Goal: Task Accomplishment & Management: Use online tool/utility

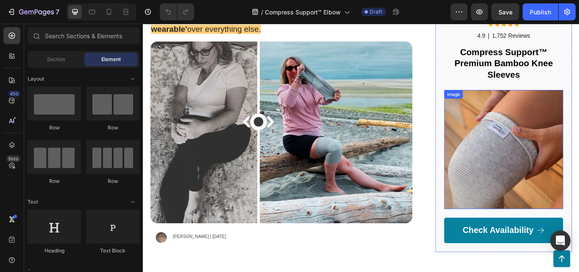
scroll to position [56, 0]
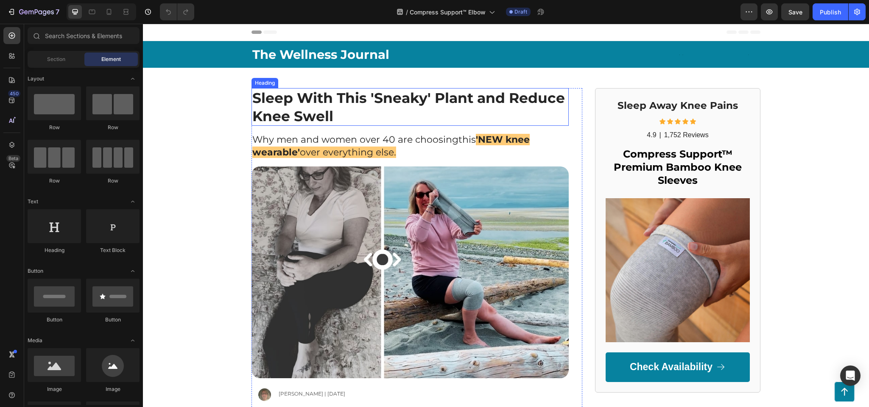
click at [322, 103] on strong "Sleep With This 'Sneaky' Plant and Reduce Knee Swell" at bounding box center [408, 106] width 312 height 35
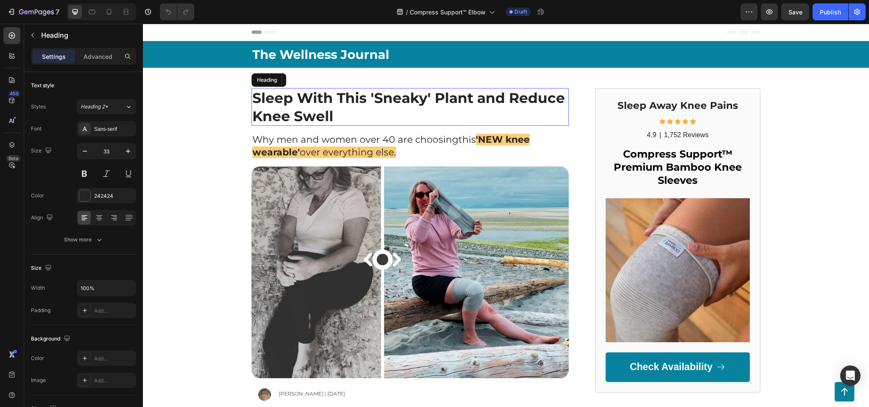
click at [322, 103] on strong "Sleep With This 'Sneaky' Plant and Reduce Knee Swell" at bounding box center [408, 106] width 312 height 35
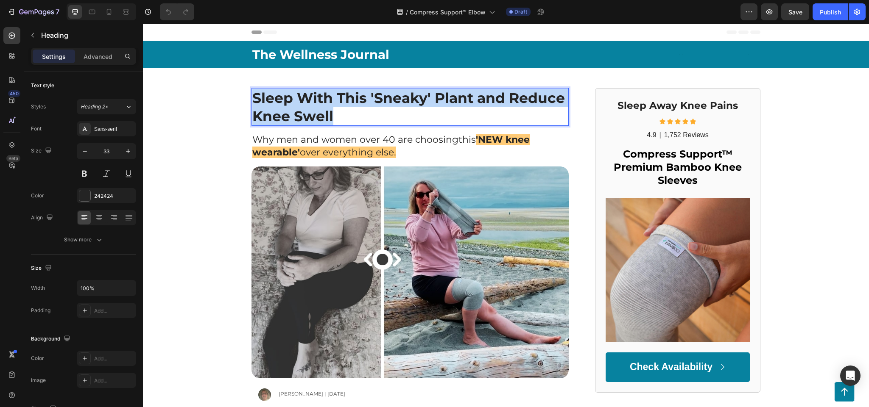
click at [322, 103] on strong "Sleep With This 'Sneaky' Plant and Reduce Knee Swell" at bounding box center [408, 106] width 312 height 35
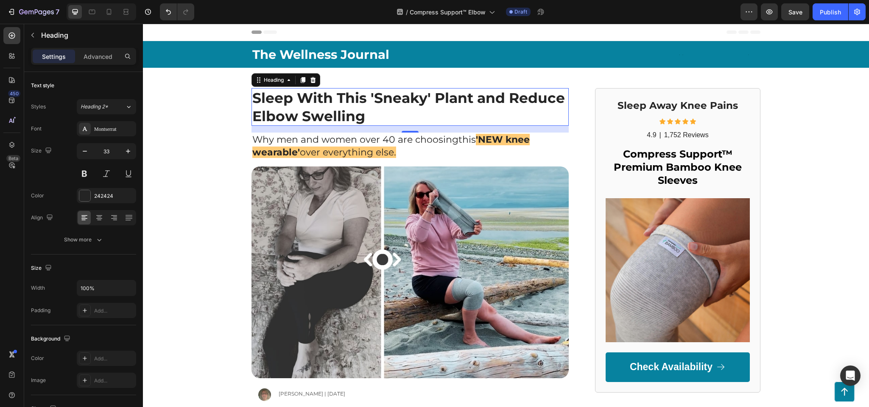
scroll to position [42, 0]
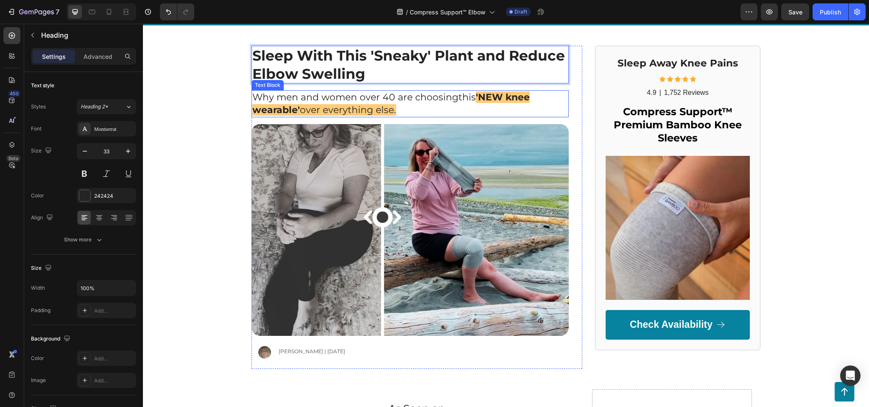
click at [307, 106] on span "'NEW knee wearable' over everything else." at bounding box center [390, 104] width 277 height 24
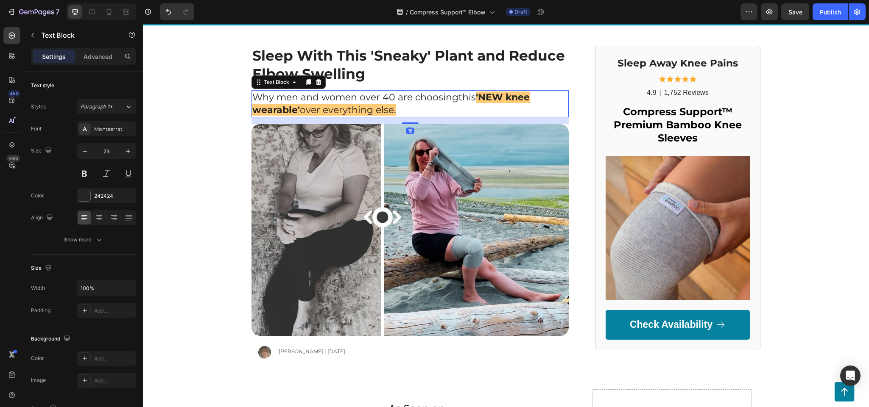
click at [307, 106] on span "'NEW knee wearable' over everything else." at bounding box center [390, 104] width 277 height 24
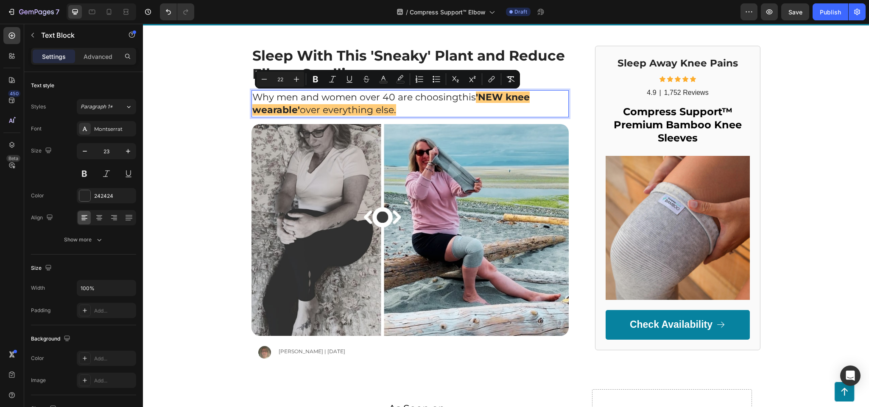
type input "23"
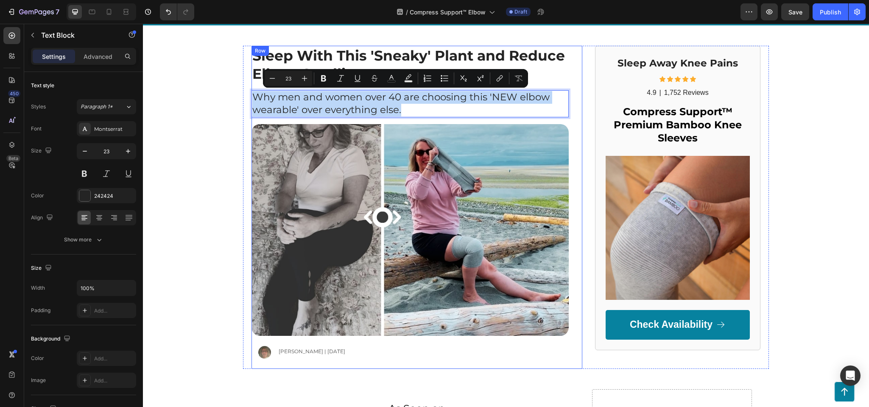
click at [455, 120] on div "⁠⁠⁠⁠⁠⁠⁠ Sleep With This 'Sneaky' Plant and Reduce Elbow Swelling Heading Why me…" at bounding box center [409, 208] width 317 height 324
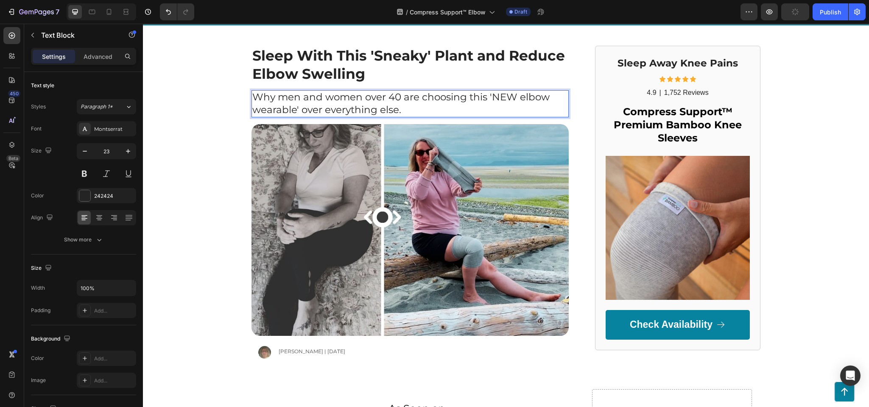
click at [483, 95] on p "Why men and women over 40 are choosing this 'NEW elbow wearable' over everythin…" at bounding box center [409, 103] width 315 height 25
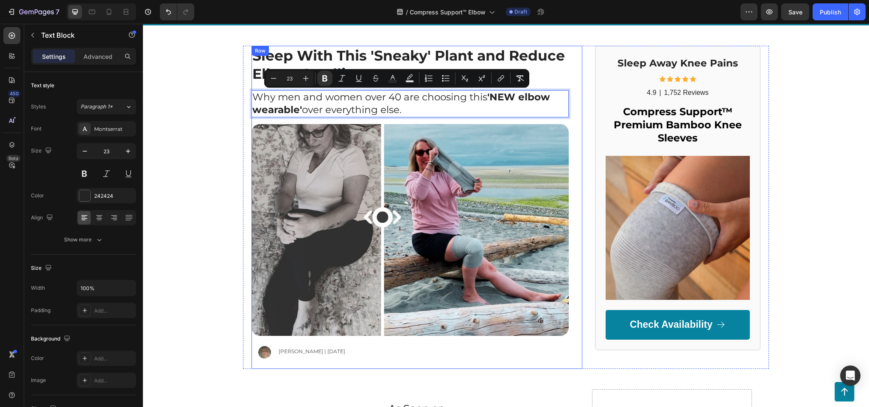
click at [516, 89] on div "⁠⁠⁠⁠⁠⁠⁠ Sleep With This 'Sneaky' Plant and Reduce Elbow Swelling Heading Why me…" at bounding box center [409, 208] width 317 height 324
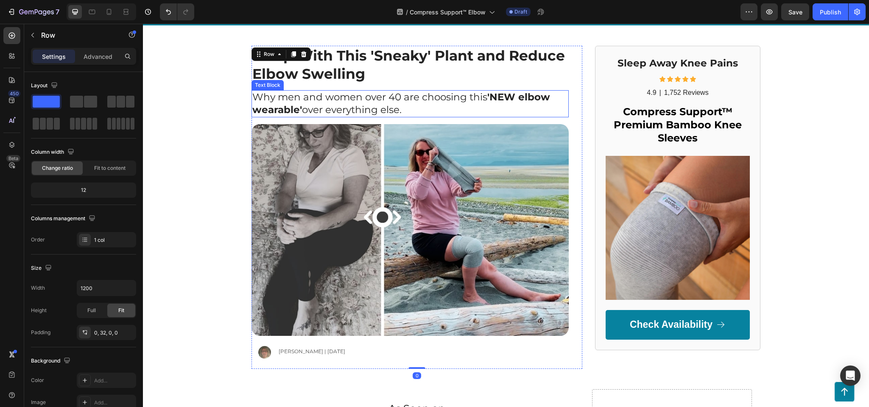
click at [480, 92] on p "Why men and women over 40 are choosing this 'NEW elbow wearable' over everythin…" at bounding box center [409, 103] width 315 height 25
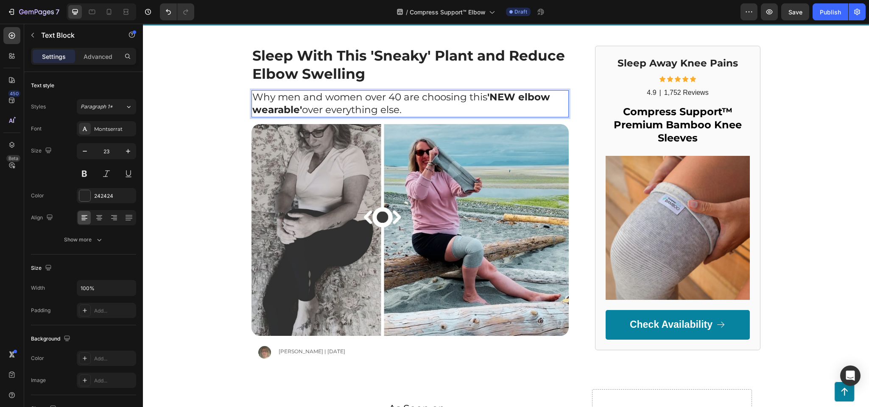
click at [486, 95] on strong "'NEW elbow wearable'" at bounding box center [401, 103] width 298 height 25
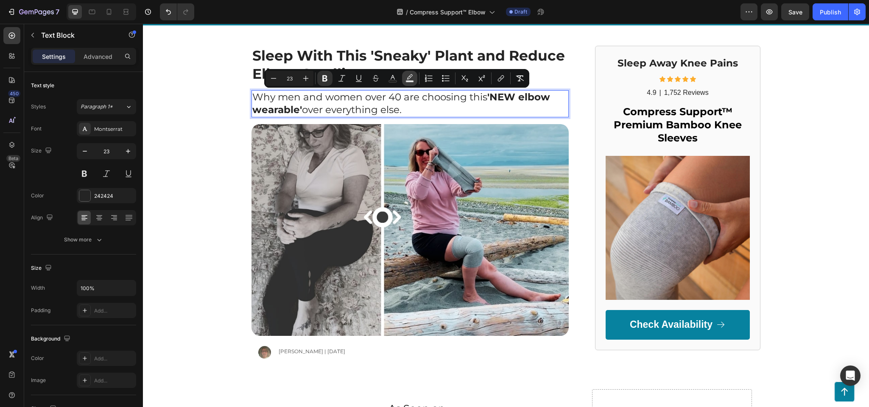
click at [413, 81] on icon "Editor contextual toolbar" at bounding box center [409, 78] width 8 height 8
type input "000000"
type input "77"
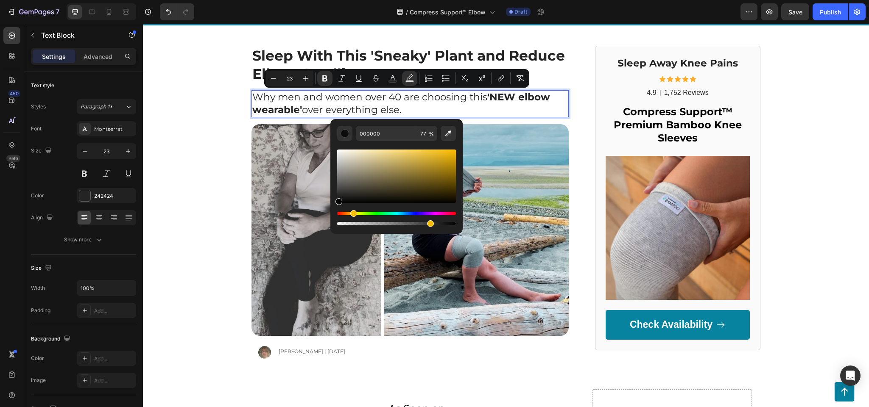
click at [352, 212] on div "Hue" at bounding box center [396, 213] width 119 height 3
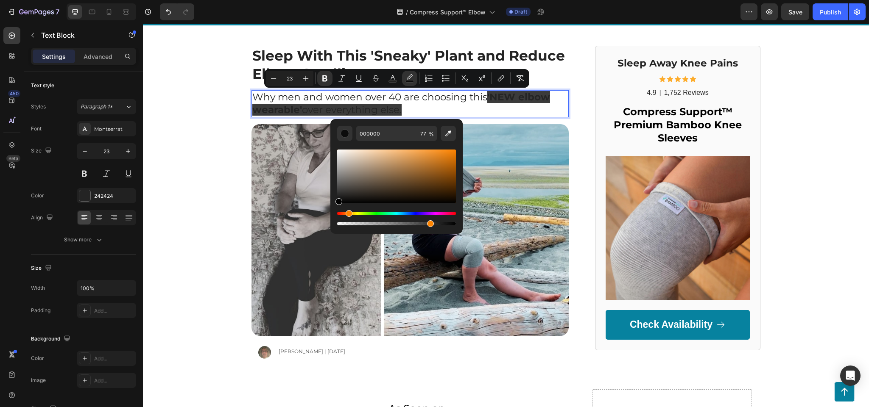
drag, startPoint x: 352, startPoint y: 212, endPoint x: 348, endPoint y: 212, distance: 4.7
click at [348, 212] on div "Hue" at bounding box center [396, 213] width 119 height 3
click at [162, 200] on div "The Wellness Journal Text Block Text Block Row Row ⁠⁠⁠⁠⁠⁠⁠ Sleep With This 'Sne…" at bounding box center [506, 184] width 726 height 371
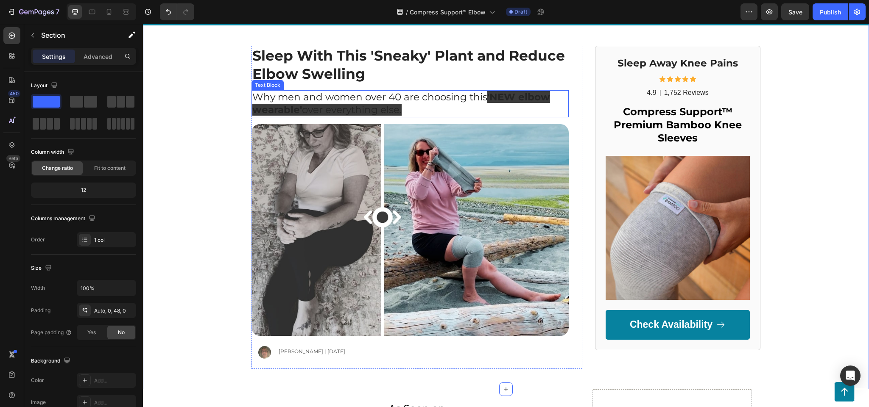
click at [499, 100] on strong "'NEW elbow wearable'" at bounding box center [401, 103] width 298 height 25
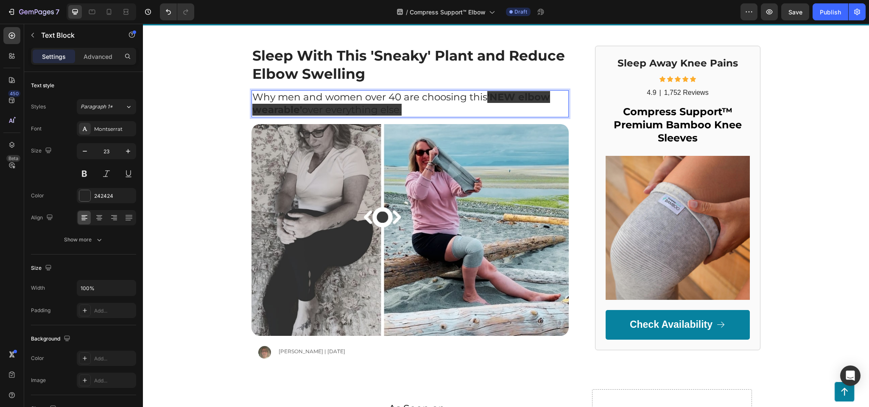
click at [483, 92] on strong "'NEW elbow wearable'" at bounding box center [401, 103] width 298 height 25
click at [489, 98] on strong "'NEW elbow wearable'" at bounding box center [401, 103] width 298 height 25
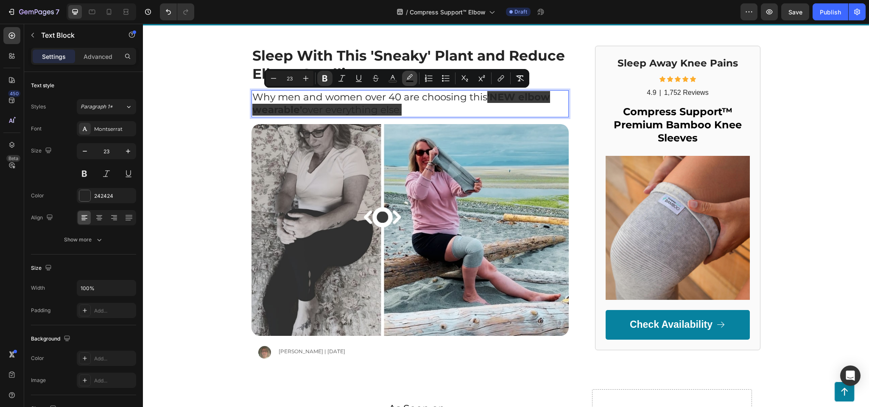
click at [402, 81] on button "color" at bounding box center [409, 78] width 15 height 15
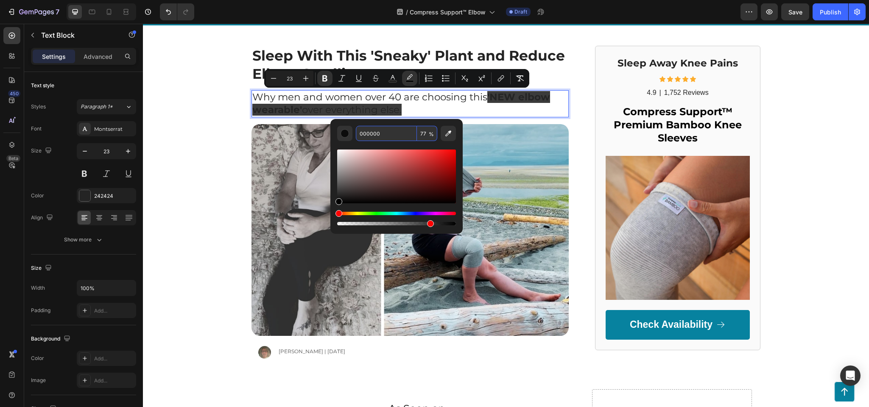
click at [385, 131] on input "000000" at bounding box center [386, 133] width 61 height 15
paste input "#ffcb77"
type input "FFCB77"
type input "100"
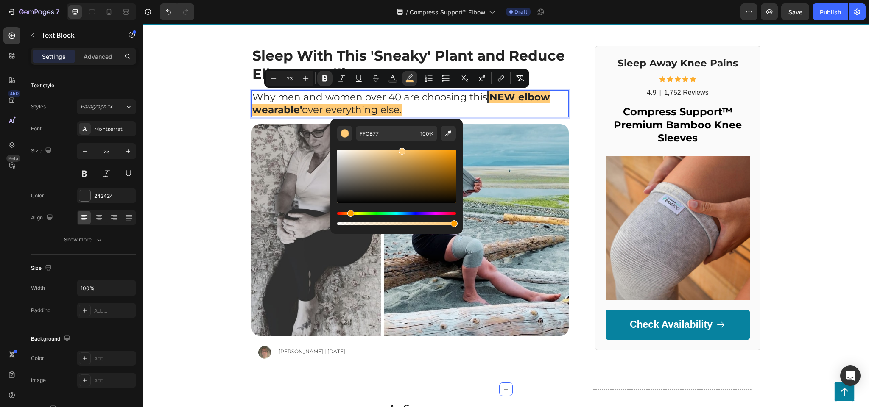
click at [173, 204] on div "The Wellness Journal Text Block Text Block Row Row ⁠⁠⁠⁠⁠⁠⁠ Sleep With This 'Sne…" at bounding box center [506, 184] width 726 height 371
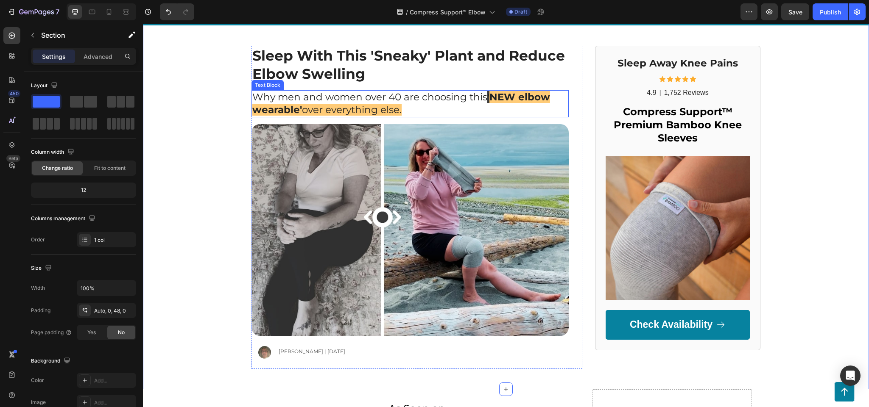
click at [482, 97] on p "Why men and women over 40 are choosing this ' NEW elbow wearable' over everythi…" at bounding box center [409, 103] width 315 height 25
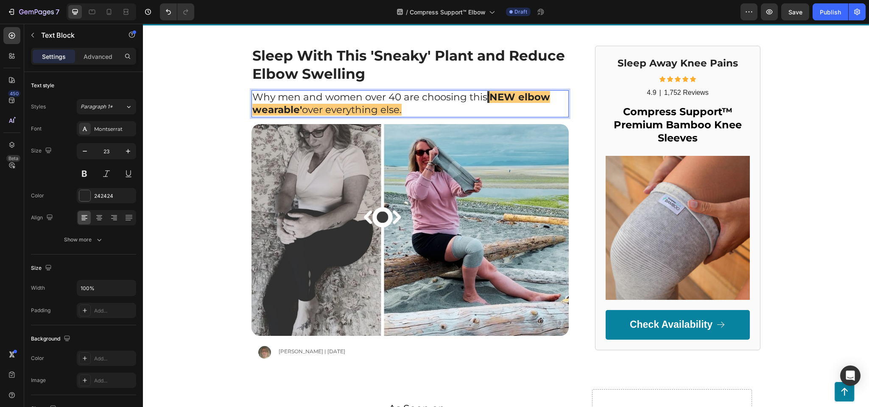
click at [488, 99] on strong "NEW elbow wearable'" at bounding box center [401, 103] width 298 height 25
click at [579, 16] on div "Save" at bounding box center [795, 12] width 14 height 9
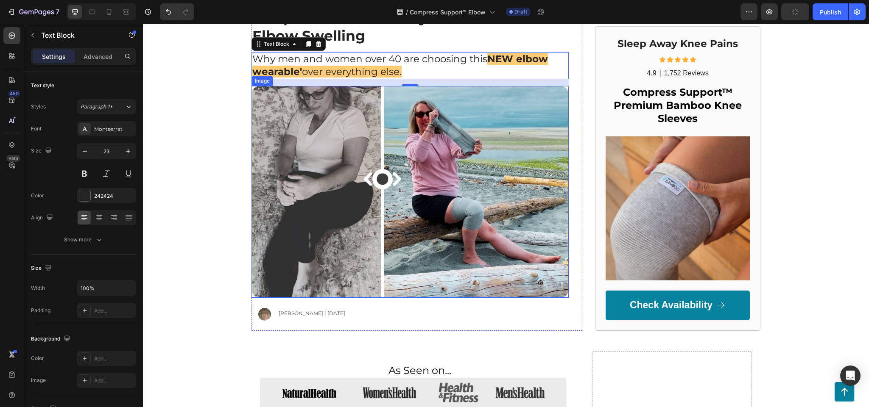
scroll to position [84, 0]
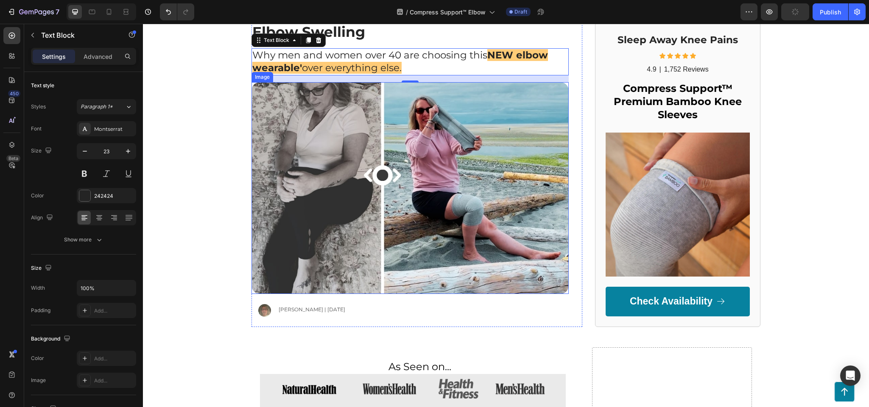
click at [257, 151] on img at bounding box center [409, 188] width 317 height 212
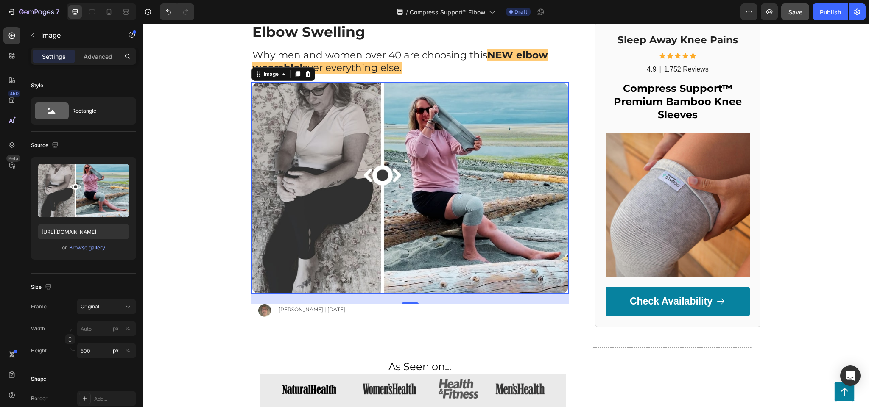
click at [297, 143] on img at bounding box center [409, 188] width 317 height 212
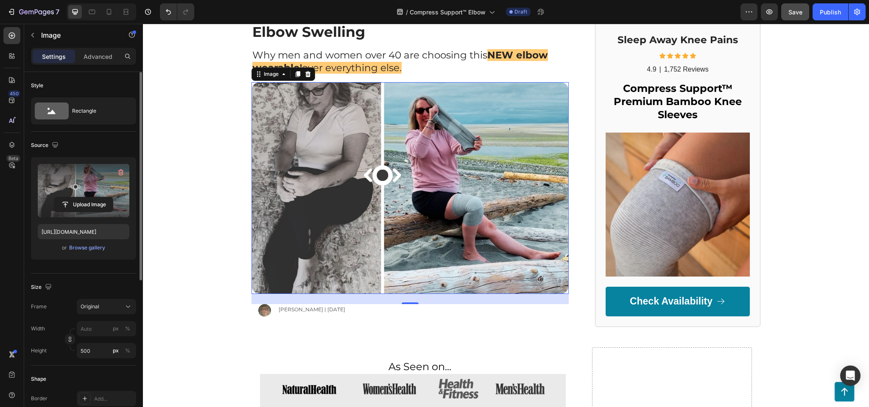
click at [101, 195] on label at bounding box center [84, 190] width 92 height 53
click at [101, 198] on input "file" at bounding box center [83, 205] width 59 height 14
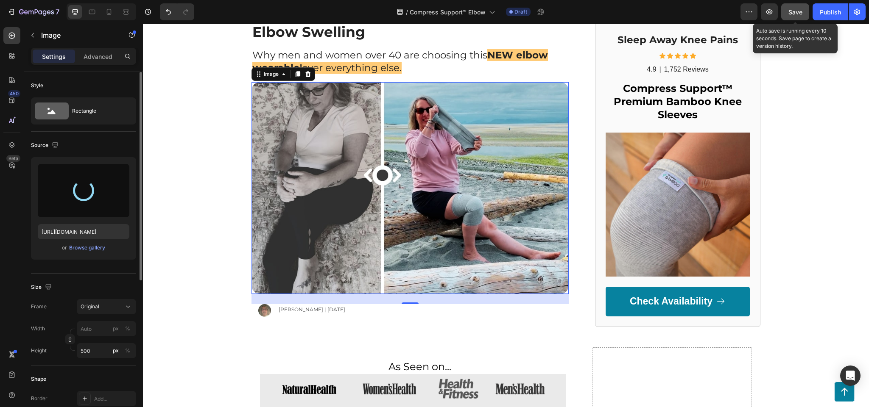
click at [579, 14] on button "Save" at bounding box center [795, 11] width 28 height 17
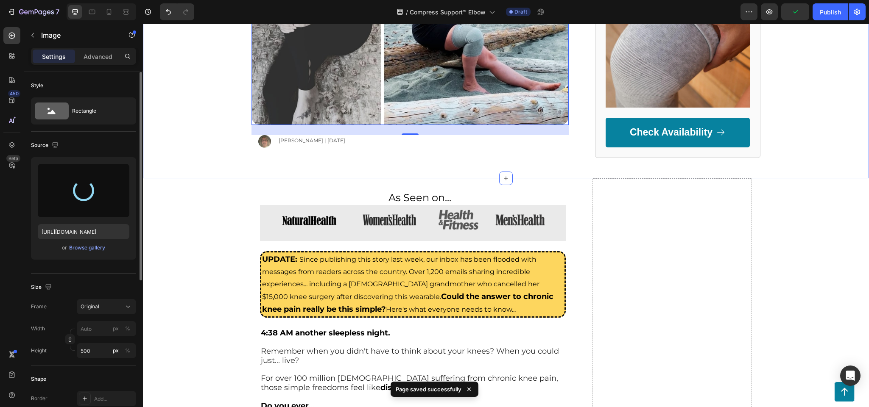
scroll to position [254, 0]
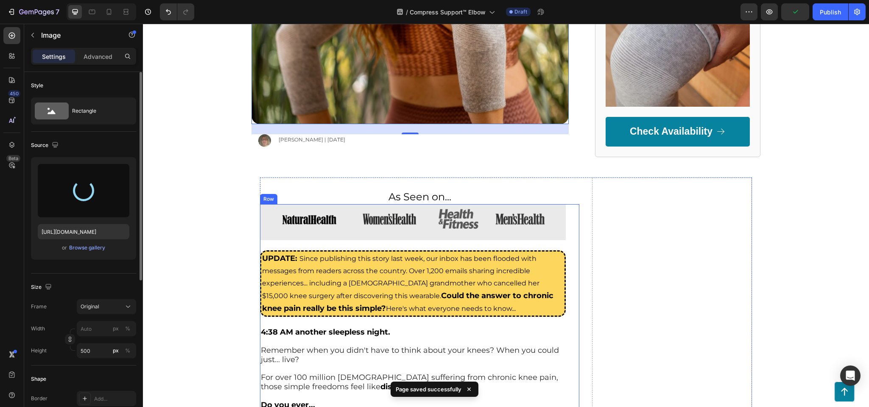
type input "https://cdn.shopify.com/s/files/1/0943/6564/7231/files/gempages_585706145344127…"
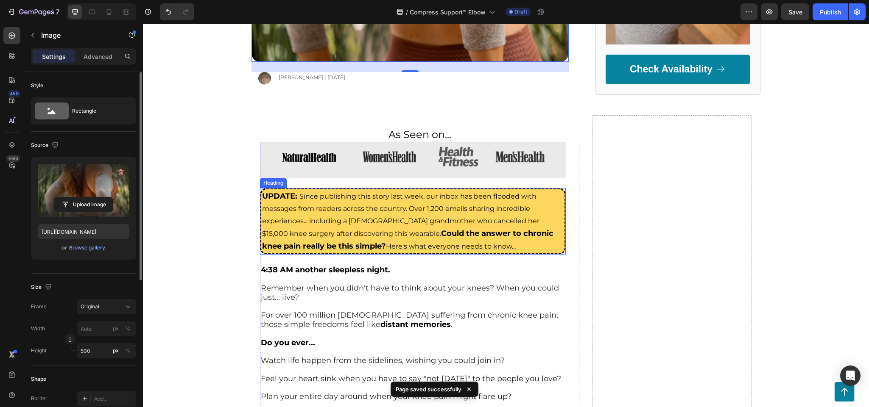
scroll to position [339, 0]
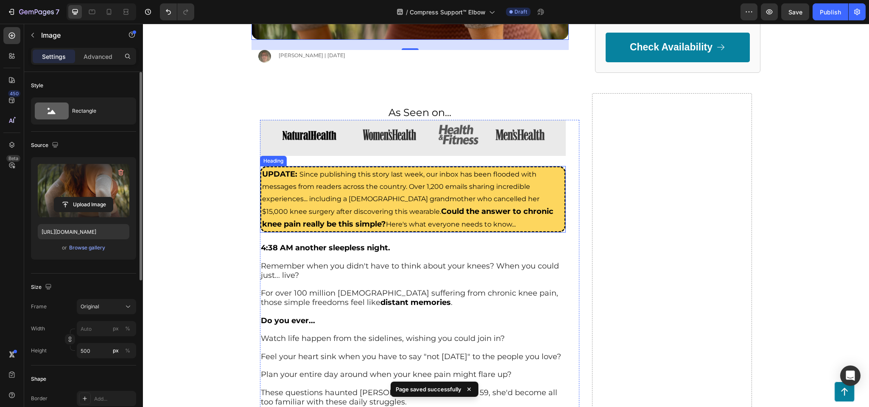
drag, startPoint x: 324, startPoint y: 207, endPoint x: 326, endPoint y: 201, distance: 6.5
click at [324, 206] on h2 "UPDATE: Since publishing this story last week, our inbox has been flooded with …" at bounding box center [413, 199] width 306 height 67
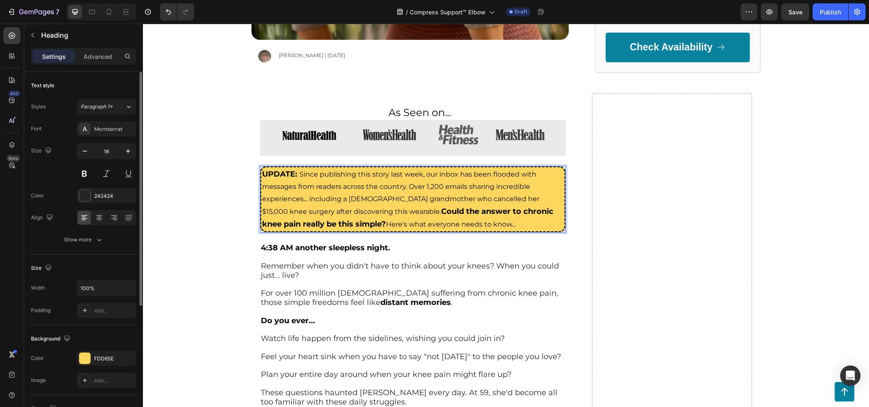
click at [329, 201] on span "Since publishing this story last week, our inbox has been flooded with messages…" at bounding box center [400, 192] width 277 height 45
click at [363, 200] on span "Since publishing this story last week, our inbox has been flooded with messages…" at bounding box center [400, 192] width 277 height 45
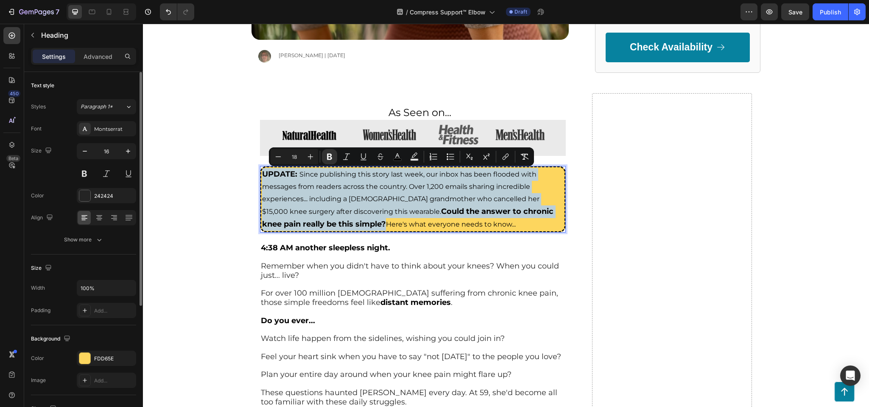
type input "16"
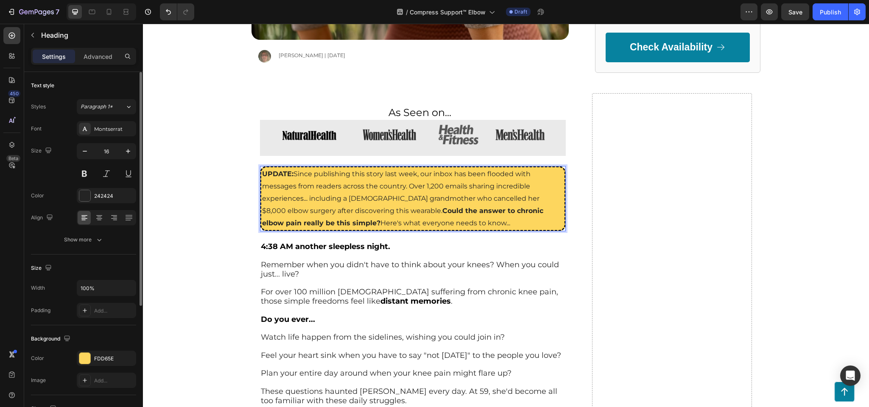
click at [363, 200] on p "UPDATE: Since publishing this story last week, our inbox has been flooded with …" at bounding box center [412, 198] width 301 height 61
drag, startPoint x: 393, startPoint y: 196, endPoint x: 382, endPoint y: 205, distance: 13.9
click at [392, 199] on p "UPDATE: Since publishing this story last week, our inbox has been flooded with …" at bounding box center [412, 198] width 301 height 61
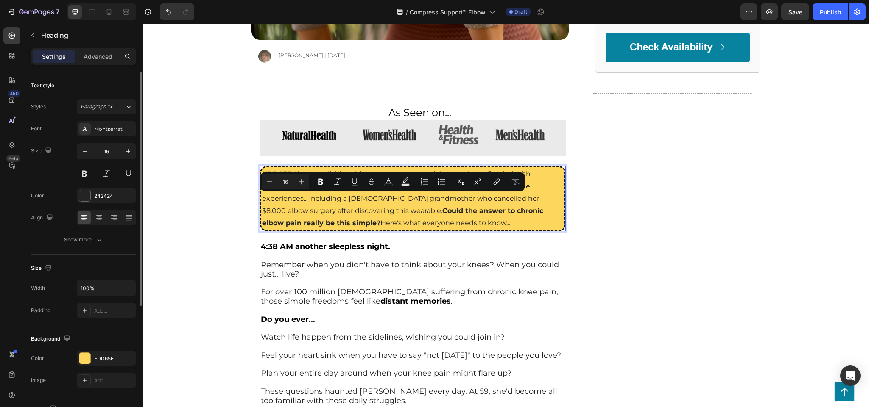
click at [495, 206] on p "UPDATE: Since publishing this story last week, our inbox has been flooded with …" at bounding box center [412, 198] width 301 height 61
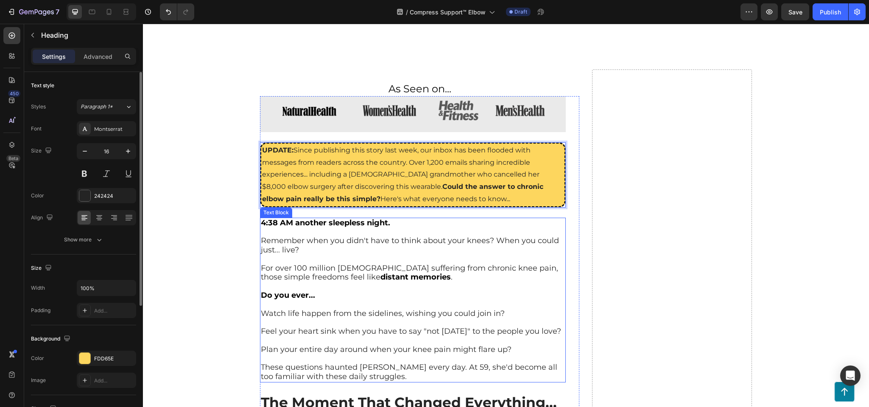
scroll to position [424, 0]
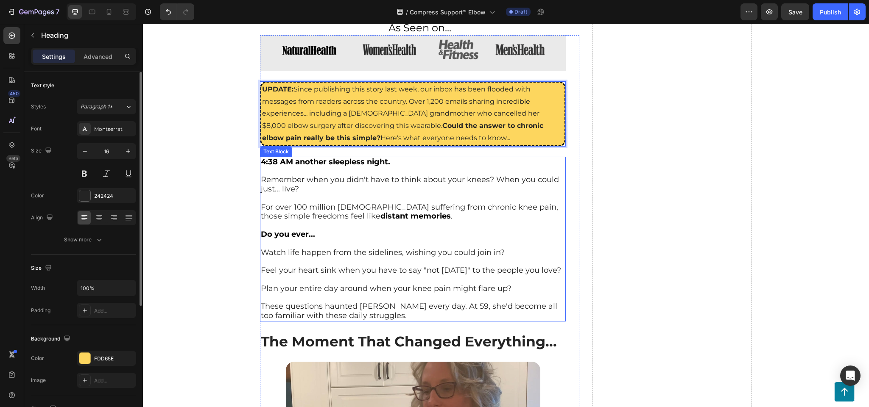
click at [303, 187] on p "Remember when you didn't have to think about your knees? When you could just...…" at bounding box center [413, 180] width 304 height 27
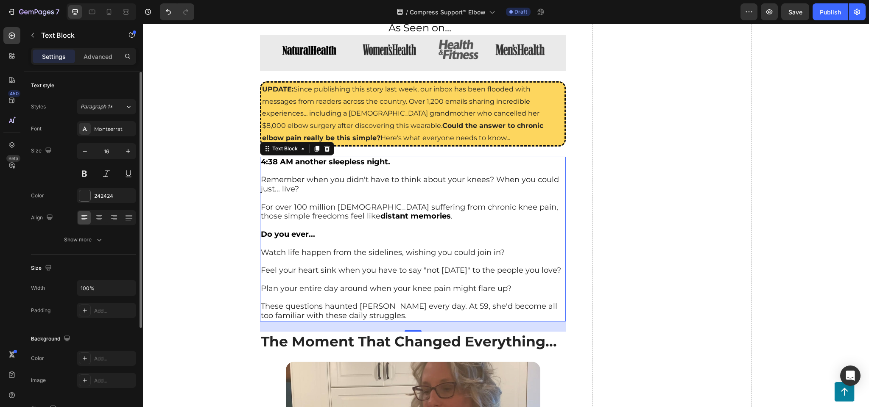
click at [315, 210] on span "For over 100 million Americans suffering from chronic knee pain, those simple f…" at bounding box center [409, 212] width 297 height 19
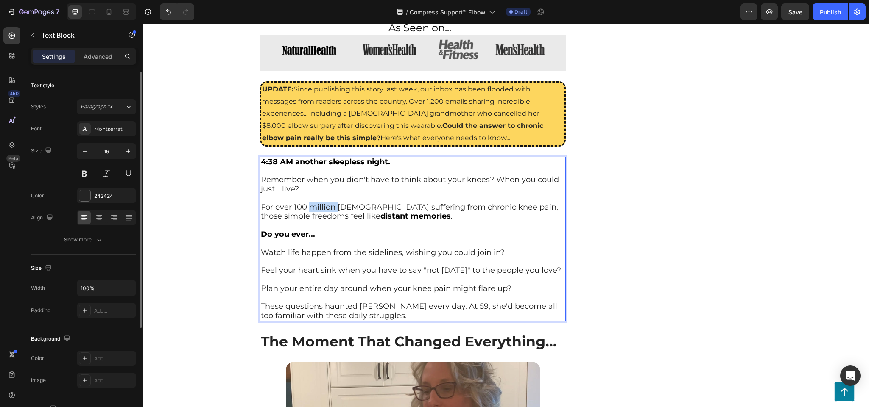
click at [315, 210] on span "For over 100 million Americans suffering from chronic knee pain, those simple f…" at bounding box center [409, 212] width 297 height 19
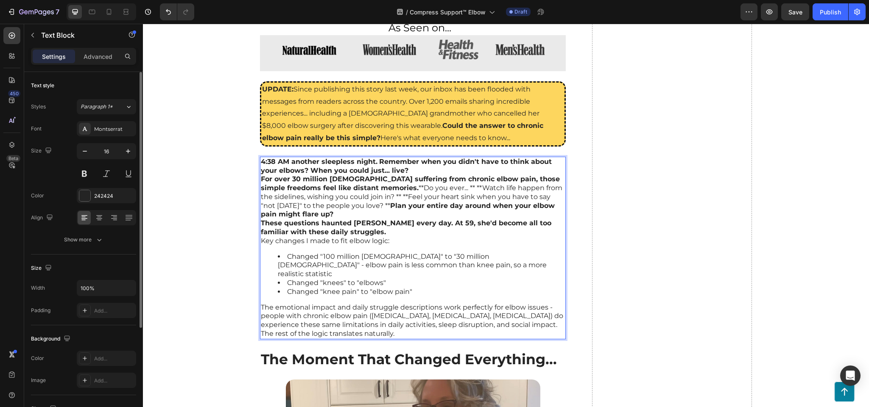
click at [398, 173] on strong "Remember when you didn't have to think about your elbows? When you could just..…" at bounding box center [406, 166] width 291 height 17
click at [415, 169] on p "4:38 AM another sleepless night. Remember when you didn't have to think about y…" at bounding box center [413, 167] width 304 height 18
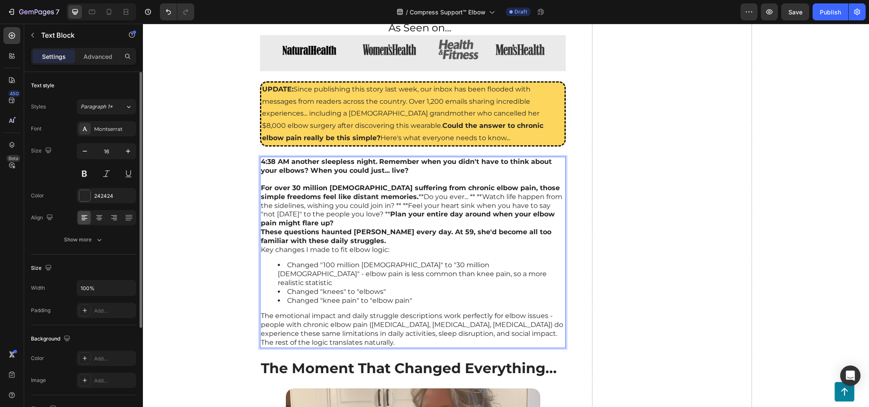
click at [539, 183] on p "Rich Text Editor. Editing area: main" at bounding box center [413, 179] width 304 height 9
click at [538, 186] on p "For over 30 million Americans suffering from chronic elbow pain, those simple f…" at bounding box center [413, 206] width 304 height 44
click at [412, 166] on p "4:38 AM another sleepless night. Remember when you didn't have to think about y…" at bounding box center [413, 167] width 304 height 18
click at [547, 162] on p "4:38 AM another sleepless night. Remember when you didn't have to think about y…" at bounding box center [413, 167] width 304 height 18
click at [375, 157] on div "4:38 AM another sleepless night. Remember when you didn't have to think about y…" at bounding box center [413, 253] width 306 height 192
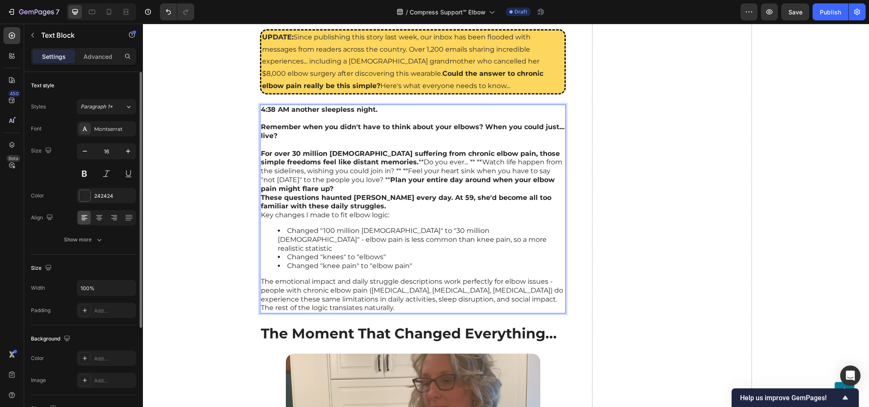
scroll to position [466, 0]
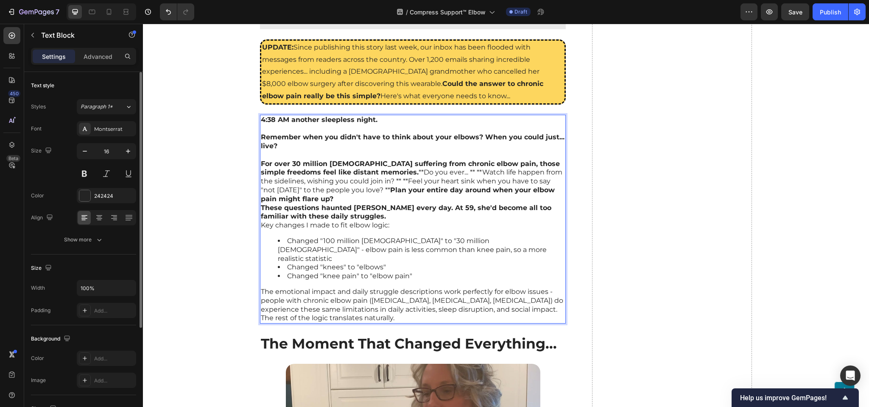
click at [333, 161] on strong "For over 30 million Americans suffering from chronic elbow pain, those simple f…" at bounding box center [410, 168] width 299 height 17
click at [388, 172] on p "For over 30 million Americans suffering from chronic elbow pain, those simple f…" at bounding box center [413, 182] width 304 height 44
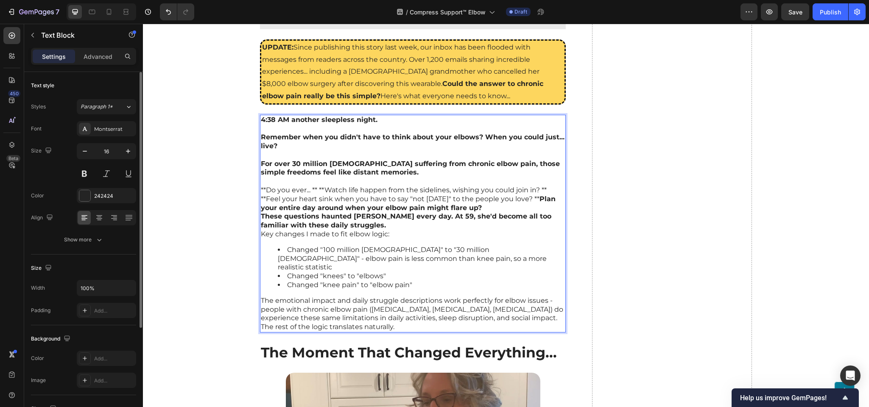
click at [355, 186] on p "**Do you ever... ** **Watch life happen from the sidelines, wishing you could j…" at bounding box center [413, 199] width 304 height 26
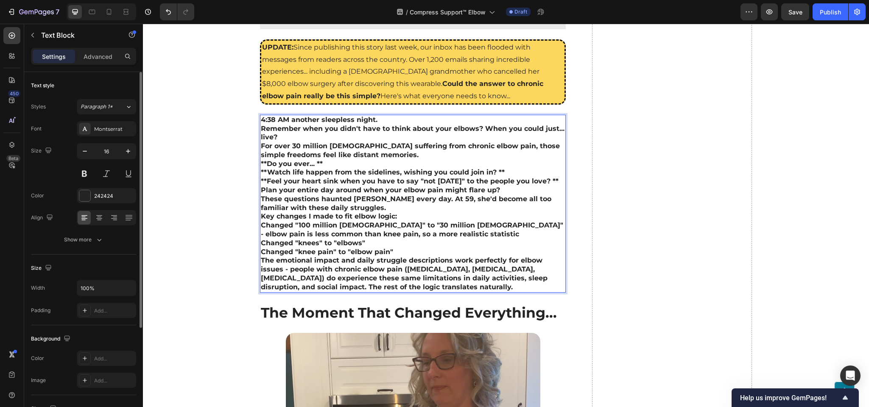
click at [378, 116] on p "4:38 AM another sleepless night. Remember when you didn't have to think about y…" at bounding box center [413, 129] width 304 height 26
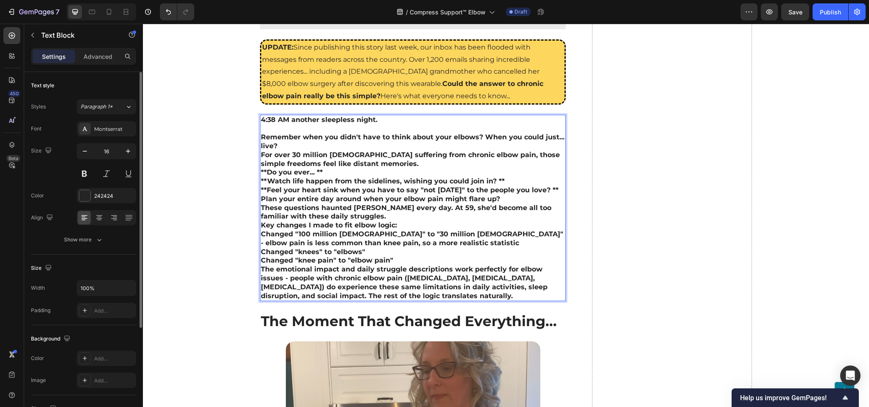
click at [277, 144] on p "⁠⁠⁠⁠⁠⁠⁠ Remember when you didn't have to think about your elbows? When you coul…" at bounding box center [413, 138] width 304 height 26
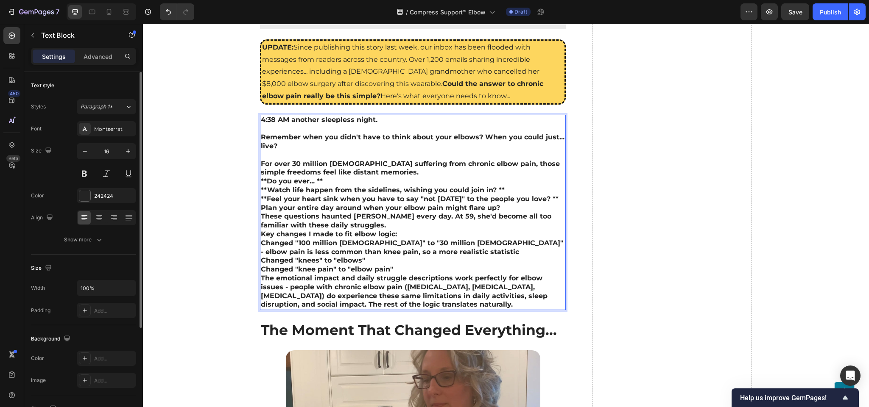
click at [397, 169] on p "For over 30 million Americans suffering from chronic elbow pain, those simple f…" at bounding box center [413, 186] width 304 height 53
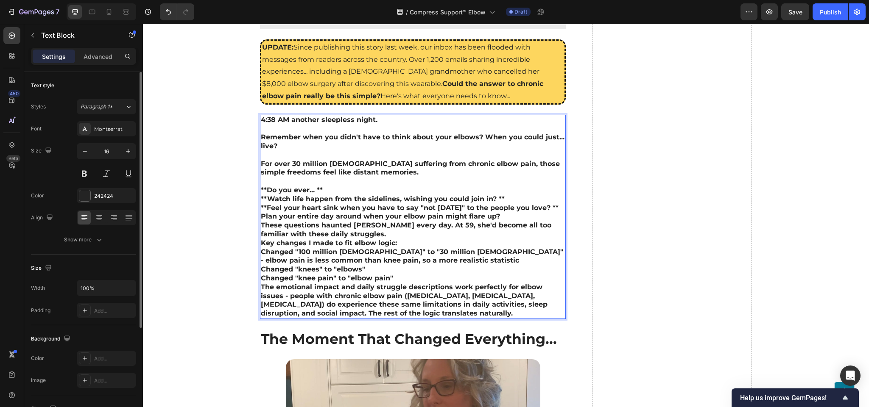
click at [325, 191] on p "⁠⁠⁠⁠⁠⁠⁠ **Do you ever... ** **Watch life happen from the sidelines, wishing you…" at bounding box center [413, 199] width 304 height 44
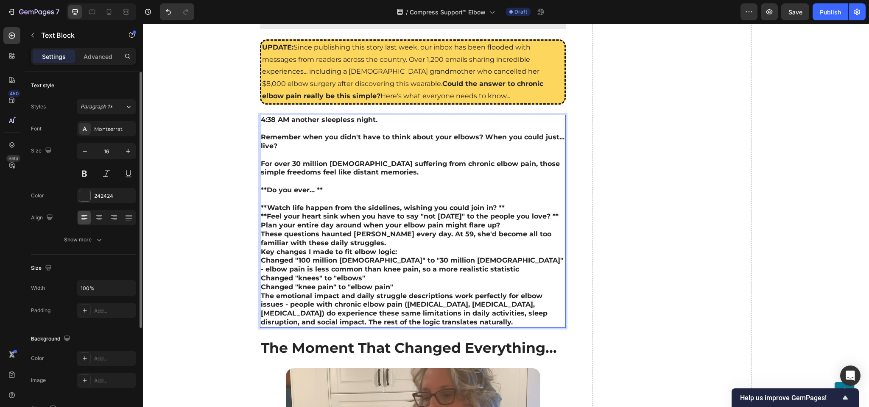
click at [512, 207] on p "⁠⁠⁠⁠⁠⁠⁠ **Watch life happen from the sidelines, wishing you could join in? ** *…" at bounding box center [413, 212] width 304 height 35
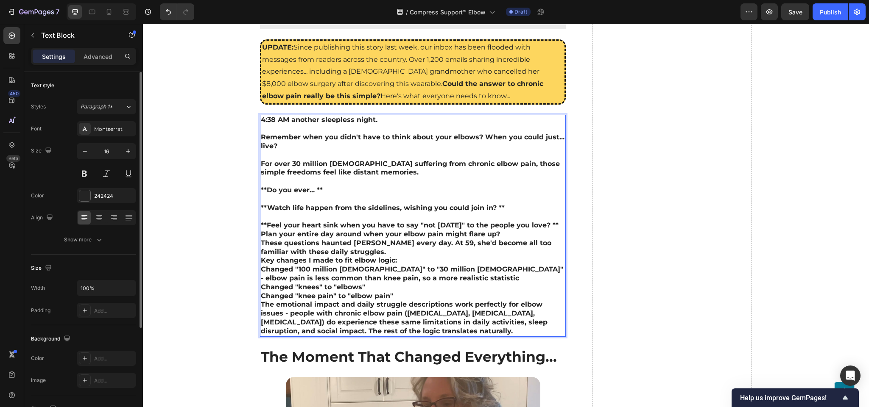
click at [542, 226] on strong "**Feel your heart sink when you have to say "not today" to the people you love?…" at bounding box center [410, 225] width 298 height 8
drag, startPoint x: 546, startPoint y: 226, endPoint x: 556, endPoint y: 220, distance: 11.4
click at [547, 226] on p "**Feel your heart sink when you have to say "not today" to the people you love?…" at bounding box center [413, 225] width 304 height 26
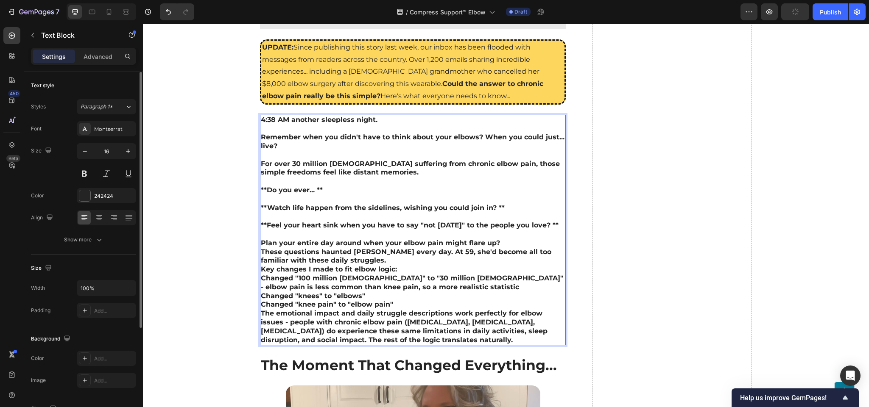
click at [506, 243] on p "⁠⁠⁠⁠⁠⁠⁠ Plan your entire day around when your elbow pain might flare up?" at bounding box center [413, 239] width 304 height 18
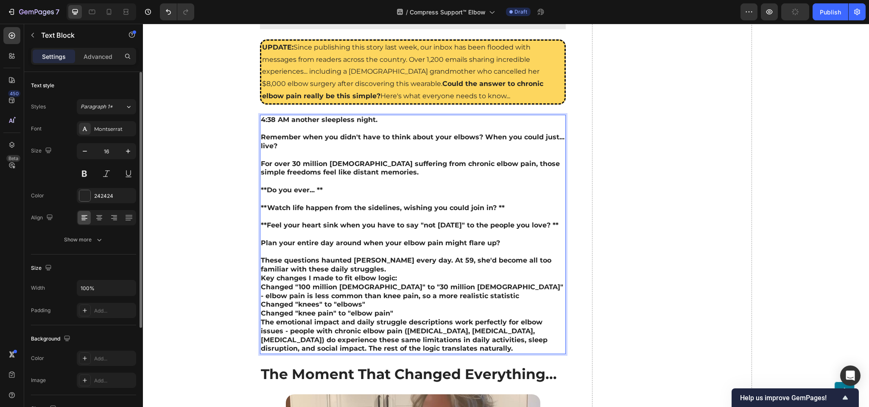
click at [336, 268] on p "These questions haunted Laura every day. At 59, she'd become all too familiar w…" at bounding box center [413, 270] width 304 height 26
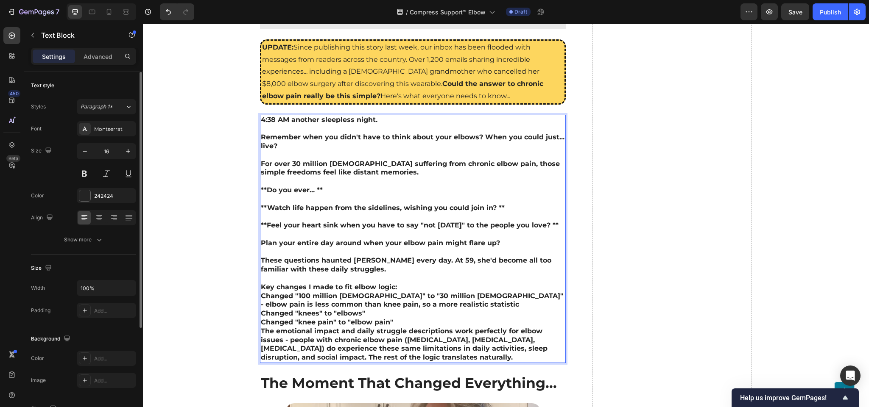
click at [415, 271] on p "⁠⁠⁠⁠⁠⁠⁠ Key changes I made to fit elbow logic:" at bounding box center [413, 283] width 304 height 18
click at [398, 271] on p "Key changes I made to fit elbow logic:" at bounding box center [413, 283] width 304 height 18
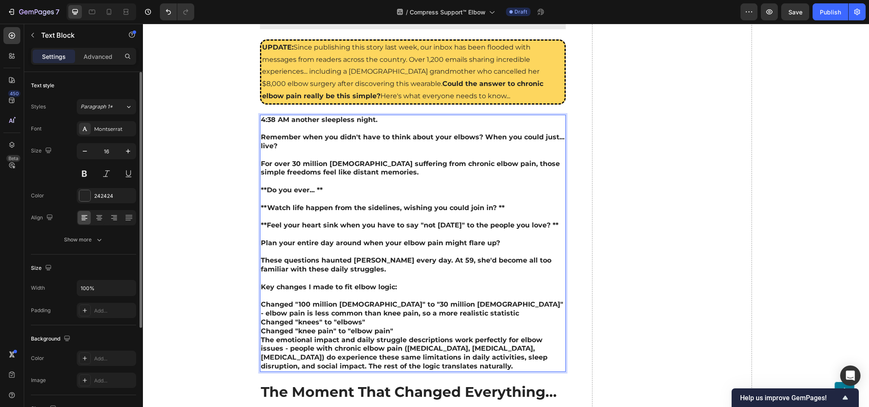
click at [451, 271] on p "Changed "100 million Americans" to "30 million Americans" - elbow pain is less …" at bounding box center [413, 318] width 304 height 35
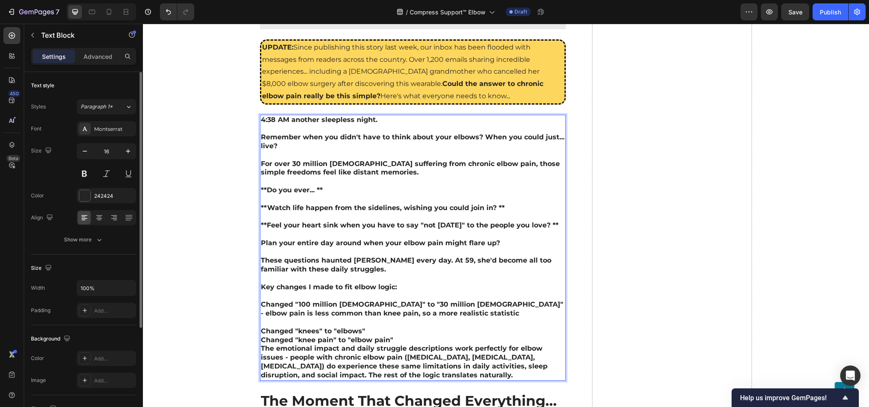
click at [367, 271] on p "⁠⁠⁠⁠⁠⁠⁠ Changed "knees" to "elbows" Changed "knee pain" to "elbow pain"" at bounding box center [413, 331] width 304 height 26
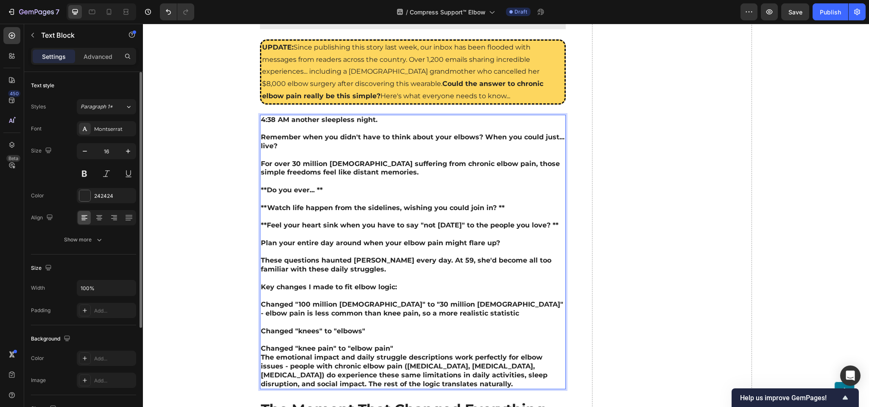
click at [405, 271] on p "⁠⁠⁠⁠⁠⁠⁠ Changed "knee pain" to "elbow pain"" at bounding box center [413, 345] width 304 height 18
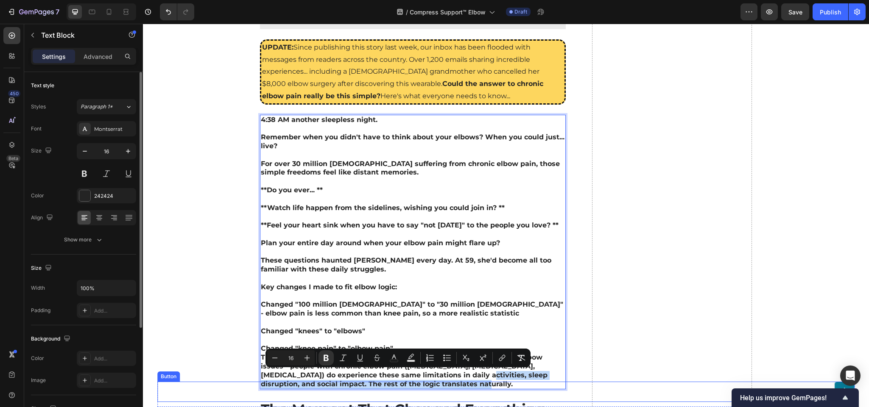
drag, startPoint x: 432, startPoint y: 379, endPoint x: 432, endPoint y: 385, distance: 5.6
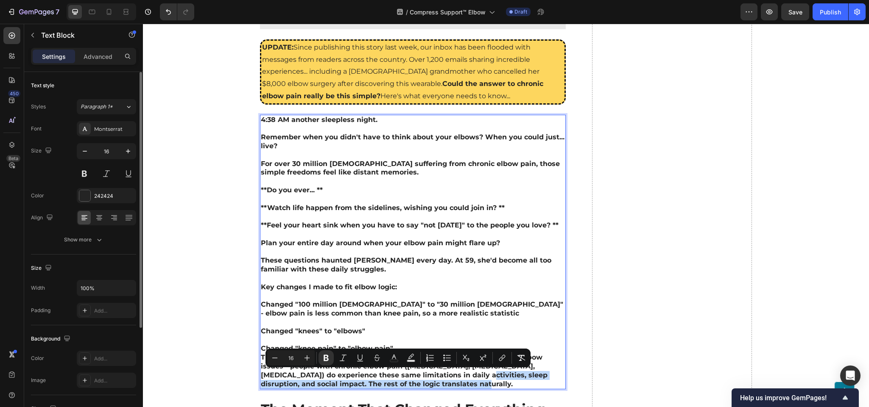
click at [432, 271] on strong "The emotional impact and daily struggle descriptions work perfectly for elbow i…" at bounding box center [404, 371] width 287 height 34
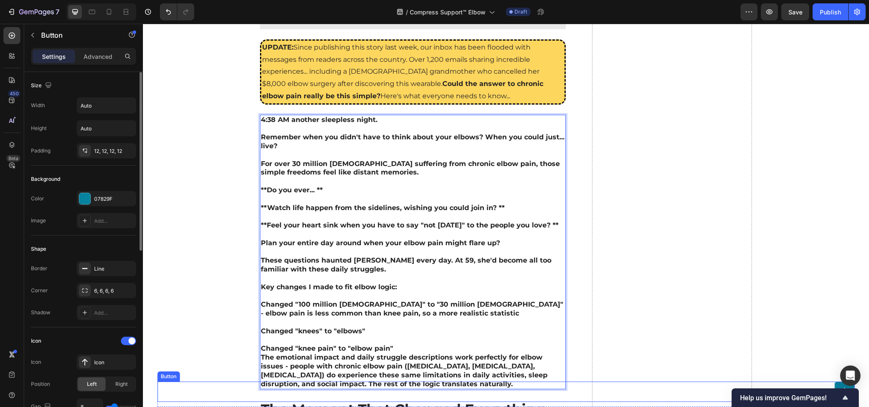
drag, startPoint x: 438, startPoint y: 384, endPoint x: 435, endPoint y: 377, distance: 7.6
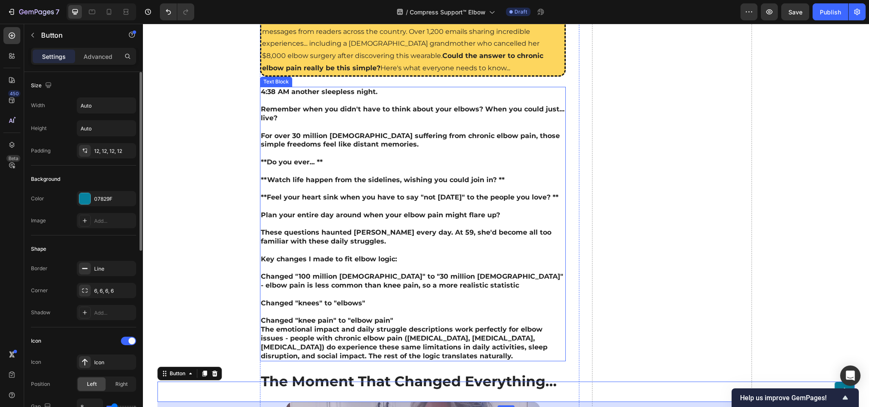
scroll to position [509, 0]
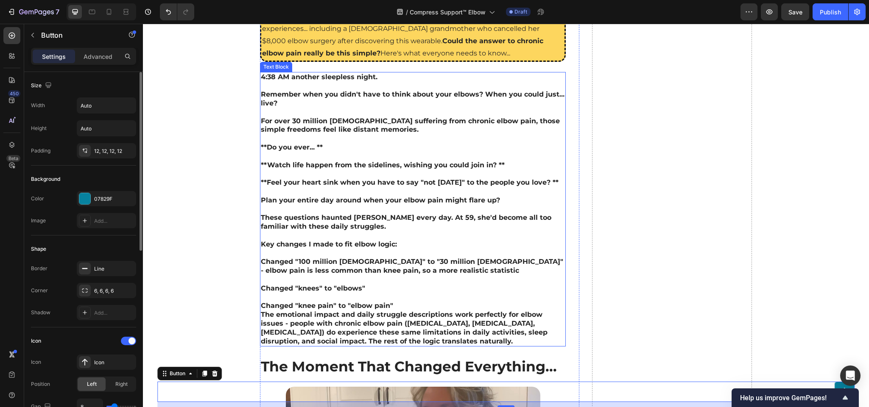
click at [438, 271] on div "4:38 AM another sleepless night. Remember when you didn't have to think about y…" at bounding box center [413, 209] width 306 height 275
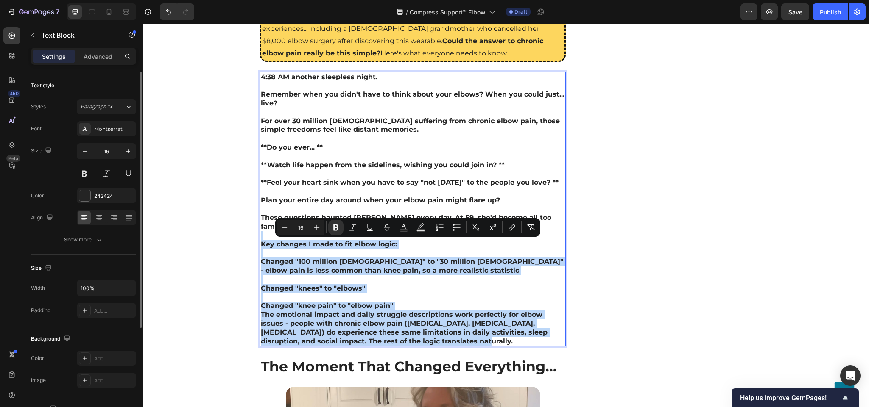
drag, startPoint x: 427, startPoint y: 342, endPoint x: 257, endPoint y: 233, distance: 201.9
click at [260, 233] on div "4:38 AM another sleepless night. Remember when you didn't have to think about y…" at bounding box center [413, 209] width 306 height 275
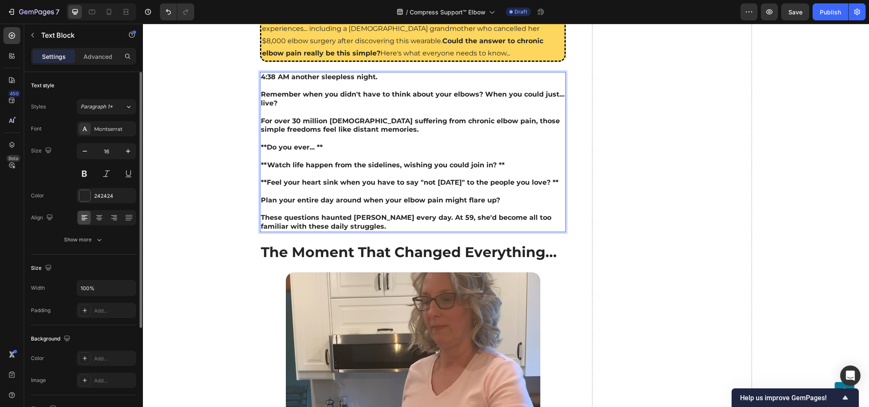
click at [343, 140] on p "**Do you ever... **" at bounding box center [413, 143] width 304 height 18
click at [343, 140] on p "⁠⁠⁠⁠⁠⁠⁠ **Do you ever... **" at bounding box center [413, 143] width 304 height 18
click at [337, 144] on p "⁠⁠⁠⁠⁠⁠⁠ **Do you ever... **" at bounding box center [413, 143] width 304 height 18
click at [262, 145] on strong "**Do you ever..." at bounding box center [288, 147] width 54 height 8
click at [261, 168] on strong "**Watch life happen from the sidelines, wishing you could join in? **" at bounding box center [383, 165] width 244 height 8
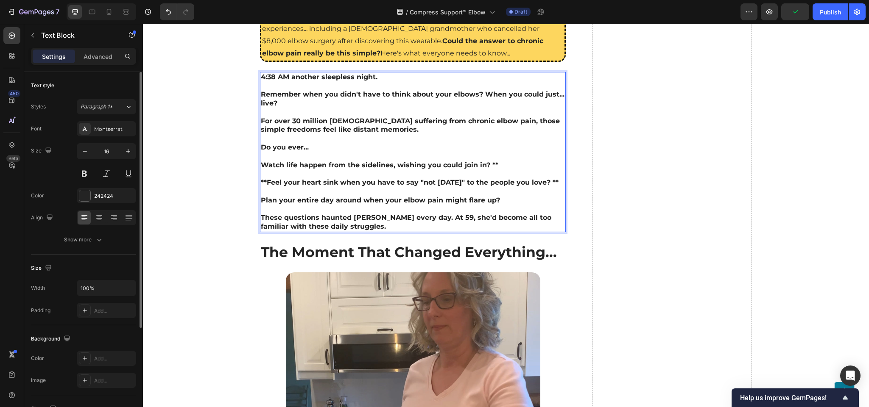
click at [519, 165] on p "Watch life happen from the sidelines, wishing you could join in? **" at bounding box center [413, 161] width 304 height 18
click at [550, 175] on p "**Feel your heart sink when you have to say "not today" to the people you love?…" at bounding box center [413, 179] width 304 height 18
click at [549, 184] on p "⁠⁠⁠⁠⁠⁠⁠ **Feel your heart sink when you have to say "not today" to the people y…" at bounding box center [413, 179] width 304 height 18
click at [265, 179] on strong "**Feel your heart sink when you have to say "not today" to the people you love?" at bounding box center [406, 182] width 290 height 8
click at [307, 163] on strong "Watch life happen from the sidelines, wishing you could join in?" at bounding box center [375, 165] width 229 height 8
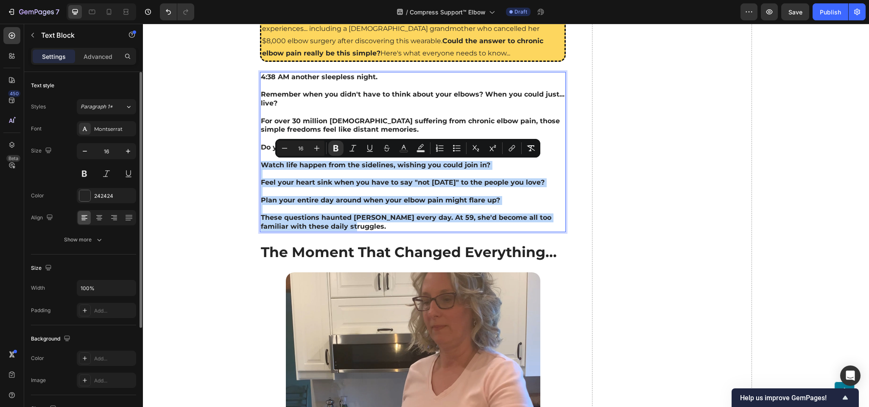
drag, startPoint x: 341, startPoint y: 225, endPoint x: 259, endPoint y: 164, distance: 102.4
click at [260, 164] on div "4:38 AM another sleepless night. Remember when you didn't have to think about y…" at bounding box center [413, 152] width 306 height 160
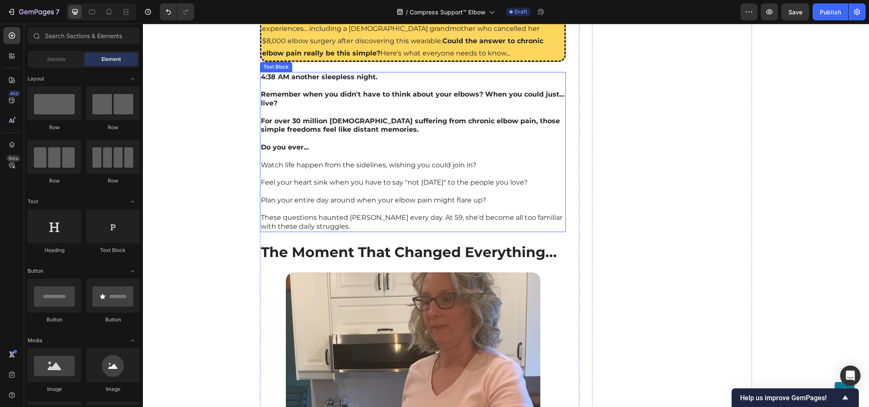
click at [334, 137] on p "Do you ever..." at bounding box center [413, 143] width 304 height 18
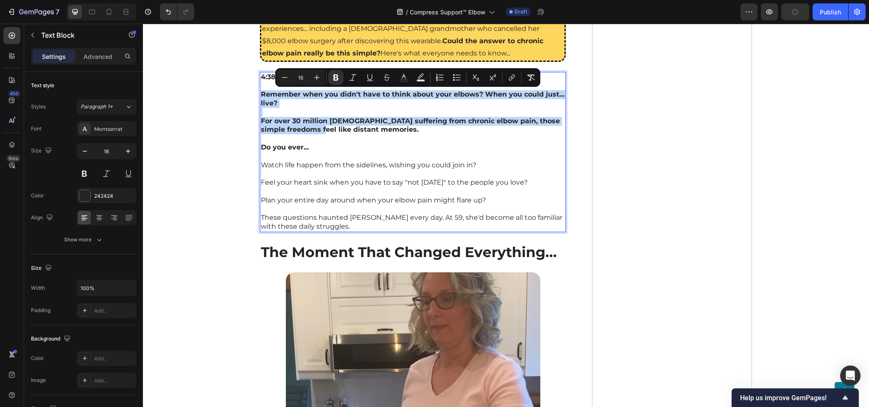
drag, startPoint x: 322, startPoint y: 131, endPoint x: 254, endPoint y: 95, distance: 76.8
click at [260, 95] on div "4:38 AM another sleepless night. Remember when you didn't have to think about y…" at bounding box center [413, 152] width 306 height 160
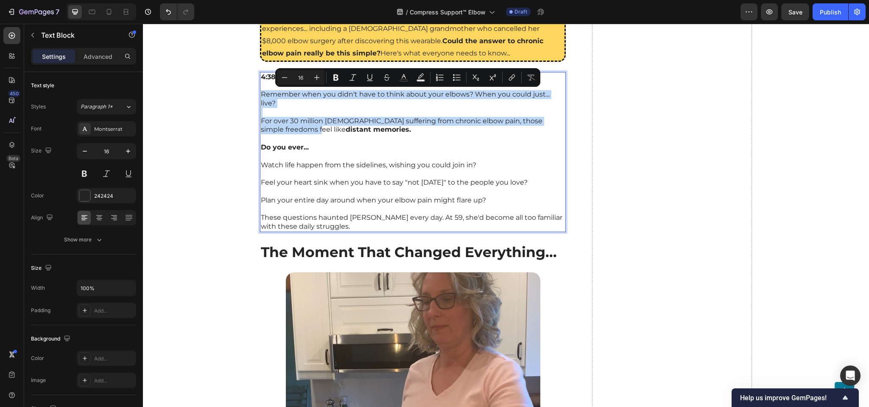
drag, startPoint x: 183, startPoint y: 196, endPoint x: 186, endPoint y: 190, distance: 6.6
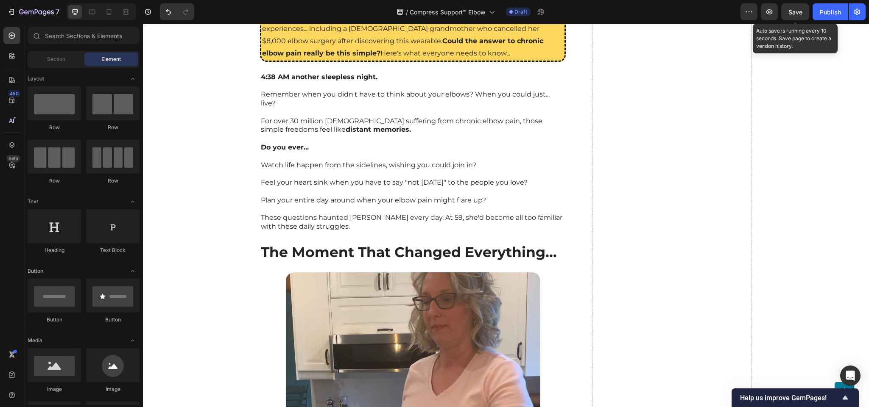
click at [579, 13] on span "Save" at bounding box center [795, 11] width 14 height 7
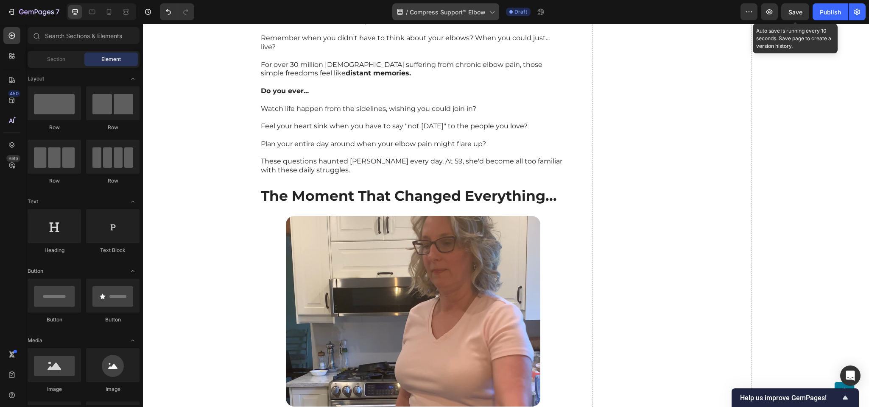
scroll to position [636, 0]
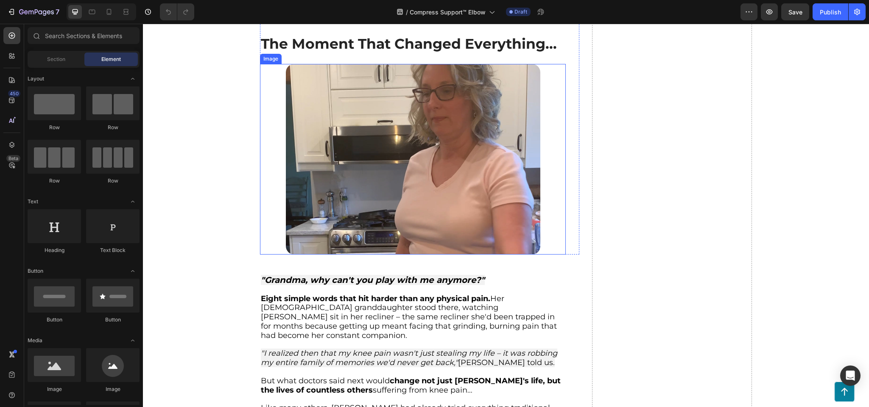
scroll to position [763, 0]
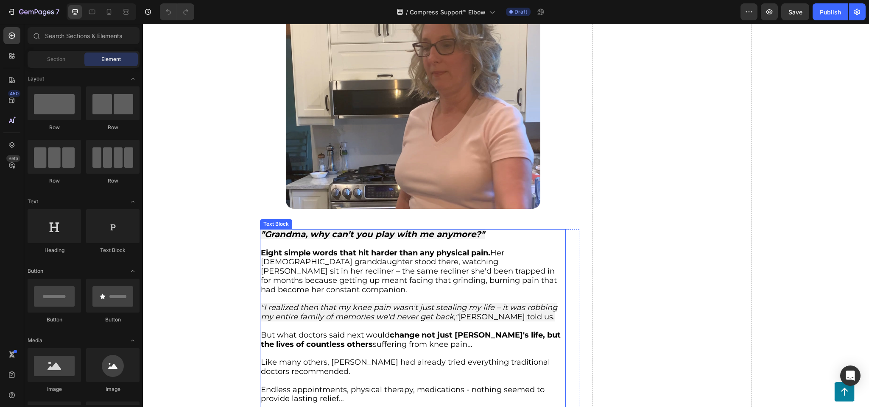
drag, startPoint x: 447, startPoint y: 24, endPoint x: 311, endPoint y: 238, distance: 253.9
click at [311, 240] on p at bounding box center [413, 244] width 304 height 9
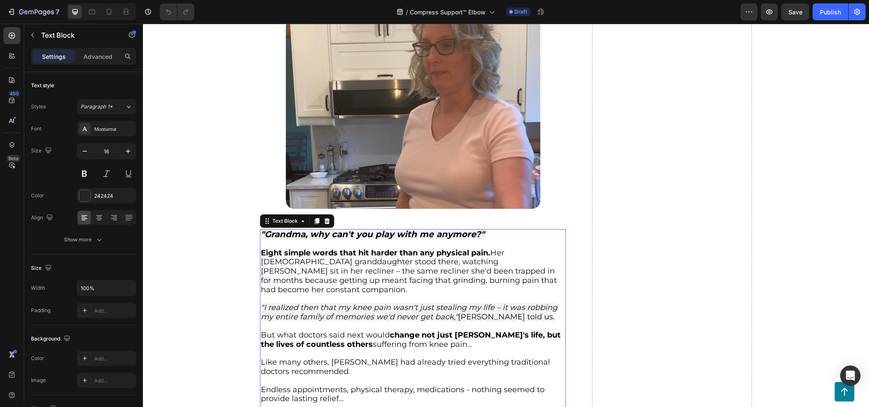
click at [345, 270] on span "Eight simple words that hit harder than any physical pain. Her 6-year-old grand…" at bounding box center [409, 271] width 296 height 46
click at [345, 271] on span "Eight simple words that hit harder than any physical pain. Her 6-year-old grand…" at bounding box center [409, 271] width 296 height 46
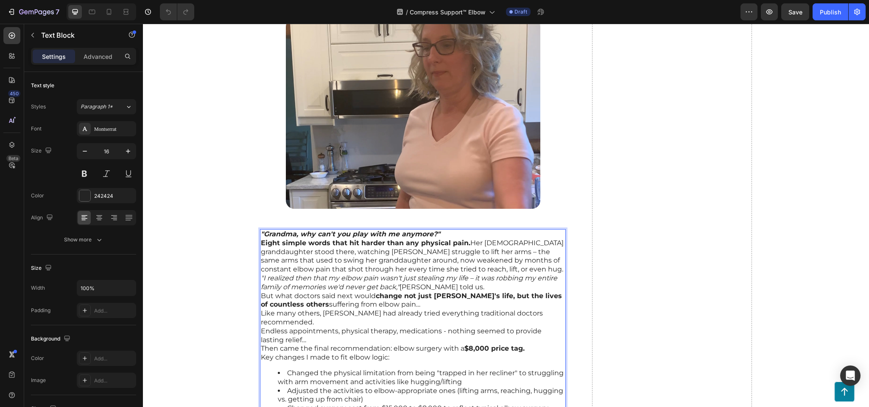
scroll to position [801, 0]
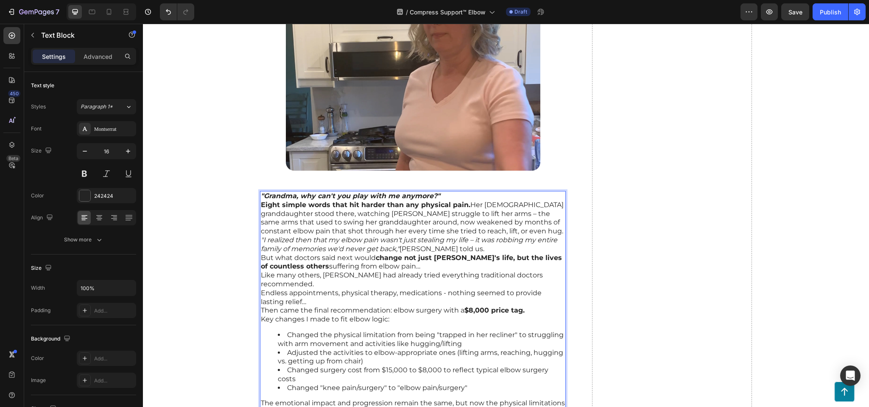
click at [439, 191] on div ""Grandma, why can't you play with me anymore?" Eight simple words that hit hard…" at bounding box center [413, 304] width 306 height 227
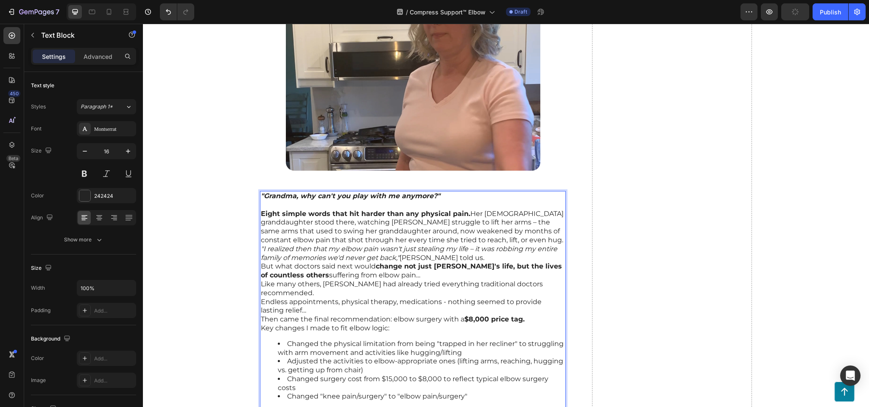
click at [512, 233] on p "Eight simple words that hit harder than any physical pain. Her 6-year-old grand…" at bounding box center [413, 227] width 304 height 35
click at [526, 225] on p "Eight simple words that hit harder than any physical pain. Her 6-year-old grand…" at bounding box center [413, 227] width 304 height 35
click at [518, 224] on p "Eight simple words that hit harder than any physical pain. Her 6-year-old grand…" at bounding box center [413, 227] width 304 height 35
click at [510, 232] on p "Eight simple words that hit harder than any physical pain. Her 6-year-old grand…" at bounding box center [413, 227] width 304 height 35
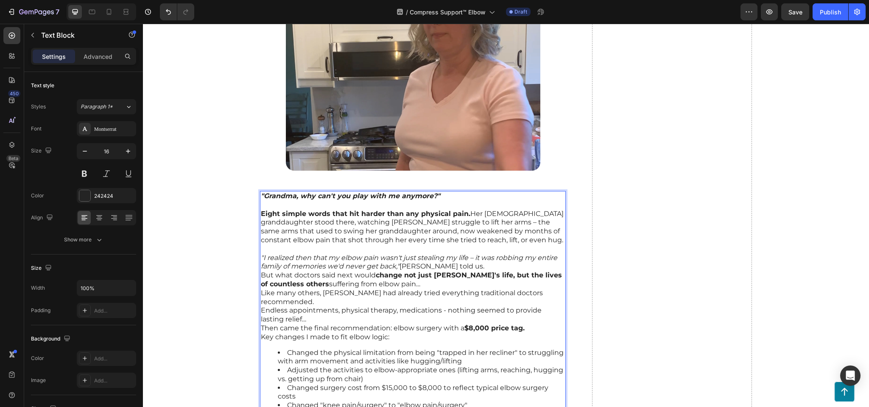
click at [450, 258] on p ""I realized then that my elbow pain wasn't just stealing my life – it was robbi…" at bounding box center [413, 263] width 304 height 18
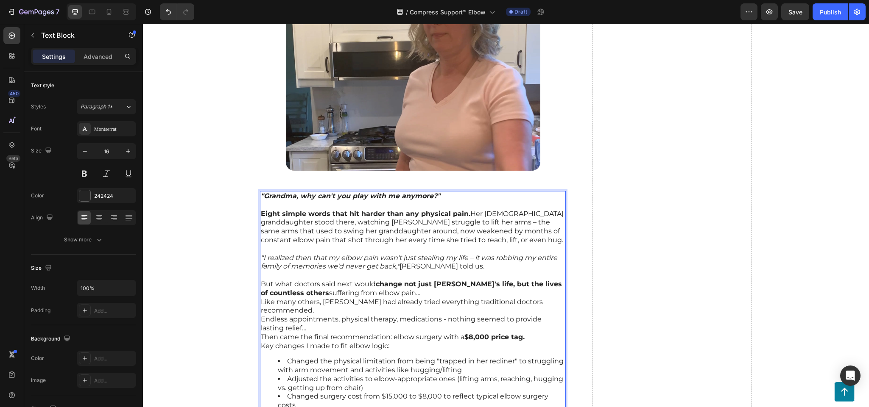
scroll to position [844, 0]
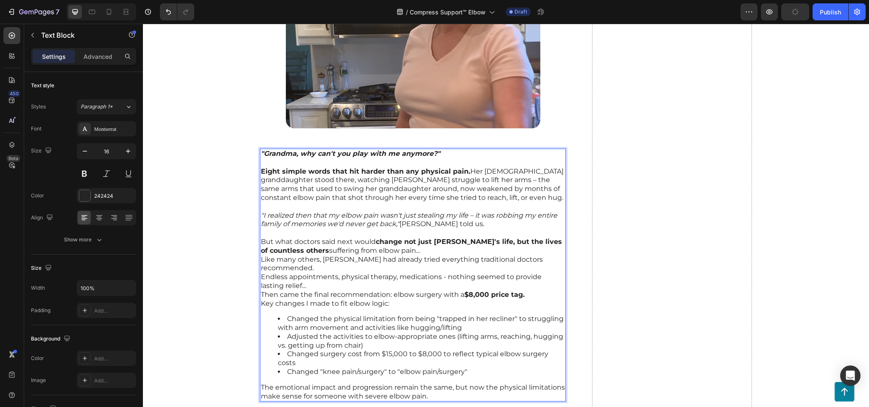
click at [391, 242] on p "But what doctors said next would change not just Laura's life, but the lives of…" at bounding box center [413, 247] width 304 height 18
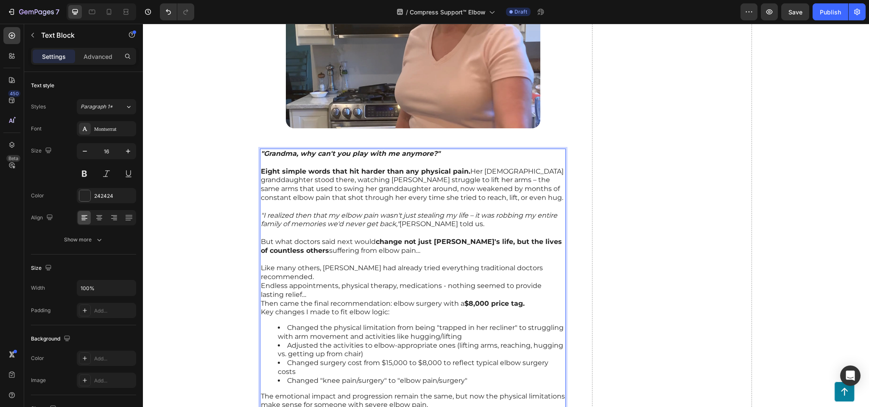
click at [285, 282] on p "Endless appointments, physical therapy, medications - nothing seemed to provide…" at bounding box center [413, 291] width 304 height 18
click at [556, 264] on p "Like many others, [PERSON_NAME] had already tried everything traditional doctor…" at bounding box center [413, 273] width 304 height 18
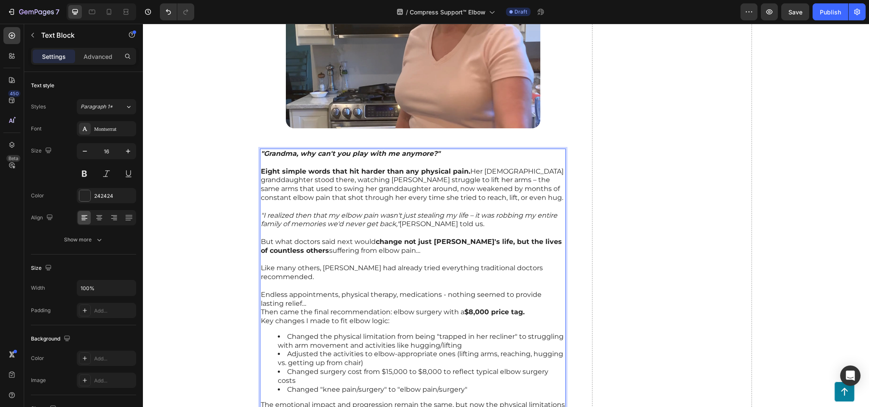
click at [282, 291] on p "Endless appointments, physical therapy, medications - nothing seemed to provide…" at bounding box center [413, 300] width 304 height 18
click at [285, 291] on p "Endless appointments, physical therapy, medications - nothing seemed to provide…" at bounding box center [413, 300] width 304 height 18
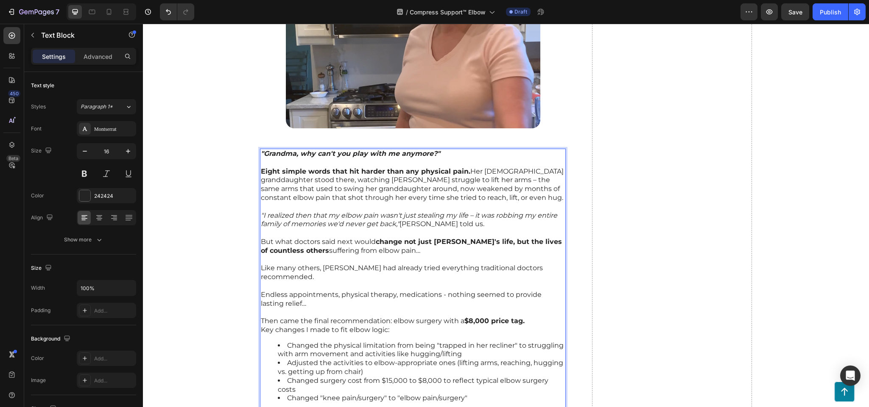
click at [533, 308] on p "Rich Text Editor. Editing area: main" at bounding box center [413, 312] width 304 height 9
click at [528, 317] on p "Then came the final recommendation: elbow surgery with a $8,000 price tag." at bounding box center [413, 321] width 304 height 9
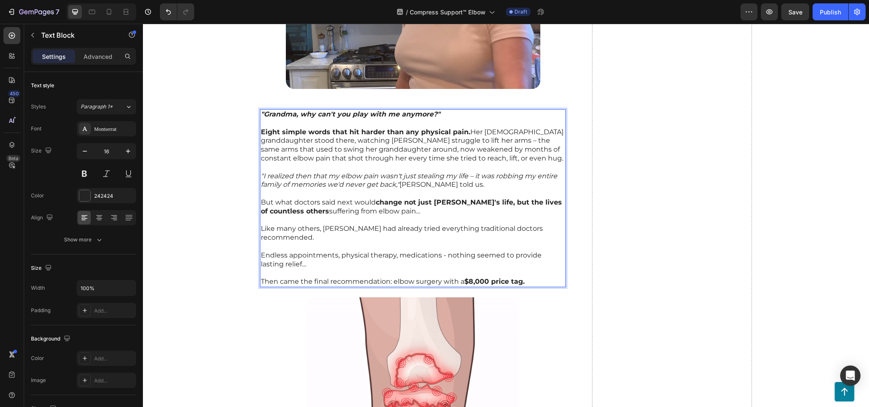
scroll to position [897, 0]
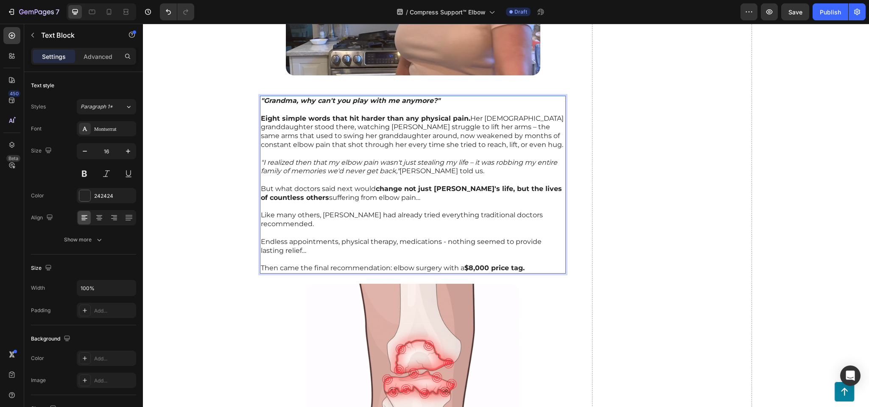
click at [289, 106] on p "Rich Text Editor. Editing area: main" at bounding box center [413, 110] width 304 height 9
click at [472, 97] on p ""Grandma, why can't you play with me anymore?"" at bounding box center [413, 101] width 304 height 9
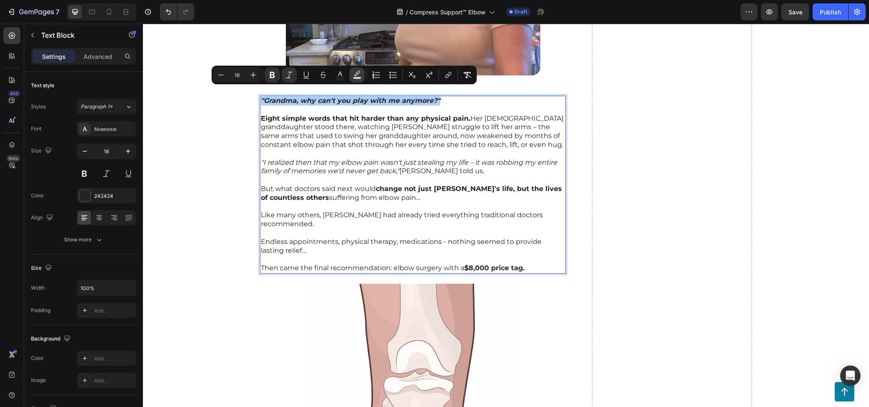
click at [355, 75] on icon "Editor contextual toolbar" at bounding box center [357, 73] width 6 height 5
type input "000000"
type input "77"
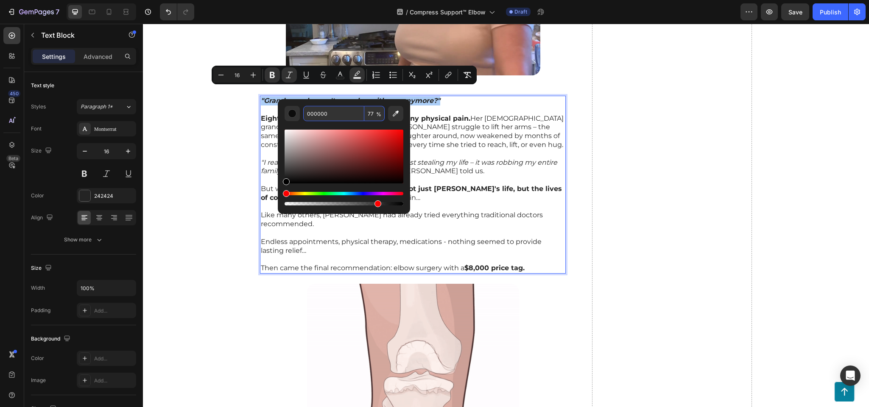
click at [336, 116] on input "000000" at bounding box center [333, 113] width 61 height 15
paste input "#f2f2f2"
type input "F2F2F2"
type input "100"
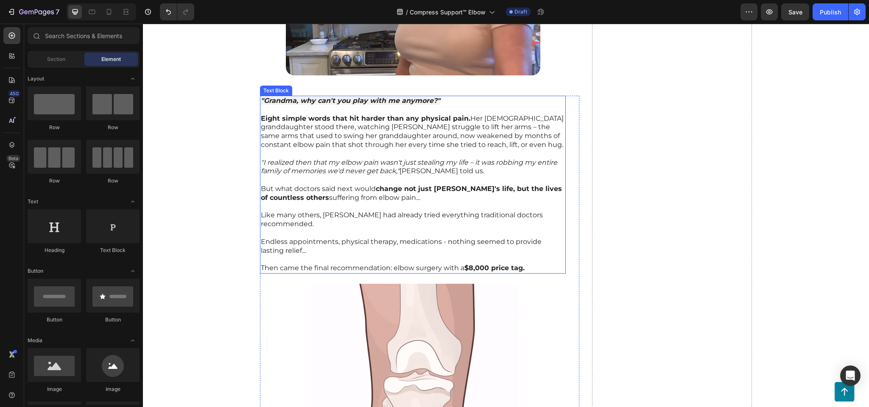
click at [326, 159] on icon ""I realized then that my elbow pain wasn't just stealing my life – it was robbi…" at bounding box center [409, 167] width 296 height 17
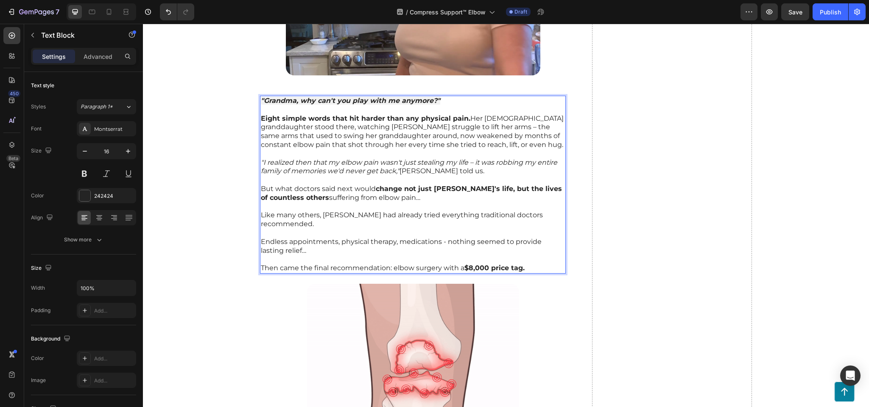
click at [444, 160] on p ""I realized then that my elbow pain wasn't just stealing my life – it was robbi…" at bounding box center [413, 168] width 304 height 18
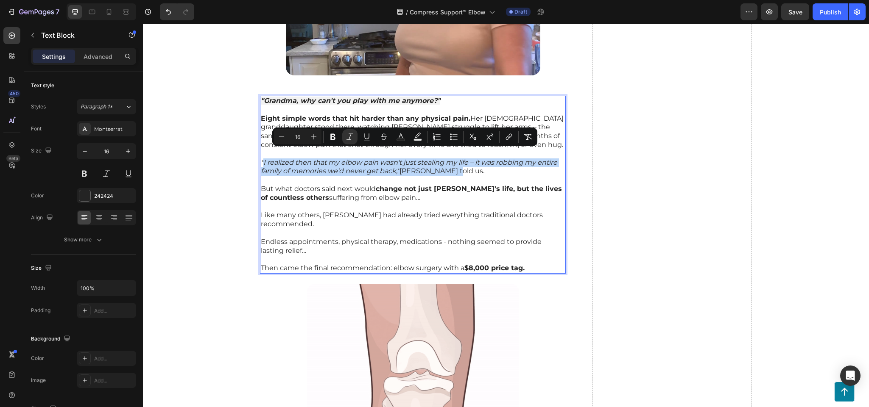
drag, startPoint x: 446, startPoint y: 160, endPoint x: 259, endPoint y: 156, distance: 187.9
click at [261, 159] on p ""I realized then that my elbow pain wasn't just stealing my life – it was robbi…" at bounding box center [413, 168] width 304 height 18
click at [261, 159] on icon ""I realized then that my elbow pain wasn't just stealing my life – it was robbi…" at bounding box center [409, 167] width 296 height 17
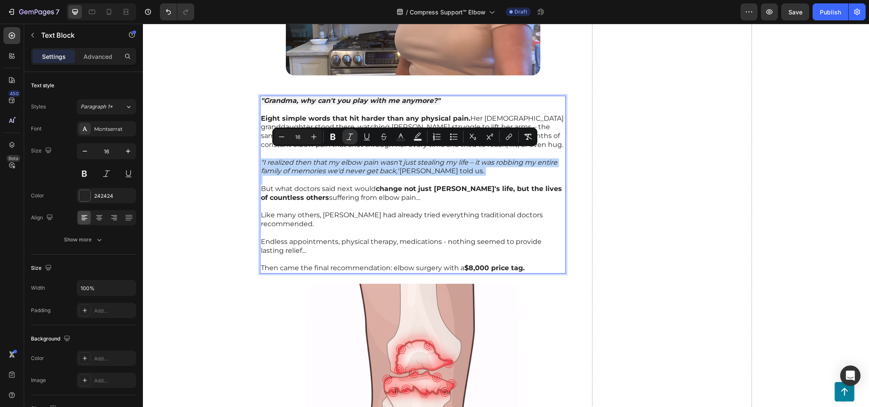
drag, startPoint x: 256, startPoint y: 151, endPoint x: 456, endPoint y: 170, distance: 200.6
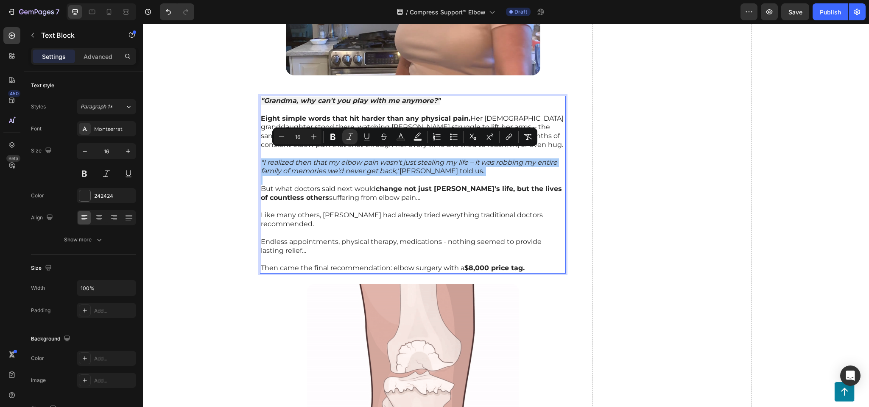
click at [425, 139] on div "Minus 16 Plus Bold Italic Underline Strikethrough Text Color color Numbered Lis…" at bounding box center [405, 136] width 262 height 15
click at [419, 139] on icon "Editor contextual toolbar" at bounding box center [417, 137] width 8 height 8
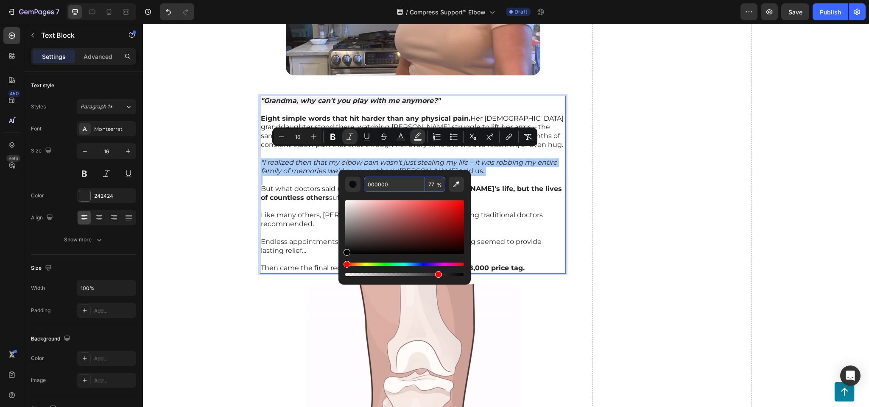
click at [400, 186] on input "000000" at bounding box center [394, 184] width 61 height 15
paste input "#f2f2f2"
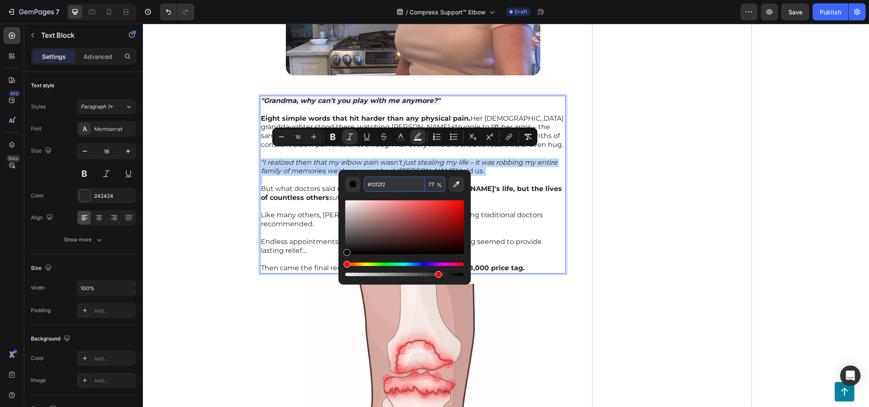
type input "F2F2F2"
type input "100"
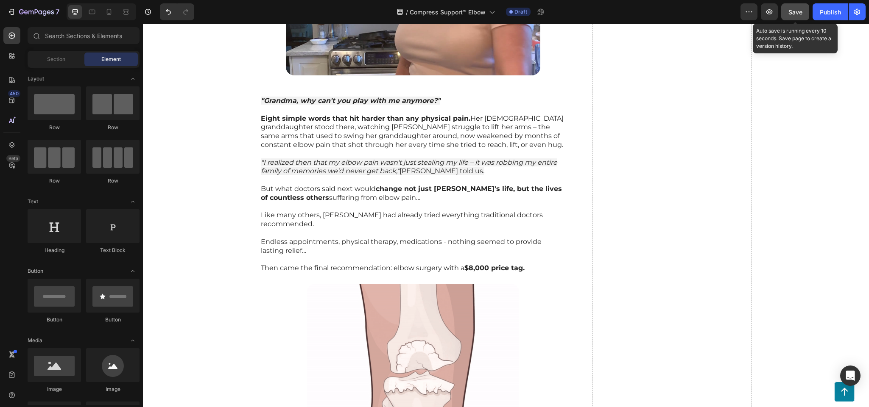
click at [803, 16] on button "Save" at bounding box center [795, 11] width 28 height 17
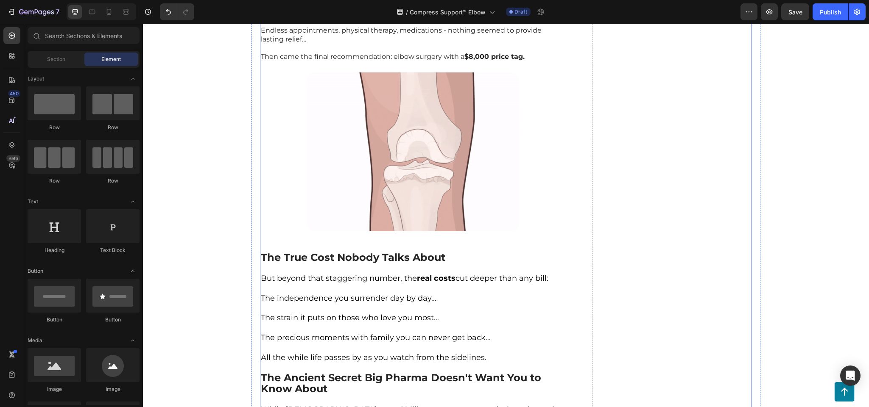
scroll to position [1066, 0]
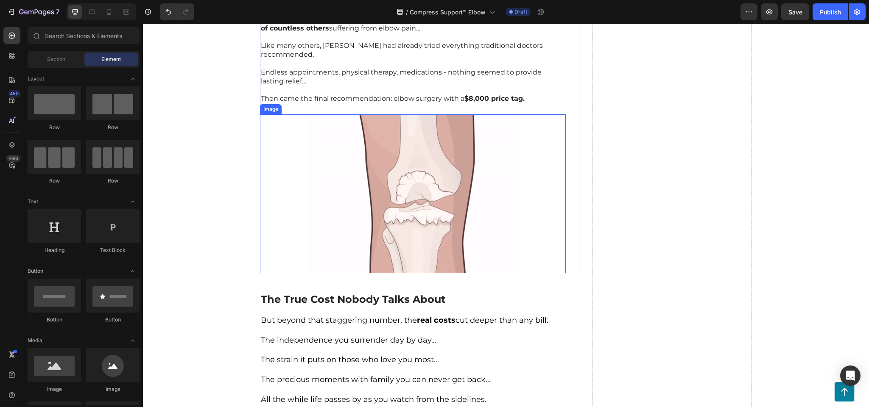
click at [380, 146] on img at bounding box center [413, 193] width 212 height 159
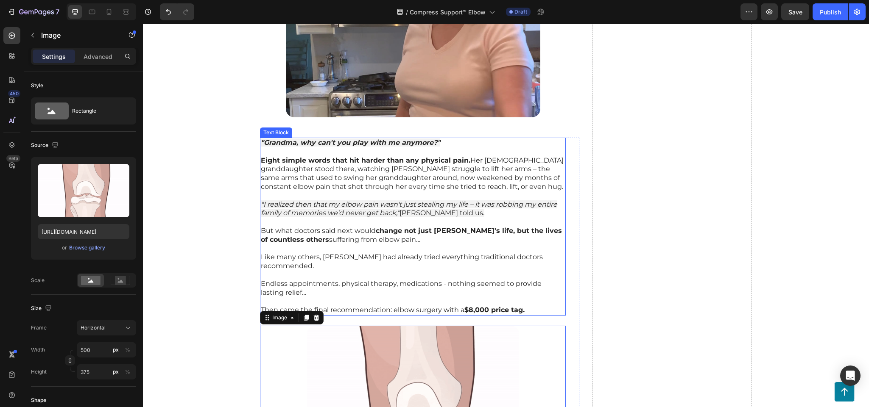
scroll to position [982, 0]
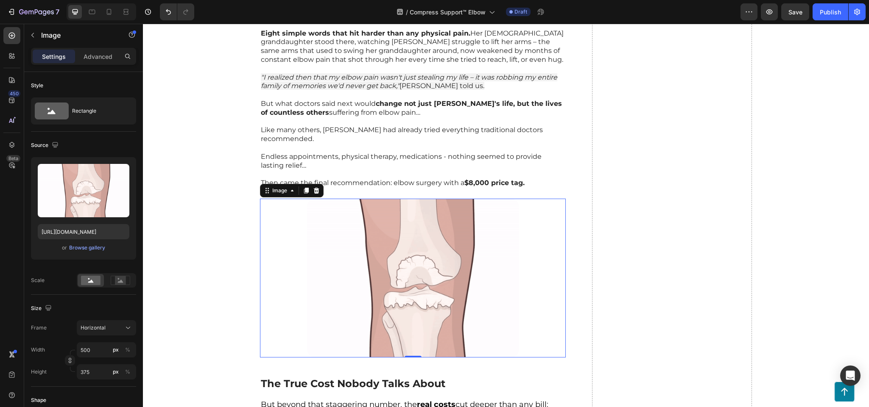
click at [378, 226] on img at bounding box center [413, 278] width 212 height 159
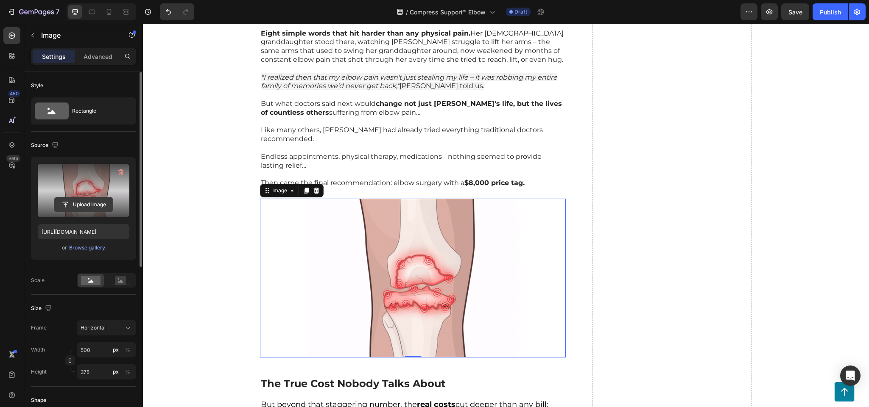
click at [81, 202] on input "file" at bounding box center [83, 205] width 59 height 14
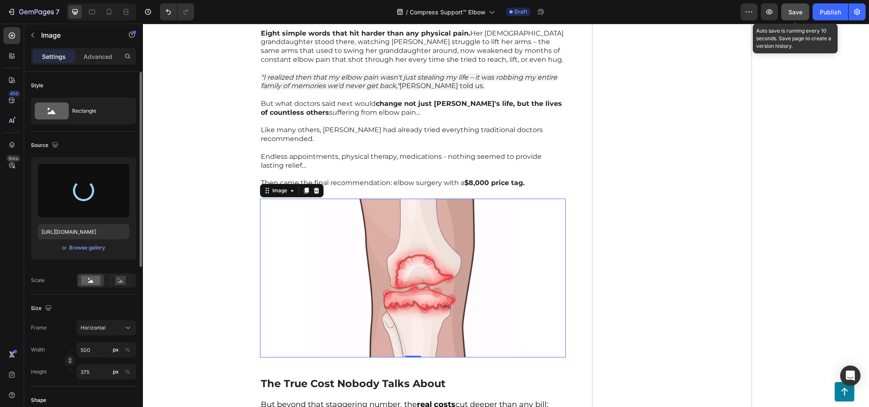
click at [796, 9] on span "Save" at bounding box center [795, 11] width 14 height 7
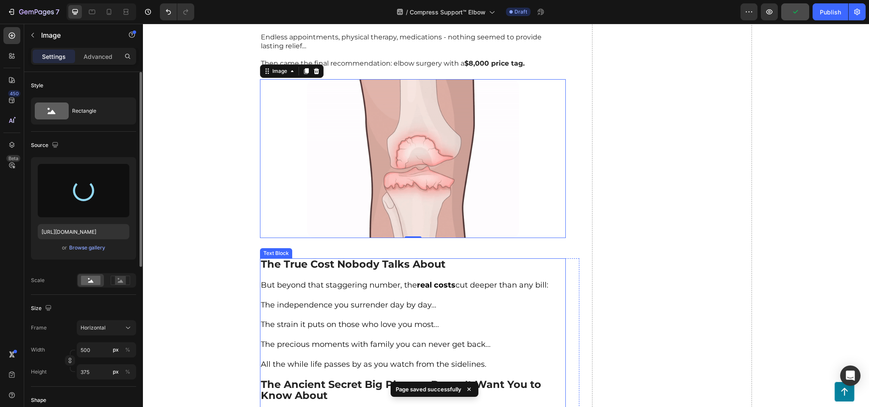
scroll to position [1151, 0]
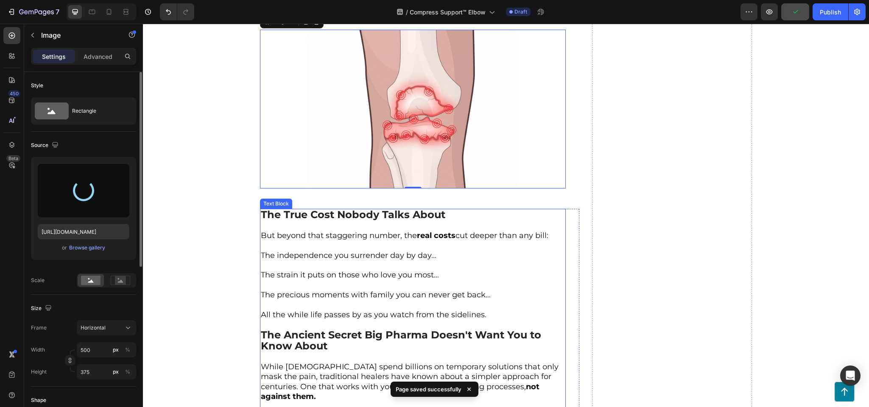
click at [300, 209] on strong "The True Cost Nobody Talks About" at bounding box center [353, 215] width 184 height 12
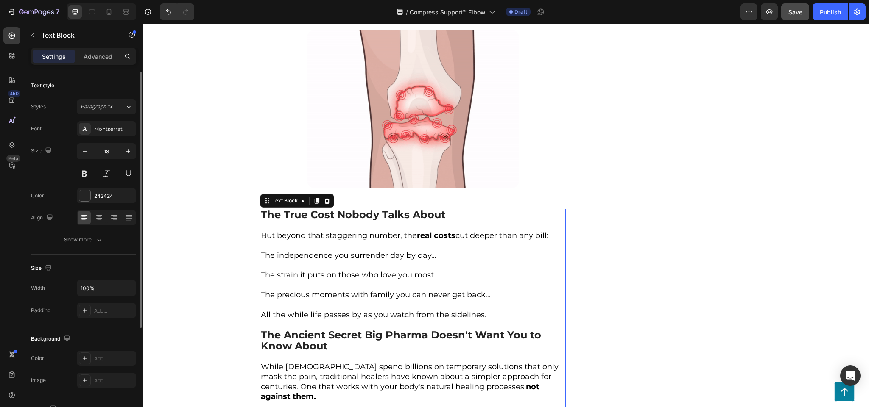
click at [365, 270] on span "The strain it puts on those who love you most..." at bounding box center [350, 274] width 178 height 9
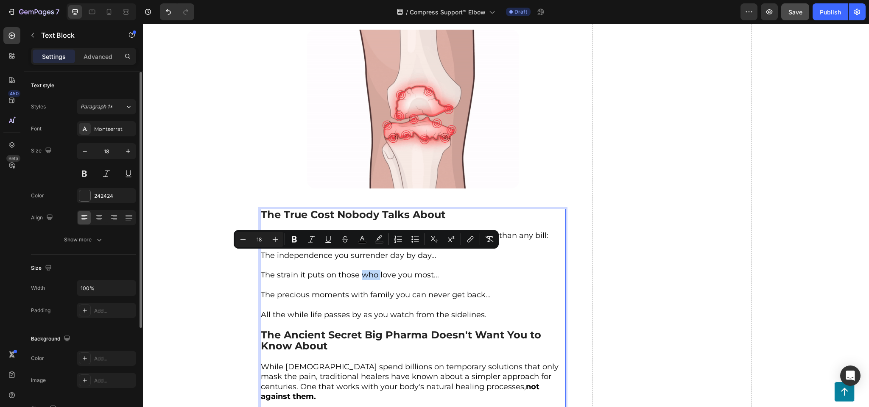
type input "24"
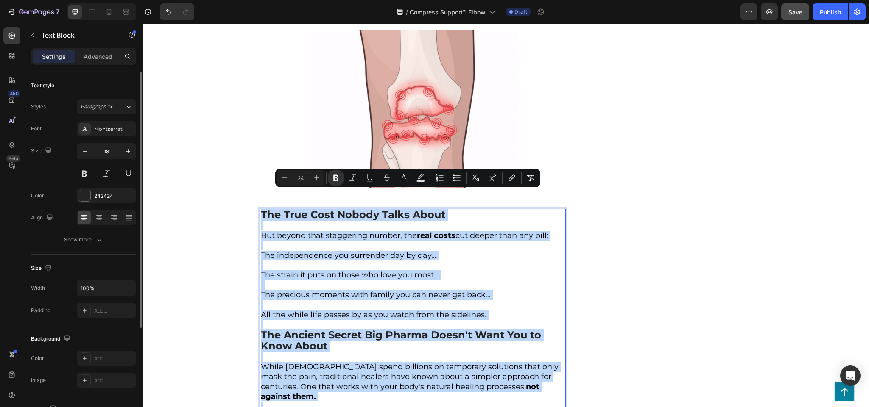
click at [365, 270] on span "The strain it puts on those who love you most..." at bounding box center [350, 274] width 178 height 9
type input "18"
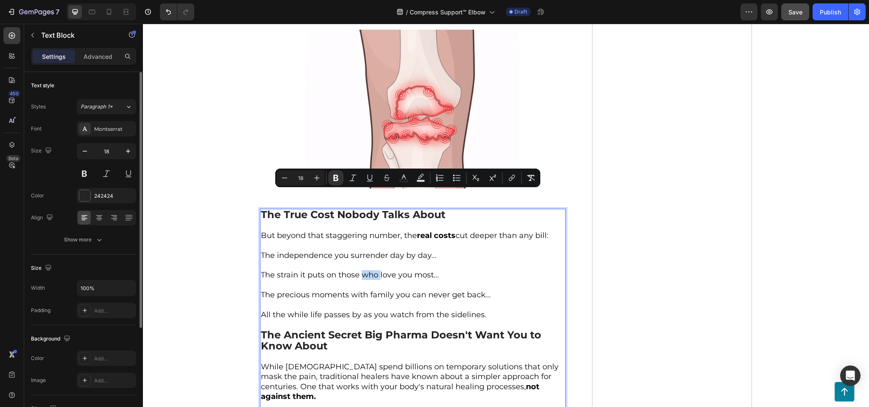
click at [365, 270] on span "The strain it puts on those who love you most..." at bounding box center [350, 274] width 178 height 9
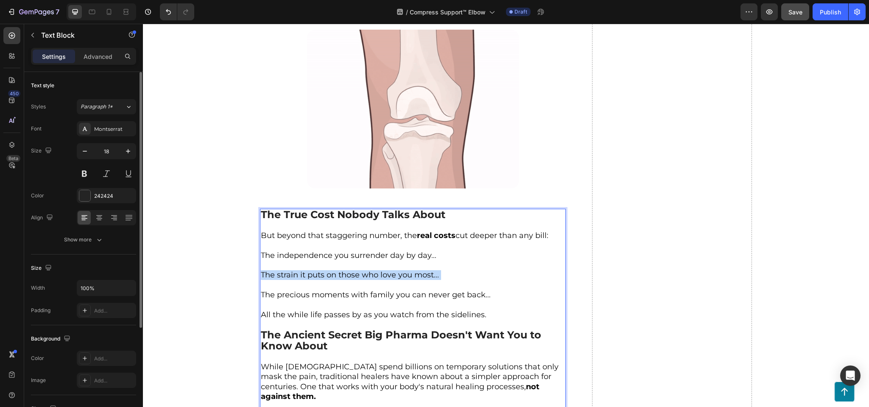
click at [365, 270] on span "The strain it puts on those who love you most..." at bounding box center [350, 274] width 178 height 9
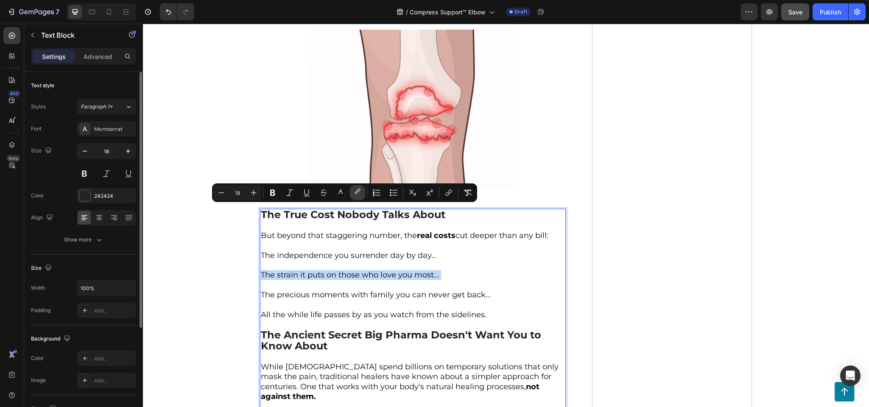
scroll to position [1321, 0]
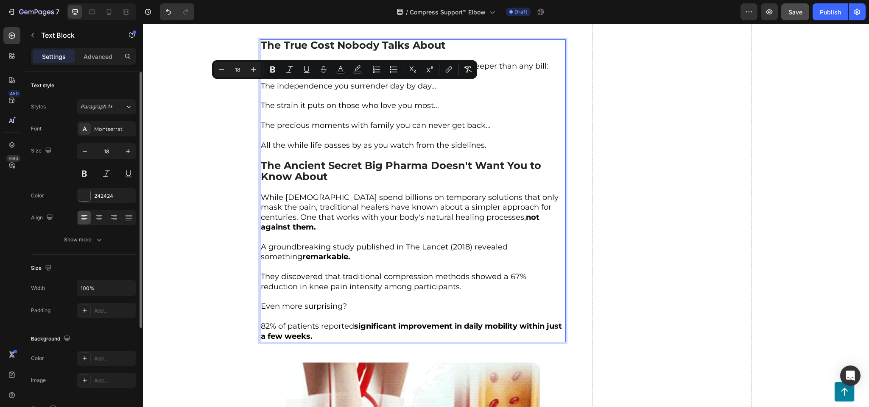
click at [332, 292] on p "Rich Text Editor. Editing area: main" at bounding box center [413, 297] width 304 height 10
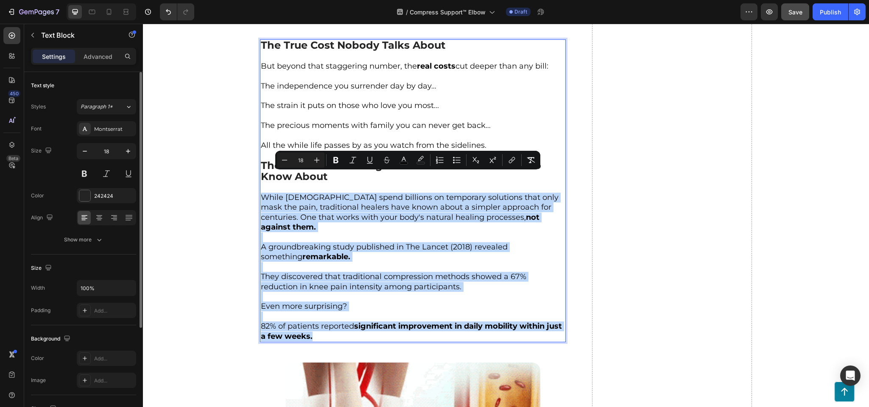
drag, startPoint x: 328, startPoint y: 308, endPoint x: 256, endPoint y: 177, distance: 150.1
click at [260, 177] on div "The True Cost Nobody Talks About But beyond that staggering number, the real co…" at bounding box center [413, 190] width 306 height 303
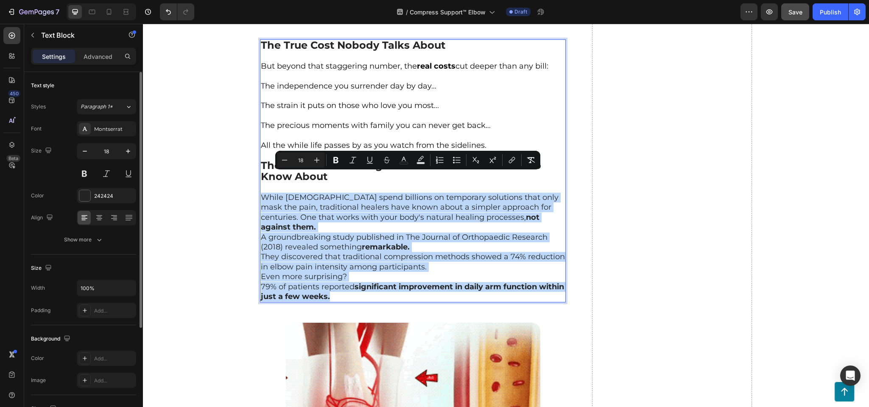
drag, startPoint x: 359, startPoint y: 265, endPoint x: 257, endPoint y: 182, distance: 131.1
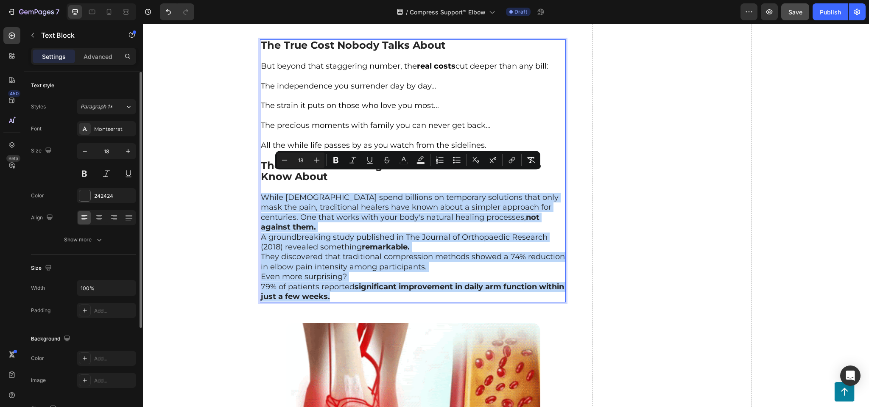
click at [260, 182] on div "The True Cost Nobody Talks About But beyond that staggering number, the real co…" at bounding box center [413, 171] width 306 height 264
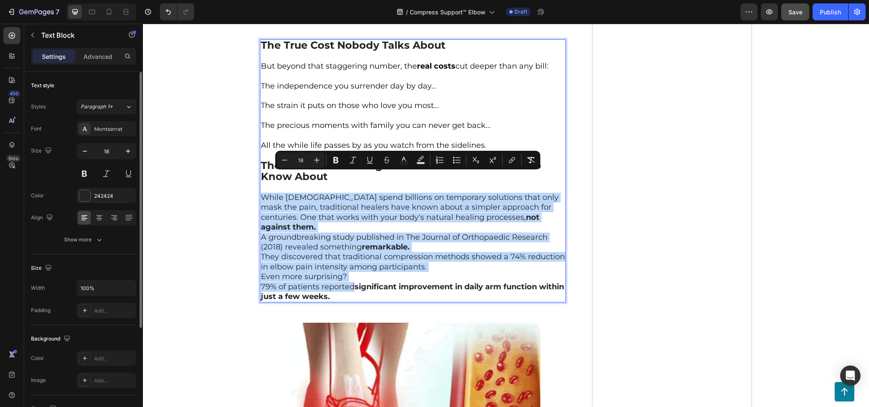
click at [404, 200] on p "While Americans spend billions on temporary solutions that only mask the pain, …" at bounding box center [413, 213] width 304 height 40
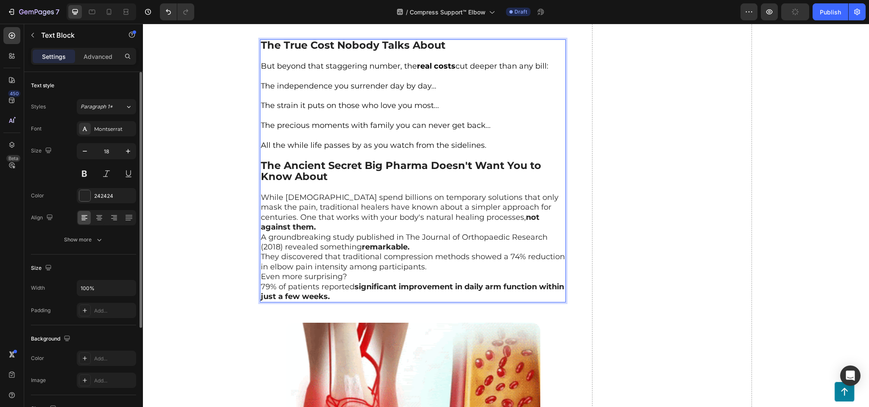
drag, startPoint x: 479, startPoint y: 203, endPoint x: 510, endPoint y: 203, distance: 31.8
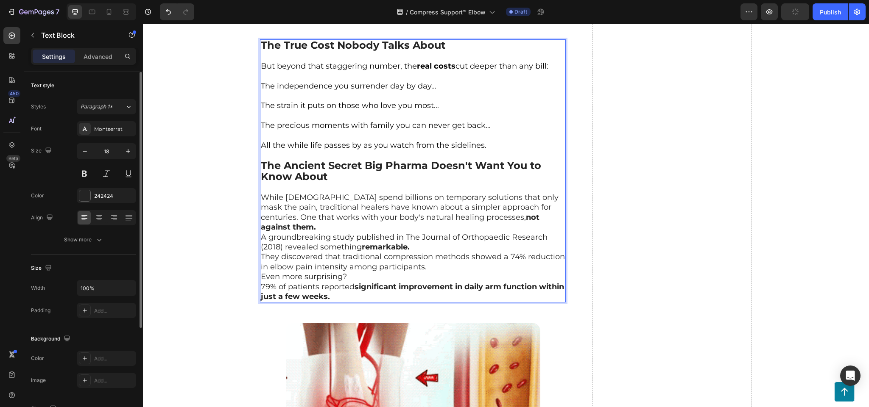
click at [482, 233] on p "A groundbreaking study published in The Journal of Orthopaedic Research (2018) …" at bounding box center [413, 243] width 304 height 20
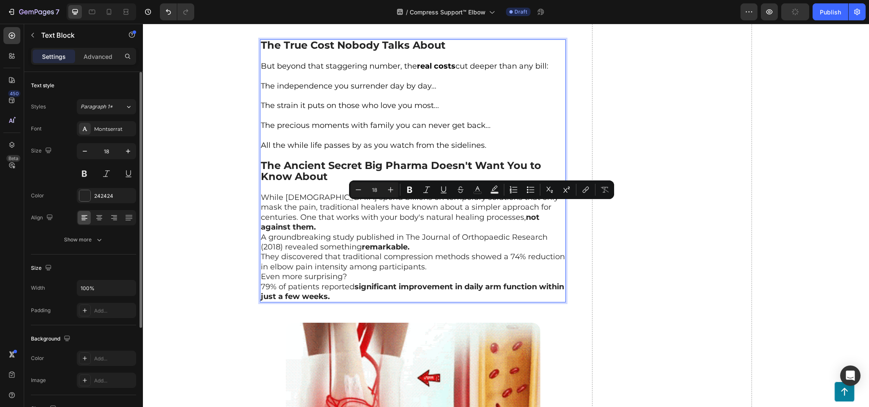
click at [554, 200] on p "While Americans spend billions on temporary solutions that only mask the pain, …" at bounding box center [413, 213] width 304 height 40
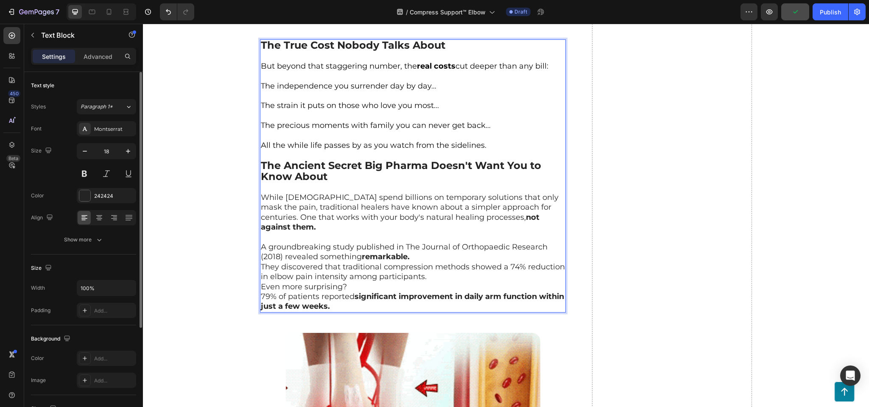
click at [414, 243] on p "A groundbreaking study published in The Journal of Orthopaedic Research (2018) …" at bounding box center [413, 253] width 304 height 20
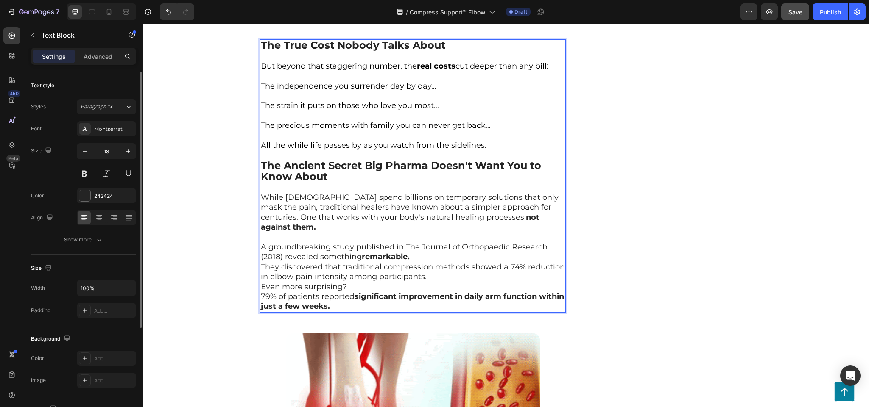
click at [408, 243] on p "A groundbreaking study published in The Journal of Orthopaedic Research (2018) …" at bounding box center [413, 253] width 304 height 20
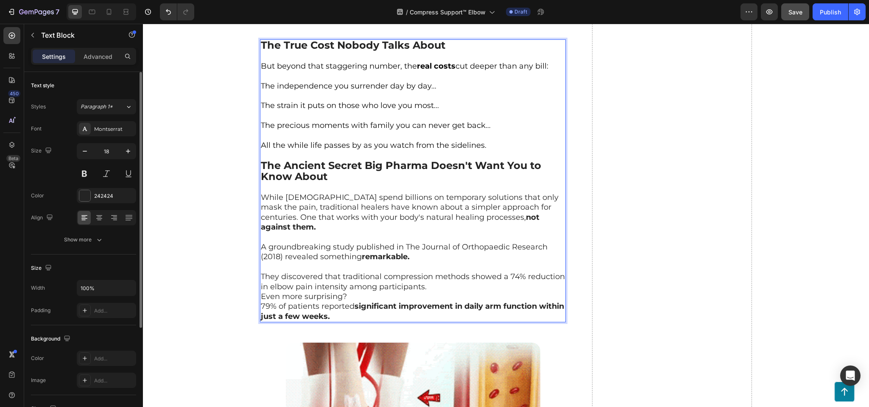
drag, startPoint x: 428, startPoint y: 256, endPoint x: 415, endPoint y: 276, distance: 24.2
click at [427, 272] on p "They discovered that traditional compression methods showed a 74% reduction in …" at bounding box center [413, 282] width 304 height 20
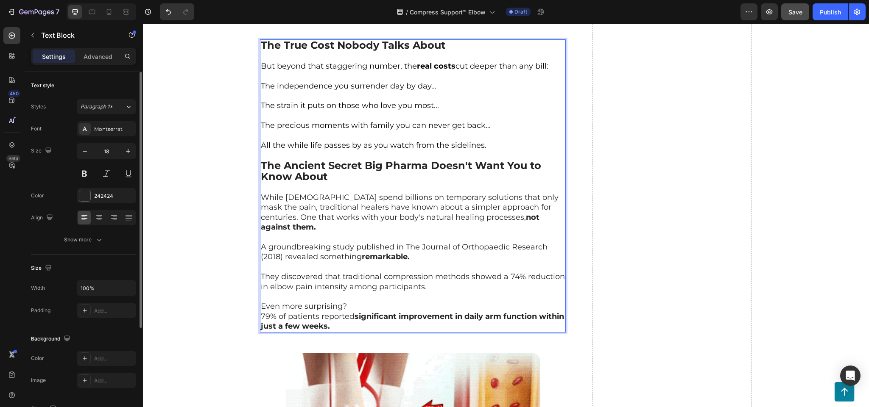
click at [360, 302] on p "Even more surprising?" at bounding box center [413, 307] width 304 height 10
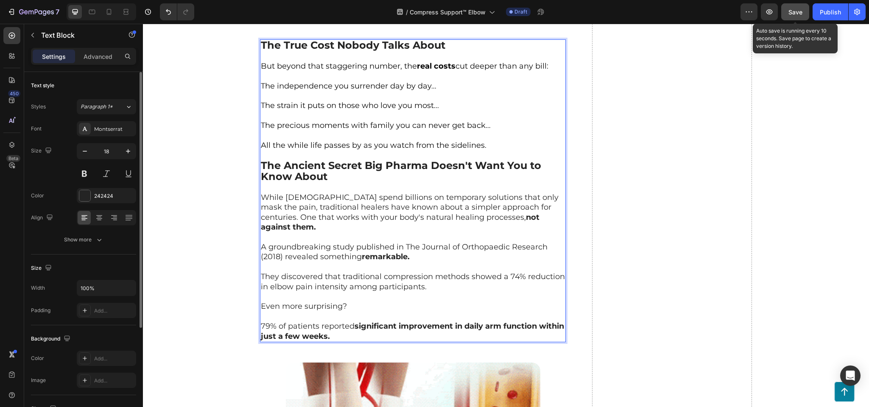
drag, startPoint x: 793, startPoint y: 19, endPoint x: 231, endPoint y: 250, distance: 607.4
click at [793, 19] on button "Save" at bounding box center [795, 11] width 28 height 17
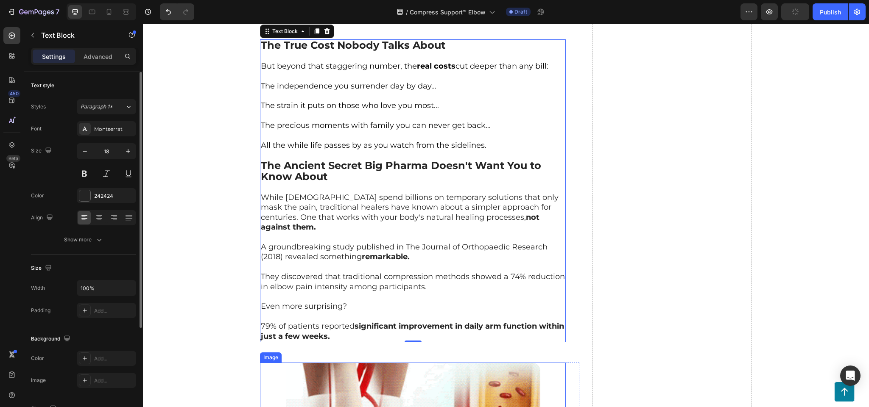
scroll to position [1491, 0]
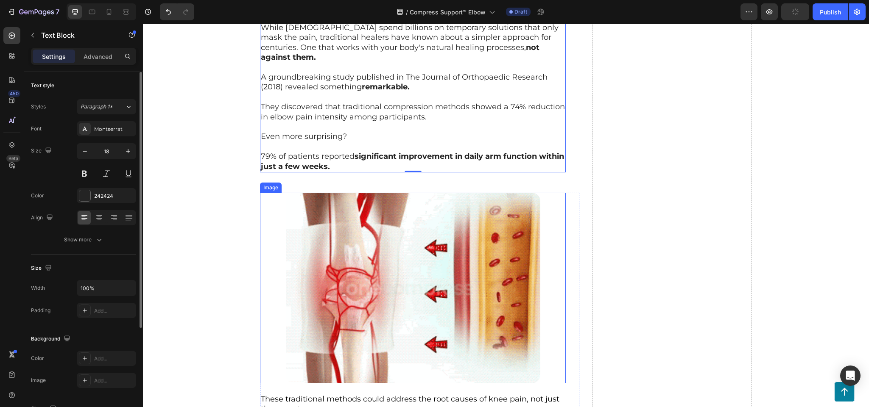
click at [348, 231] on img at bounding box center [413, 288] width 254 height 191
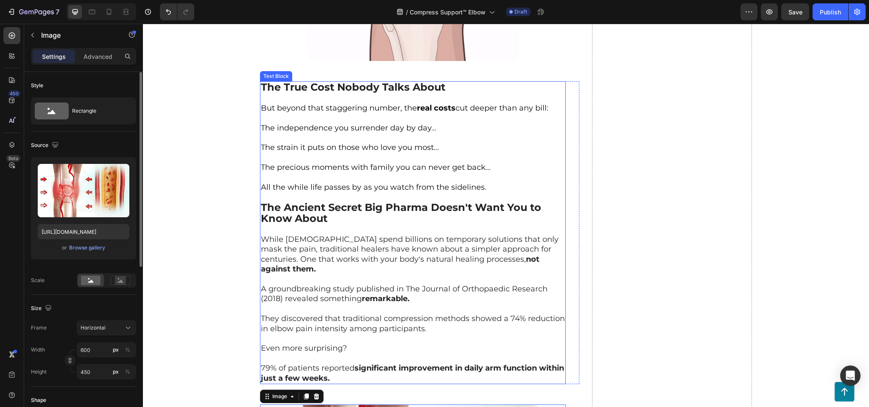
scroll to position [1448, 0]
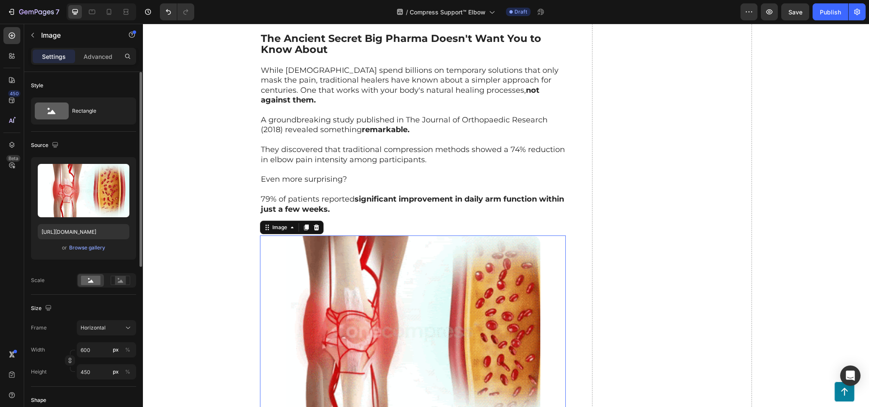
click at [359, 261] on img at bounding box center [413, 331] width 254 height 191
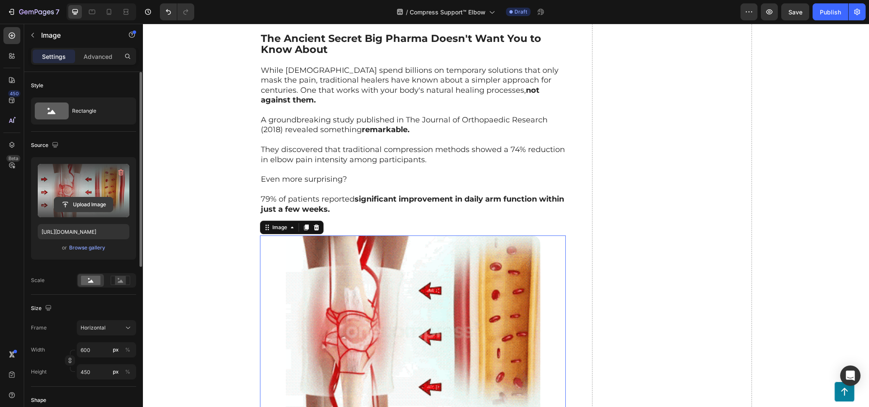
click at [92, 200] on input "file" at bounding box center [83, 205] width 59 height 14
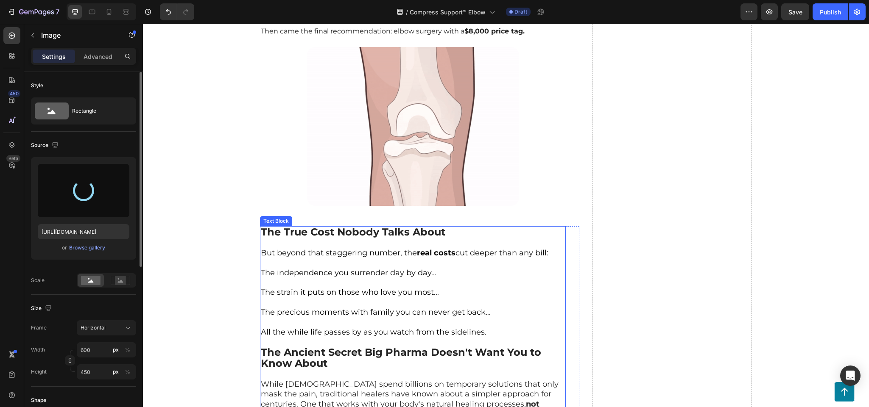
scroll to position [1066, 0]
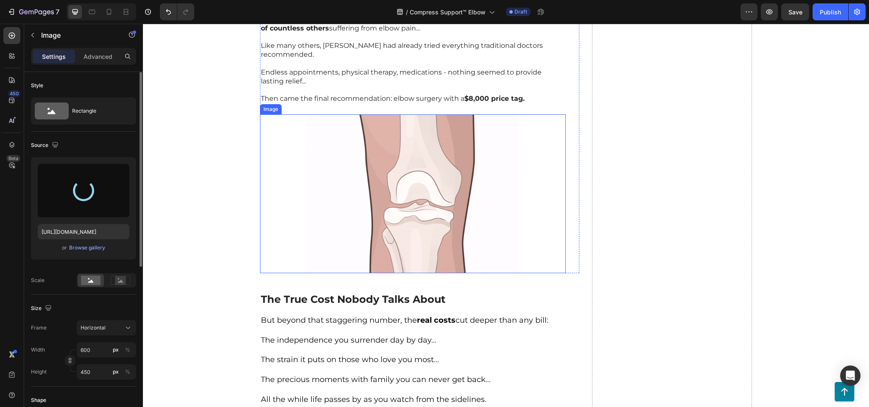
click at [376, 170] on img at bounding box center [413, 193] width 212 height 159
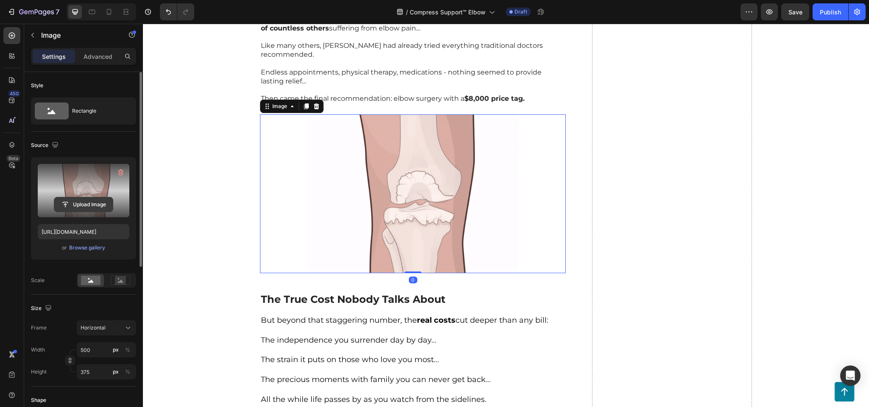
click at [96, 205] on input "file" at bounding box center [83, 205] width 59 height 14
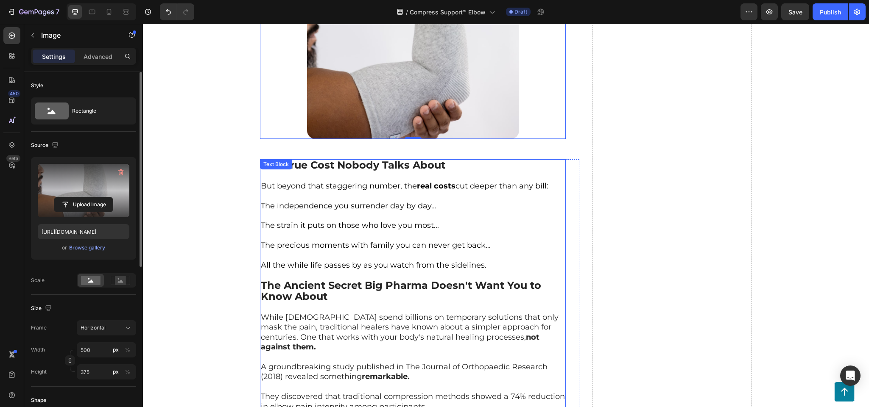
type input "https://cdn.shopify.com/s/files/1/0943/6564/7231/files/gempages_585706145344127…"
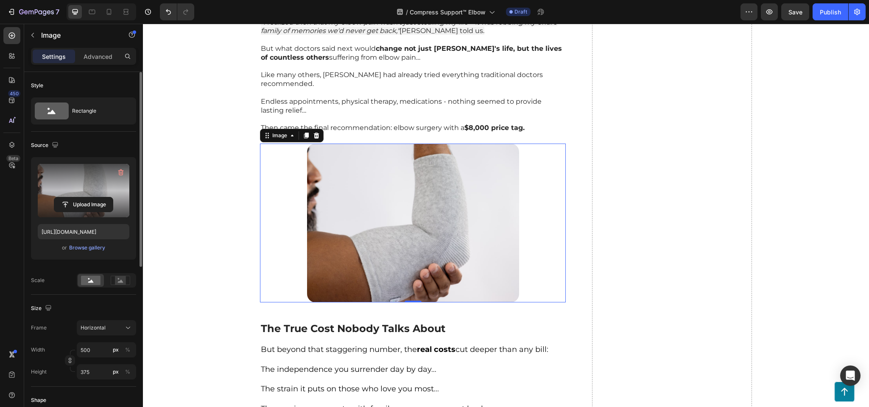
scroll to position [1024, 0]
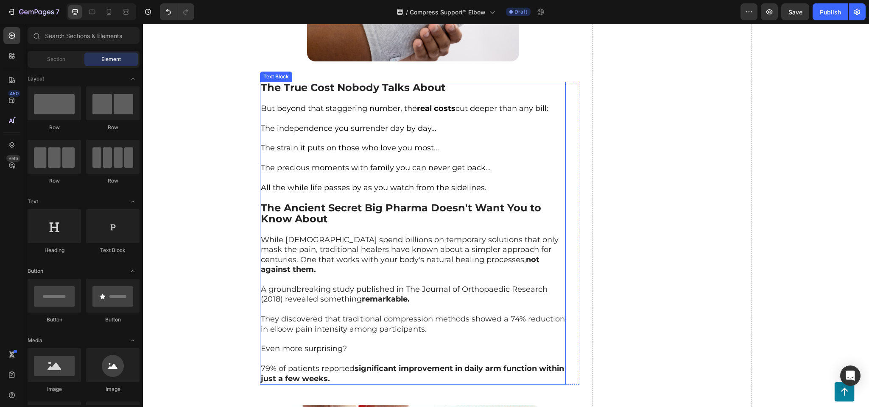
scroll to position [1364, 0]
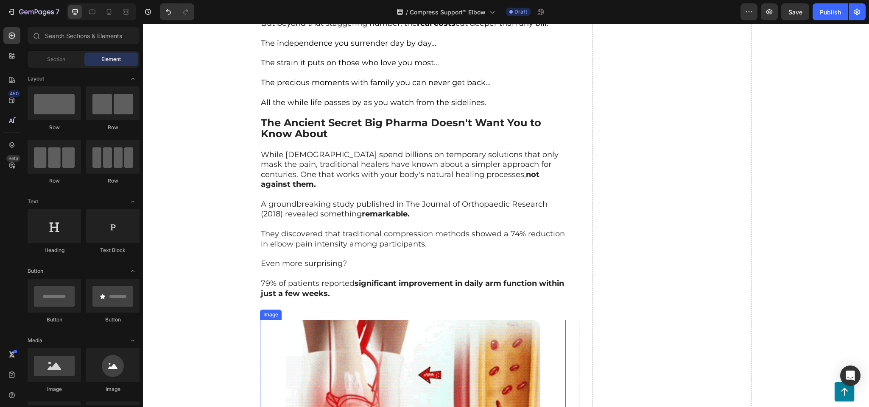
click at [338, 337] on img at bounding box center [413, 415] width 254 height 191
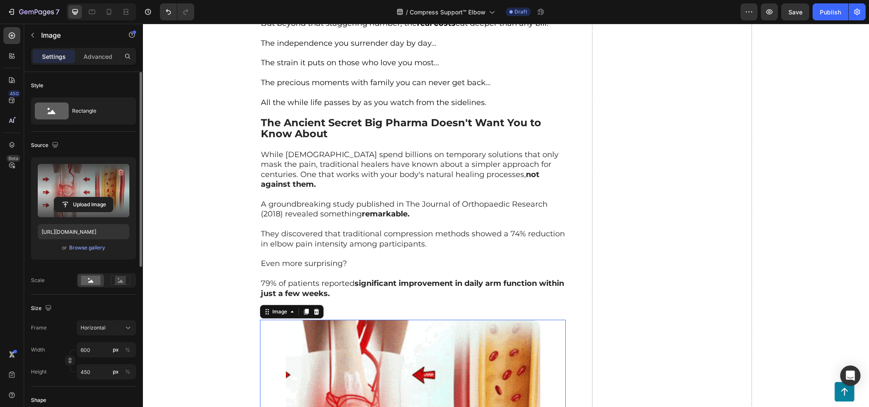
click at [78, 191] on label at bounding box center [84, 190] width 92 height 53
click at [78, 198] on input "file" at bounding box center [83, 205] width 59 height 14
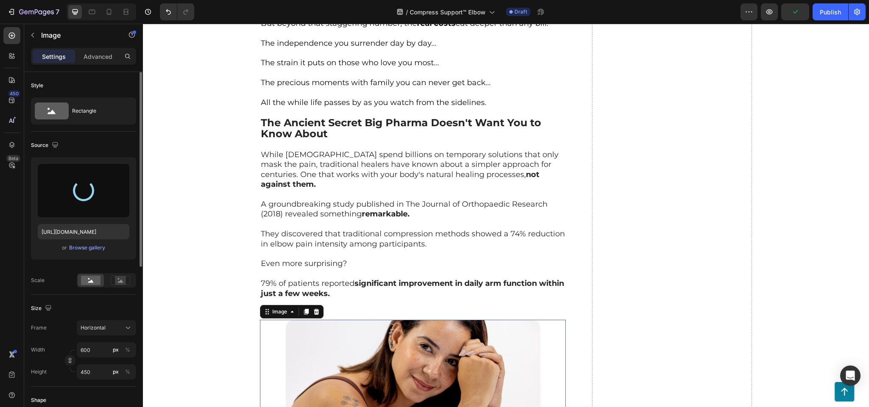
type input "https://cdn.shopify.com/s/files/1/0943/6564/7231/files/gempages_585706145344127…"
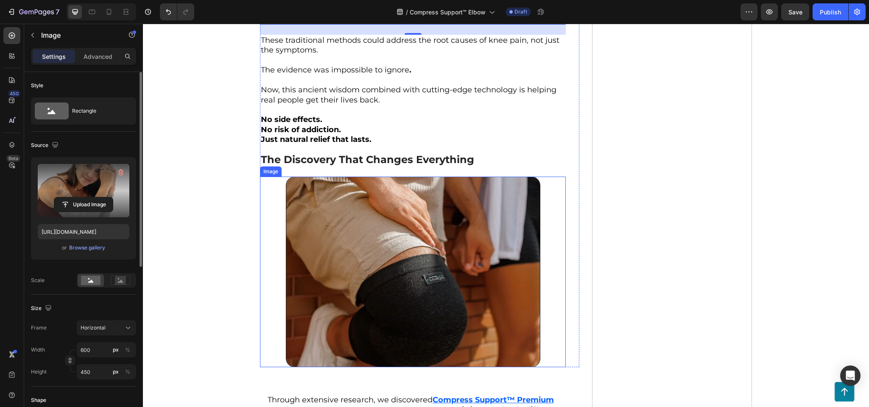
scroll to position [1787, 0]
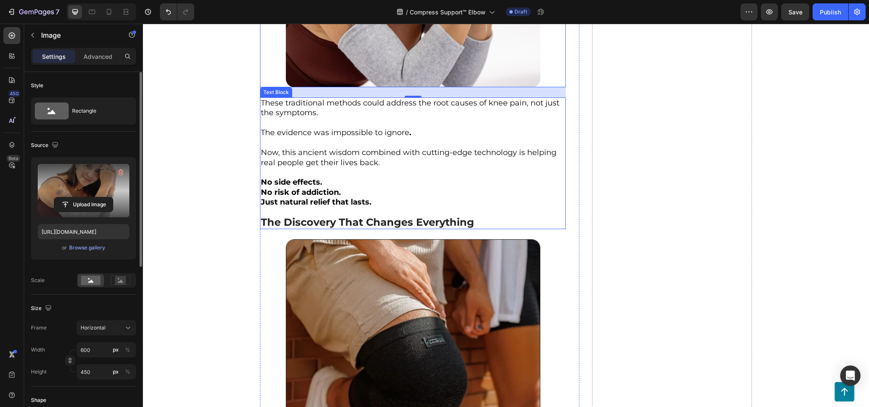
click at [419, 198] on p "Just natural relief that lasts." at bounding box center [413, 208] width 304 height 20
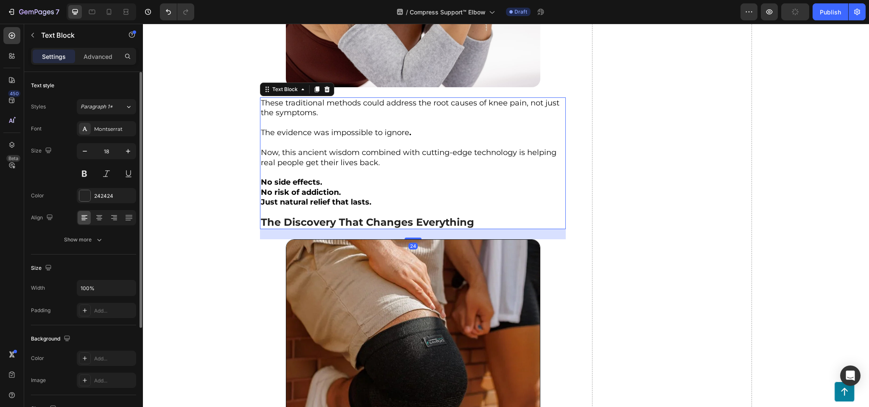
click at [421, 188] on p "No risk of addiction." at bounding box center [413, 193] width 304 height 10
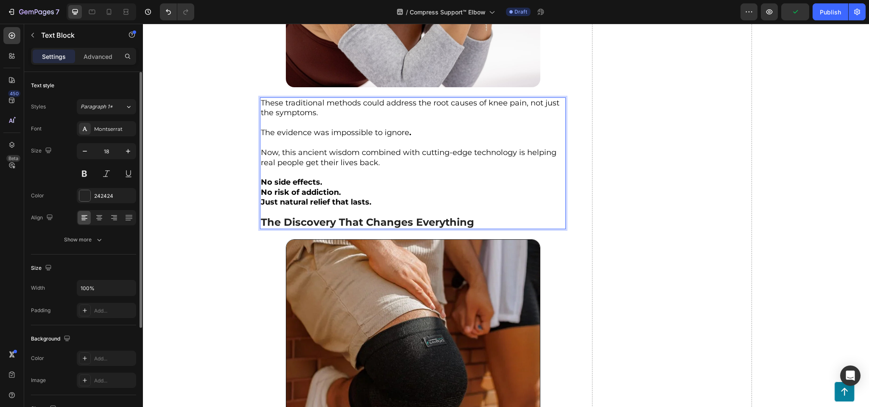
click at [483, 198] on p "Just natural relief that lasts." at bounding box center [413, 208] width 304 height 20
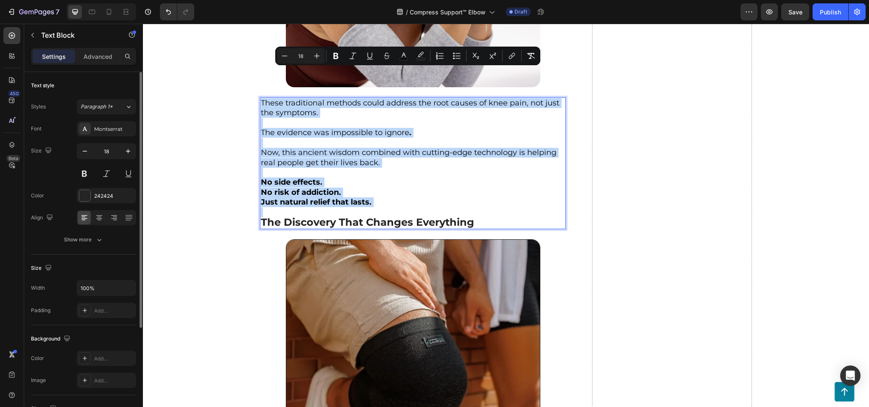
copy div "These traditional methods could address the root causes of knee pain, not just …"
click at [340, 198] on strong "Just natural relief that lasts." at bounding box center [316, 202] width 111 height 9
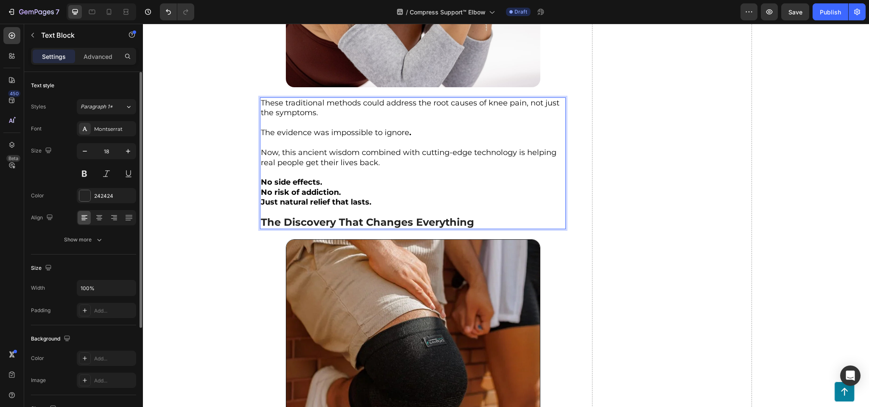
drag, startPoint x: 372, startPoint y: 166, endPoint x: 375, endPoint y: 180, distance: 14.4
click at [329, 188] on p "No risk of addiction." at bounding box center [413, 193] width 304 height 10
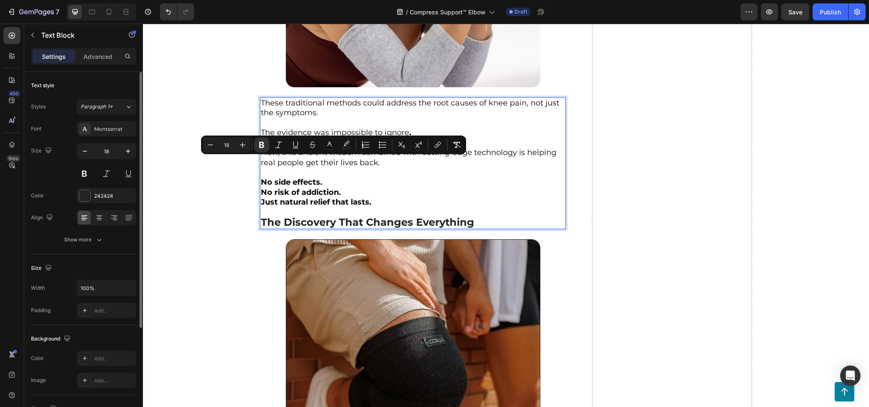
click at [376, 198] on p "Just natural relief that lasts." at bounding box center [413, 208] width 304 height 20
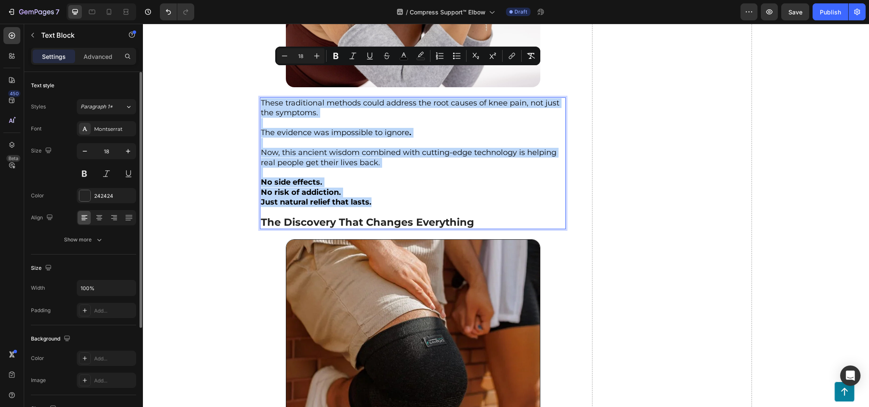
drag, startPoint x: 373, startPoint y: 176, endPoint x: 256, endPoint y: 73, distance: 155.3
click at [260, 98] on div "These traditional methods could address the root causes of knee pain, not just …" at bounding box center [413, 164] width 306 height 132
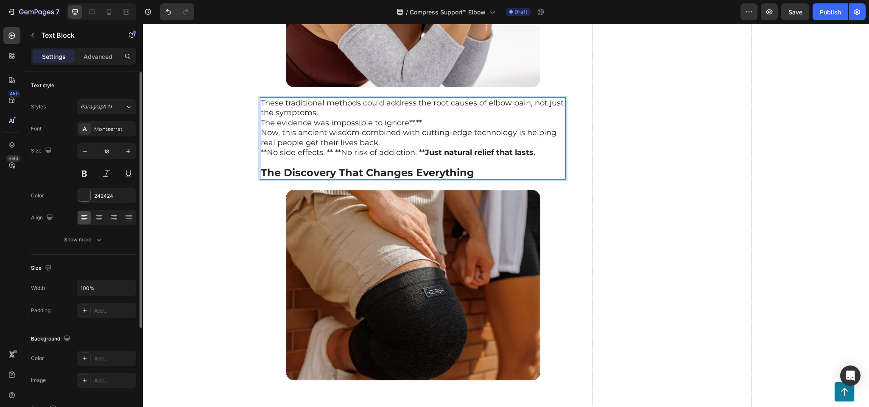
click at [342, 98] on p "These traditional methods could address the root causes of elbow pain, not just…" at bounding box center [413, 108] width 304 height 20
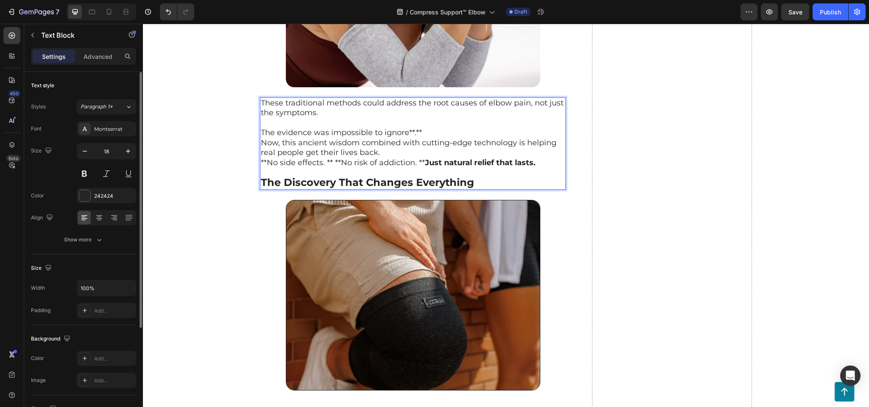
click at [421, 128] on p "The evidence was impossible to ignore**.**" at bounding box center [413, 133] width 304 height 10
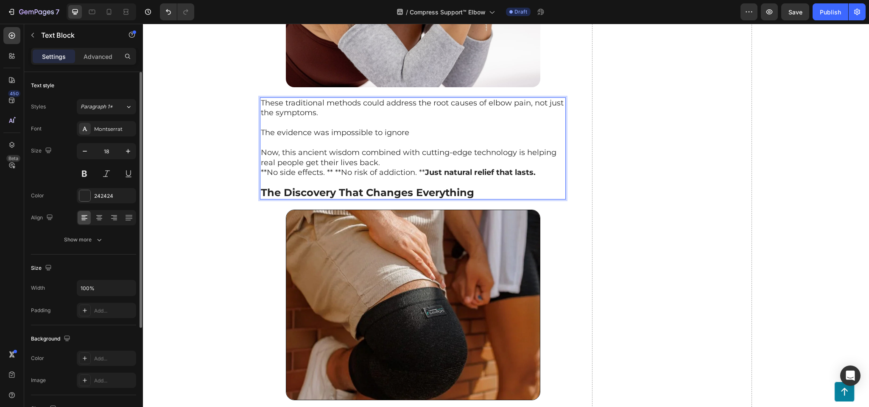
click at [393, 148] on p "Now, this ancient wisdom combined with cutting-edge technology is helping real …" at bounding box center [413, 158] width 304 height 20
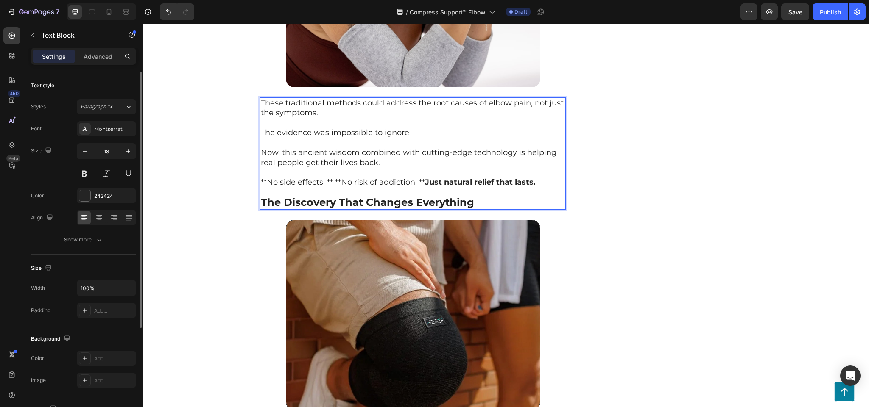
click at [420, 178] on p "**No side effects. ** **No risk of addiction. ** Just natural relief that lasts." at bounding box center [413, 188] width 304 height 20
click at [339, 178] on p "**No side effects. ** **No risk of addiction. Just natural relief that lasts." at bounding box center [413, 188] width 304 height 20
click at [334, 178] on p "**No side effects. ** **No risk of addiction. Just natural relief that lasts." at bounding box center [413, 188] width 304 height 20
click at [267, 178] on p "**No side effects. No risk of addiction. Just natural relief that lasts." at bounding box center [413, 188] width 304 height 20
click at [316, 178] on p "No side effects. No risk of addiction. Just natural relief that lasts." at bounding box center [413, 188] width 304 height 20
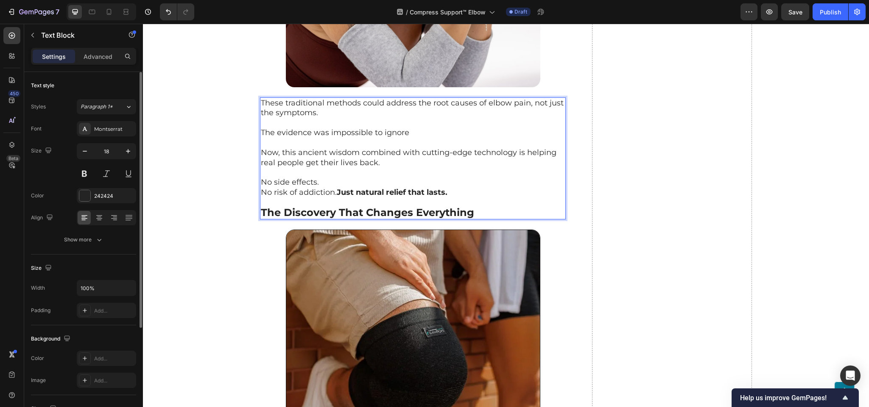
click at [337, 188] on strong "Just natural relief that lasts." at bounding box center [392, 192] width 111 height 9
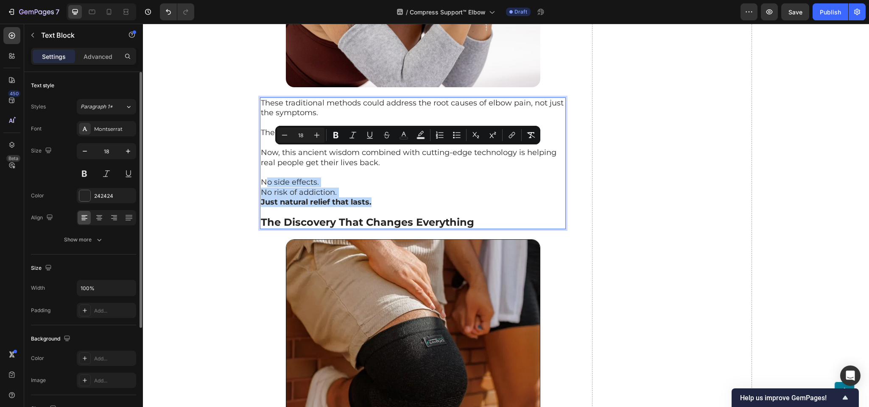
drag, startPoint x: 376, startPoint y: 173, endPoint x: 259, endPoint y: 148, distance: 119.7
click at [260, 148] on div "These traditional methods could address the root causes of elbow pain, not just…" at bounding box center [413, 164] width 306 height 132
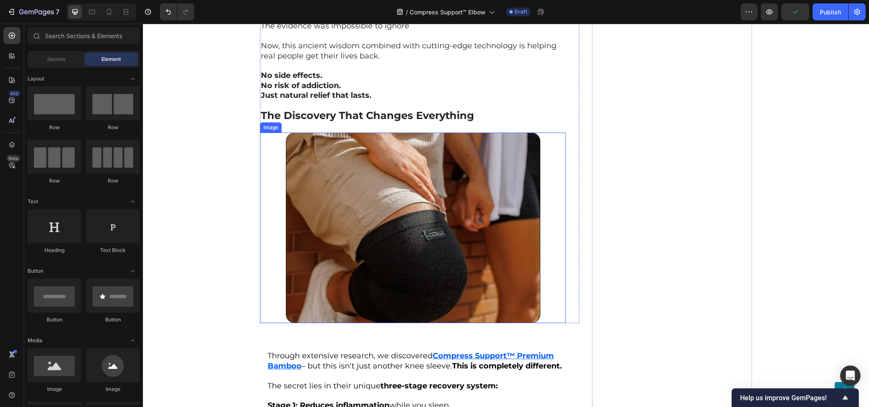
scroll to position [1914, 0]
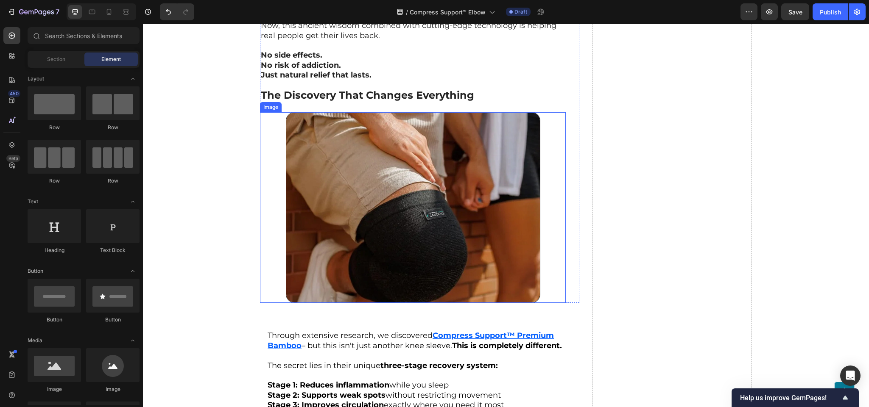
drag, startPoint x: 385, startPoint y: 154, endPoint x: 228, endPoint y: 162, distance: 157.5
click at [385, 156] on img at bounding box center [413, 207] width 254 height 191
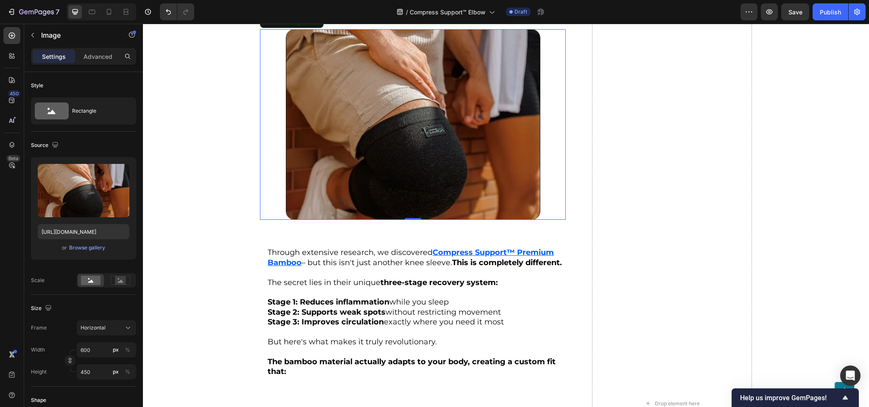
scroll to position [1999, 0]
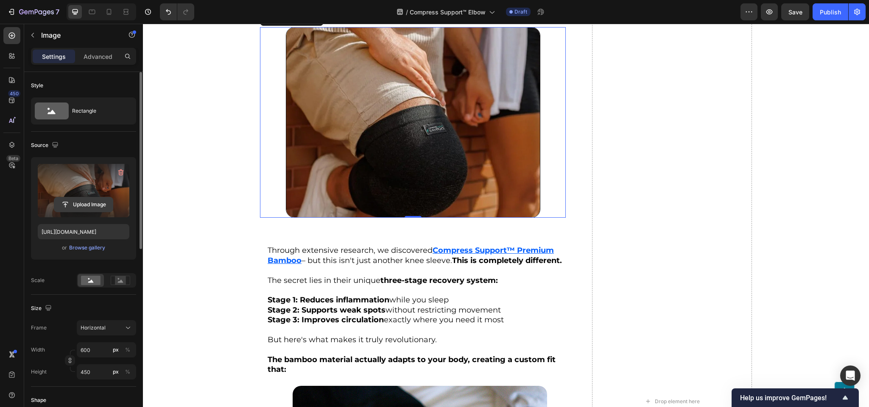
click at [84, 200] on input "file" at bounding box center [83, 205] width 59 height 14
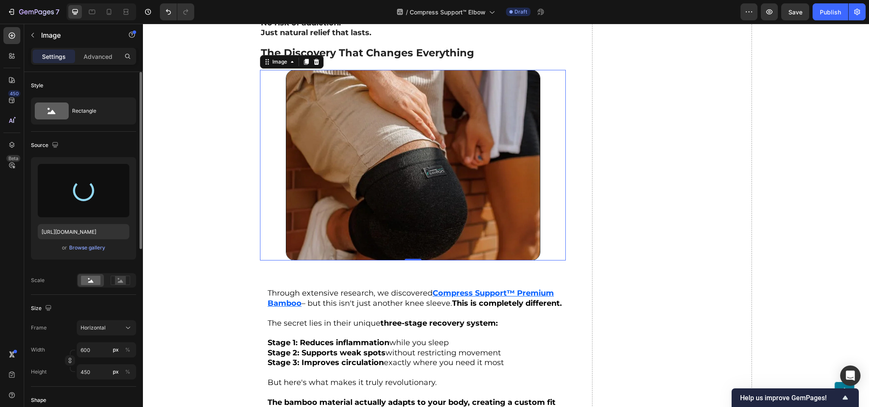
scroll to position [1914, 0]
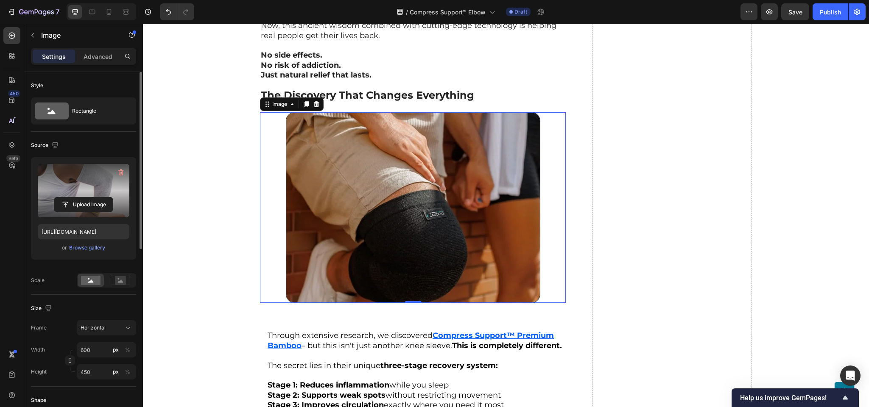
type input "https://cdn.shopify.com/s/files/1/0943/6564/7231/files/gempages_585706145344127…"
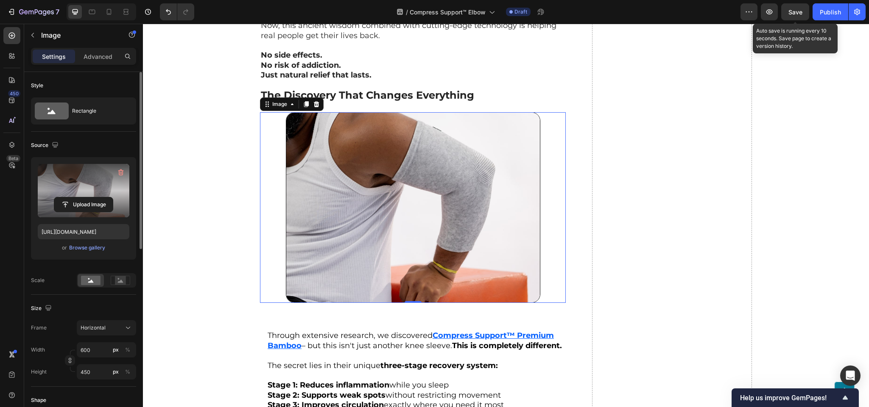
click at [791, 15] on div "Save" at bounding box center [795, 12] width 14 height 9
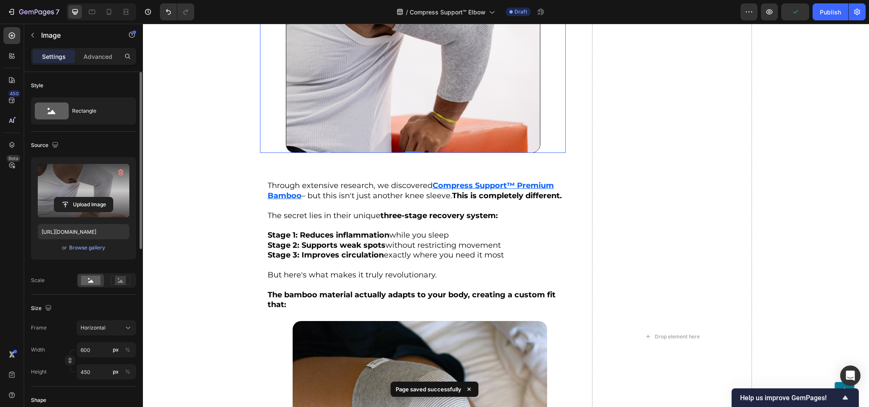
scroll to position [2084, 0]
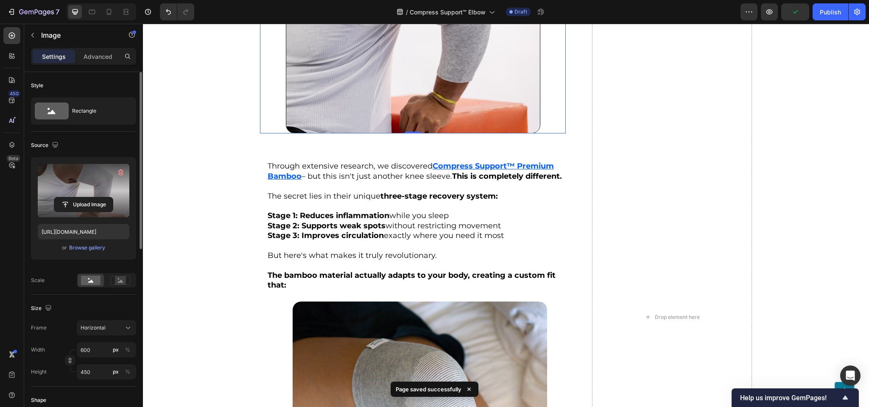
click at [307, 192] on span "The secret lies in their unique three-stage recovery system:" at bounding box center [383, 196] width 230 height 9
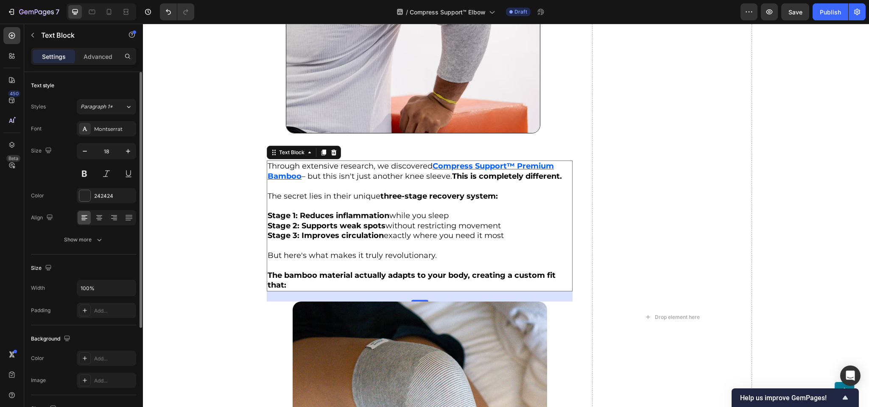
click at [462, 162] on u "ompress Support™ Premium Bamboo" at bounding box center [411, 171] width 286 height 19
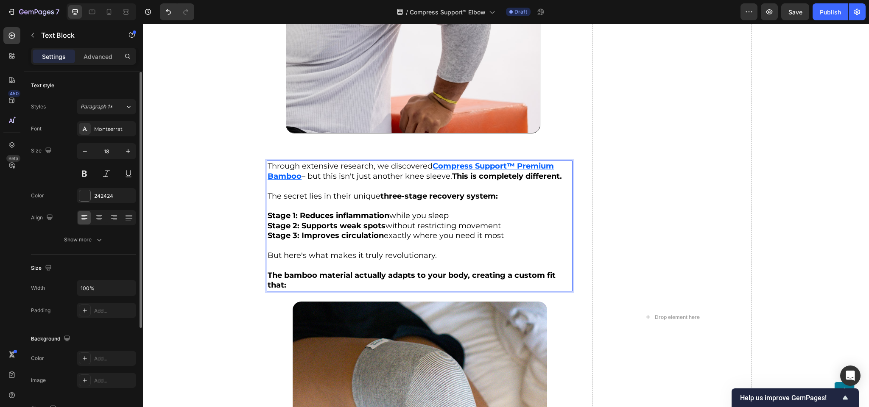
click at [458, 261] on p "Rich Text Editor. Editing area: main" at bounding box center [420, 266] width 304 height 10
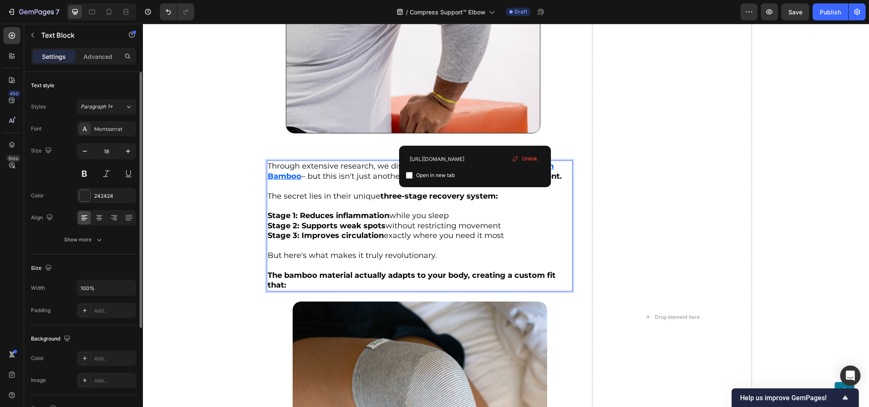
click at [474, 162] on u "ompress Support™ Premium Bamboo" at bounding box center [411, 171] width 286 height 19
click at [279, 181] on p "Rich Text Editor. Editing area: main" at bounding box center [420, 186] width 304 height 10
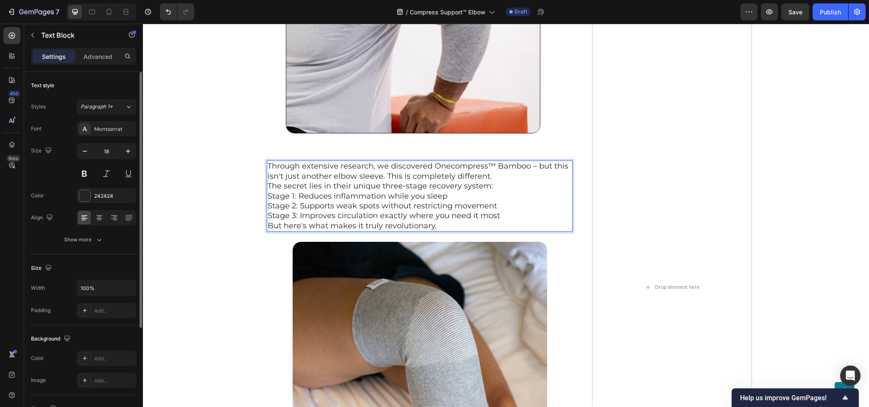
click at [313, 186] on p "Through extensive research, we discovered Onecompress™ Bamboo – but this isn't …" at bounding box center [420, 197] width 304 height 70
click at [497, 162] on p "Through extensive research, we discovered Onecompress™ Bamboo – but this isn't …" at bounding box center [420, 197] width 304 height 70
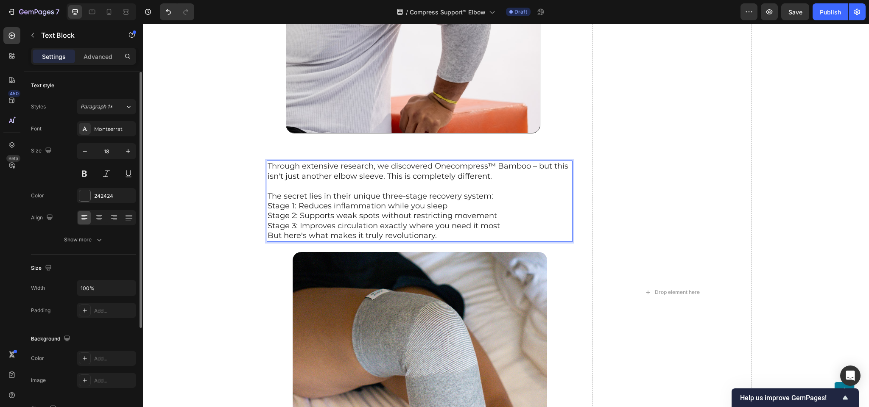
click at [495, 181] on p "⁠⁠⁠⁠⁠⁠⁠ The secret lies in their unique three-stage recovery system: Stage 1: R…" at bounding box center [420, 210] width 304 height 59
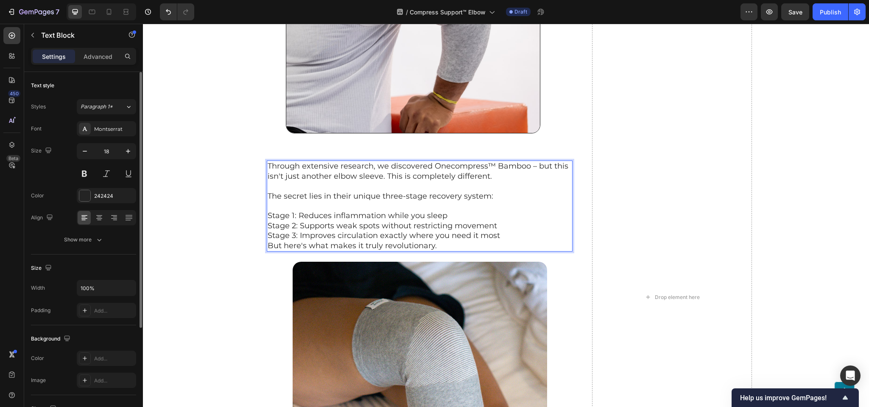
click at [504, 201] on p "⁠⁠⁠⁠⁠⁠⁠ Stage 1: Reduces inflammation while you sleep Stage 2: Supports weak sp…" at bounding box center [420, 226] width 304 height 50
click at [504, 204] on p "Stage 1: Reduces inflammation while you sleep Stage 2: Supports weak spots with…" at bounding box center [420, 226] width 304 height 50
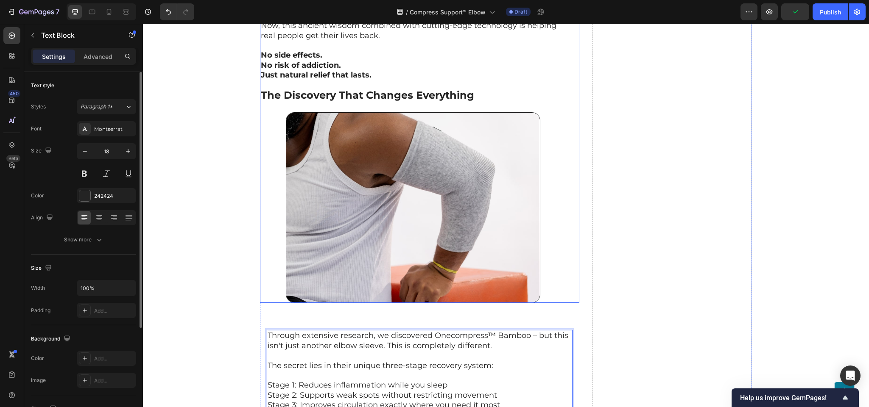
scroll to position [1745, 0]
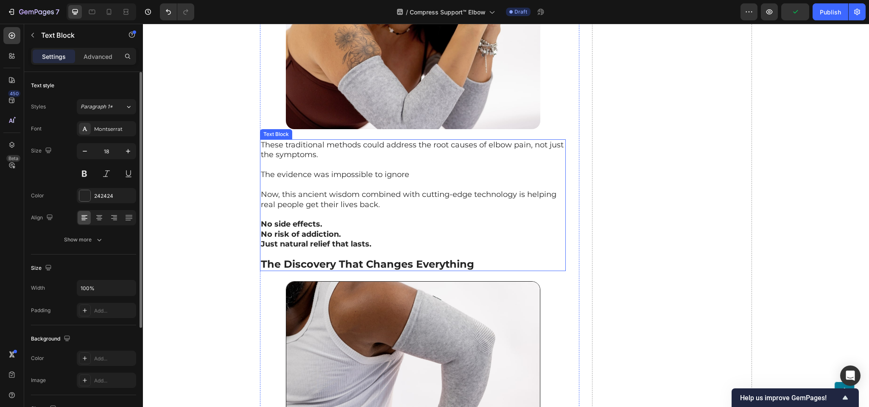
click at [318, 210] on p "Rich Text Editor. Editing area: main" at bounding box center [413, 215] width 304 height 10
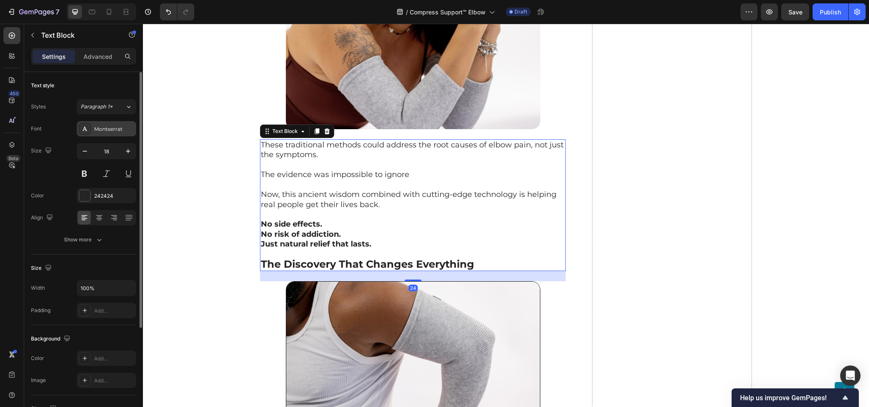
click at [119, 128] on div "Montserrat" at bounding box center [114, 129] width 40 height 8
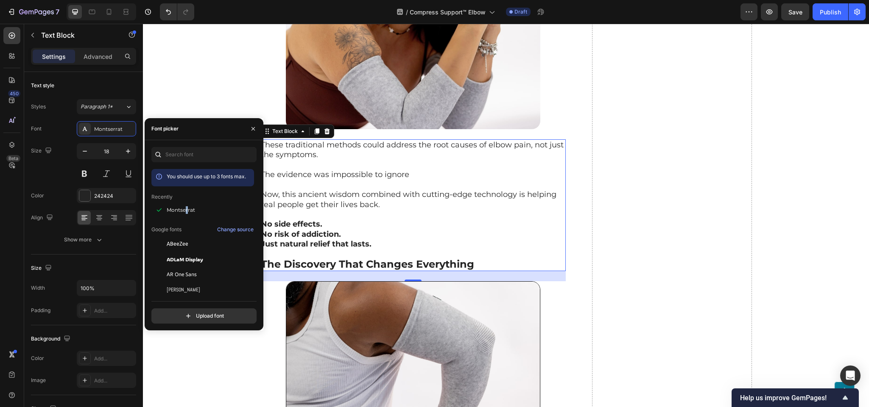
drag, startPoint x: 187, startPoint y: 212, endPoint x: 237, endPoint y: 197, distance: 51.9
click at [185, 212] on span "Montserrat" at bounding box center [181, 210] width 28 height 8
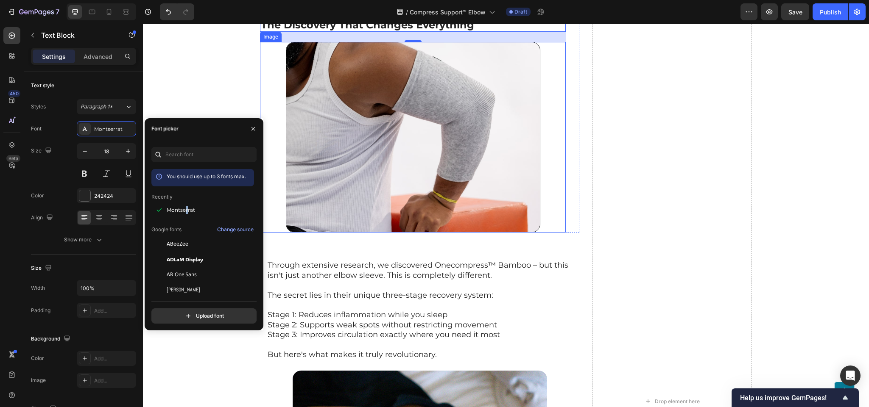
scroll to position [2041, 0]
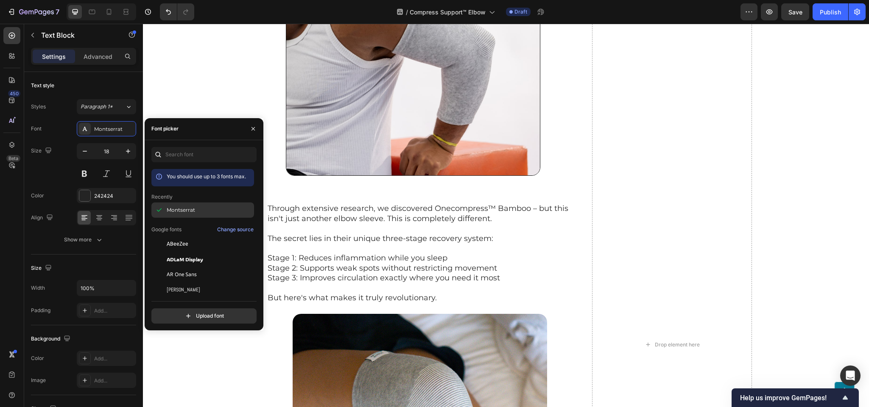
click at [179, 209] on span "Montserrat" at bounding box center [181, 210] width 28 height 8
copy div "Montserrat"
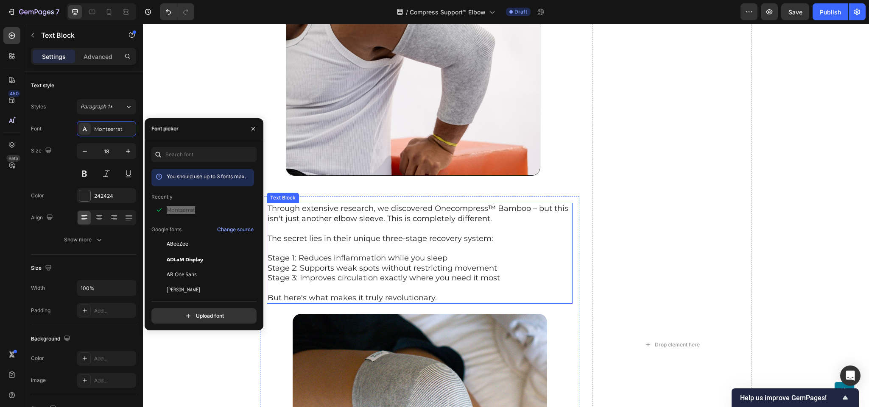
click at [341, 224] on p "The secret lies in their unique three-stage recovery system:" at bounding box center [420, 234] width 304 height 20
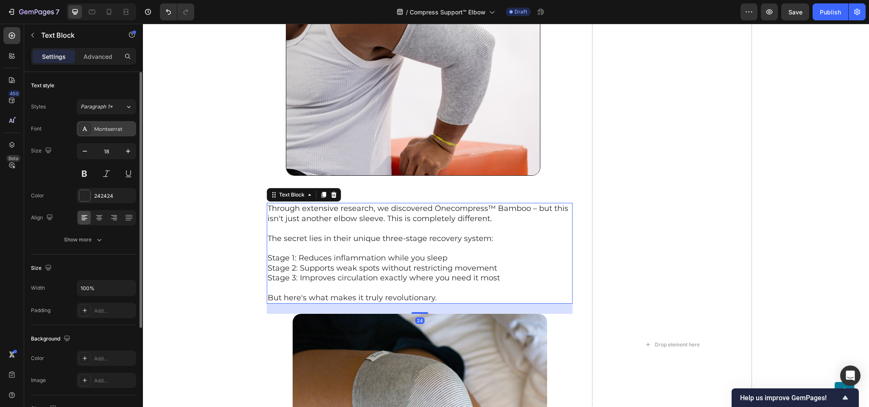
click at [115, 128] on div "Montserrat" at bounding box center [114, 129] width 40 height 8
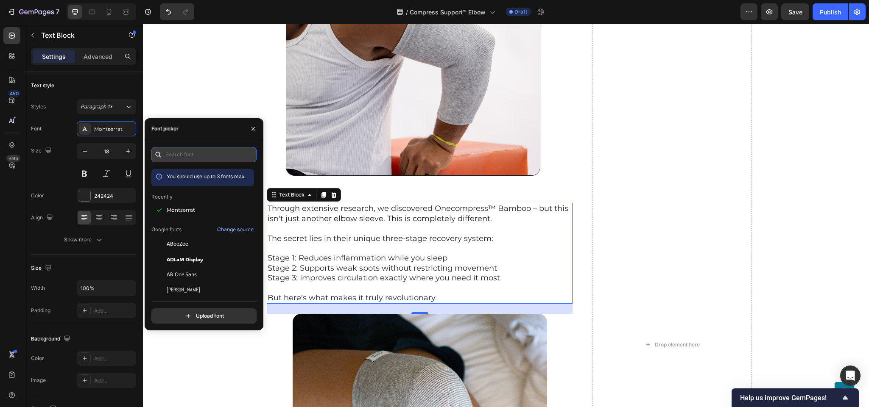
click at [201, 148] on input "text" at bounding box center [203, 154] width 105 height 15
paste input "montserrat"
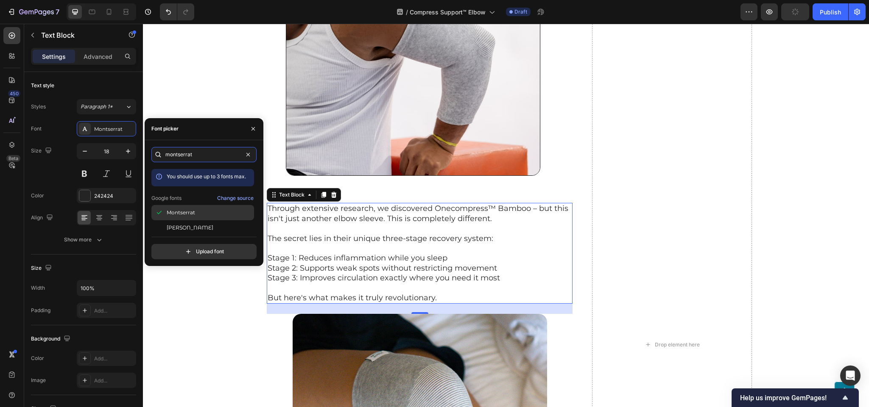
type input "montserrat"
click at [182, 217] on div "Montserrat" at bounding box center [202, 212] width 103 height 15
click at [210, 310] on div "Button Sticky Heading As Seen on... Text Block Row Image Row Image Row UPDATE: …" at bounding box center [506, 335] width 726 height 4671
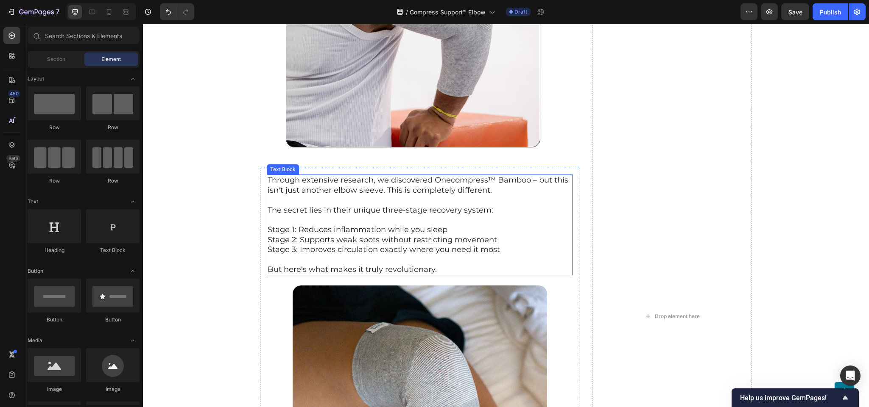
scroll to position [2084, 0]
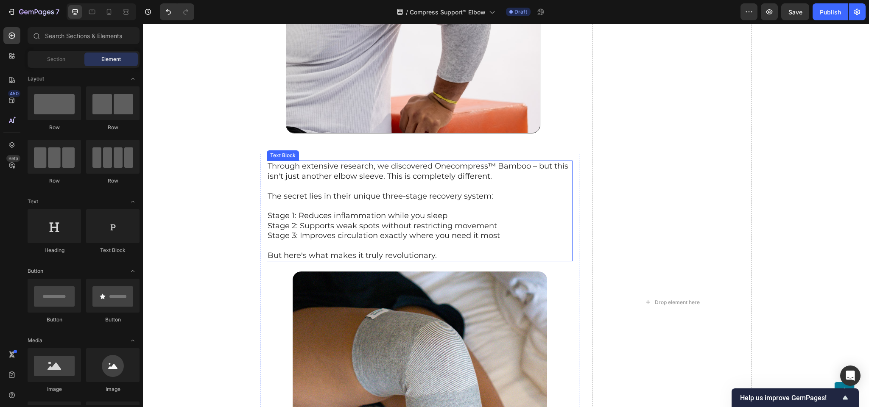
drag, startPoint x: 359, startPoint y: 204, endPoint x: 370, endPoint y: 205, distance: 11.5
click at [362, 204] on p "Stage 1: Reduces inflammation while you sleep Stage 2: Supports weak spots with…" at bounding box center [420, 221] width 304 height 40
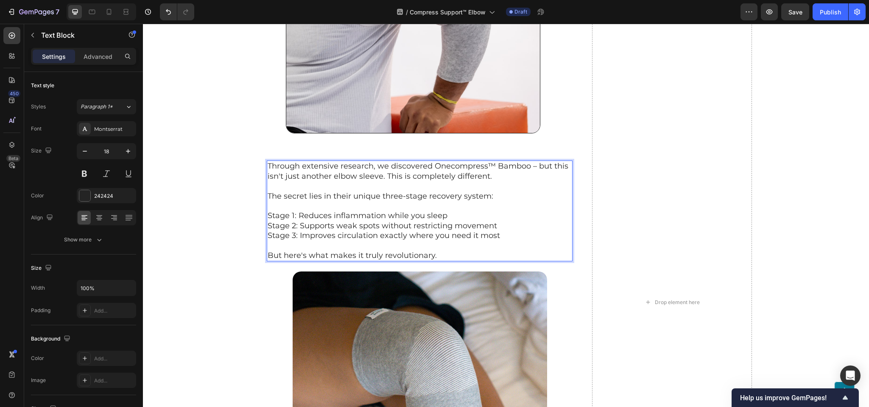
click at [373, 207] on p "Stage 1: Reduces inflammation while you sleep Stage 2: Supports weak spots with…" at bounding box center [420, 221] width 304 height 40
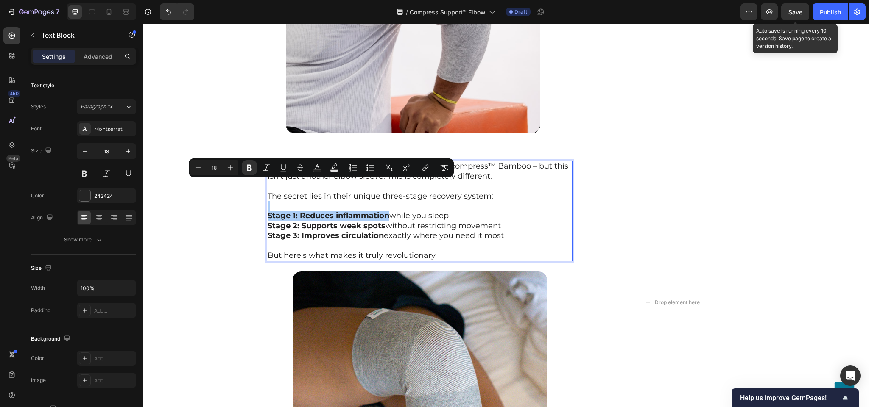
click at [793, 8] on span "Save" at bounding box center [795, 11] width 14 height 7
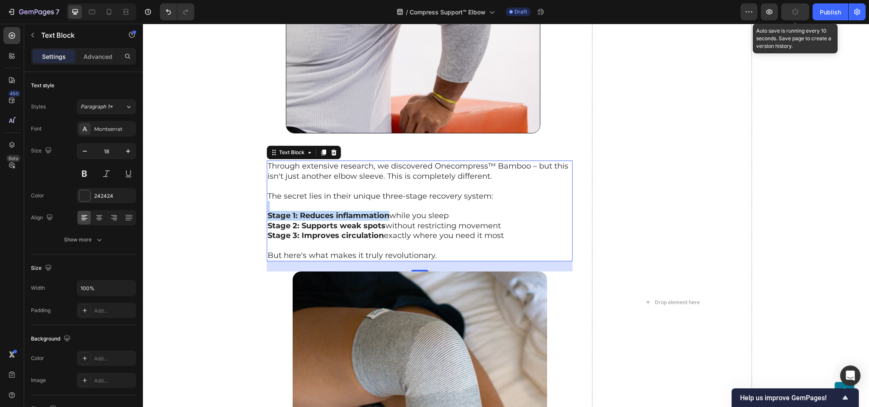
click at [846, 228] on div "Button Sticky Heading As Seen on... Text Block Row Image Row Image Row UPDATE: …" at bounding box center [506, 292] width 726 height 4671
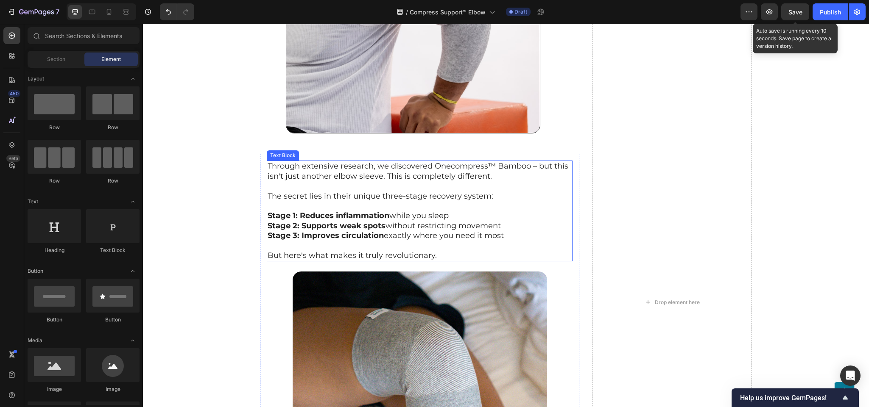
click at [401, 181] on p "The secret lies in their unique three-stage recovery system:" at bounding box center [420, 191] width 304 height 20
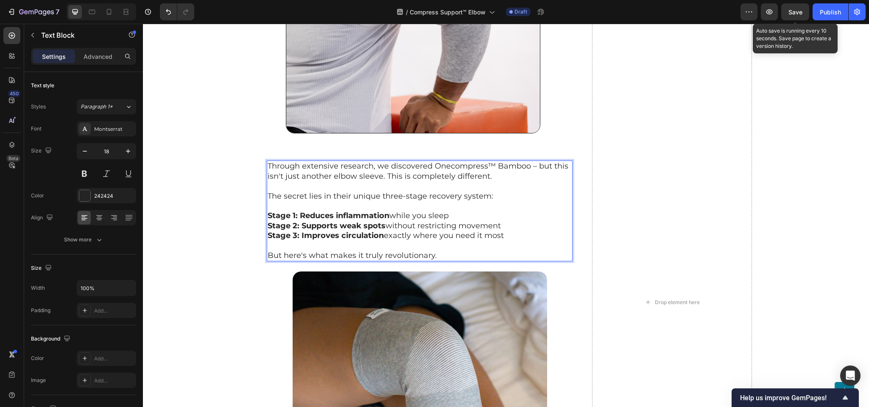
drag, startPoint x: 431, startPoint y: 135, endPoint x: 444, endPoint y: 134, distance: 13.2
click at [444, 162] on p "Through extensive research, we discovered Onecompress™ Bamboo – but this isn't …" at bounding box center [420, 172] width 304 height 20
click at [431, 162] on p "Through extensive research, we discovered Onecompress™ Bamboo – but this isn't …" at bounding box center [420, 172] width 304 height 20
click at [429, 162] on p "Through extensive research, we discovered Onecompress™ Bamboo – but this isn't …" at bounding box center [420, 172] width 304 height 20
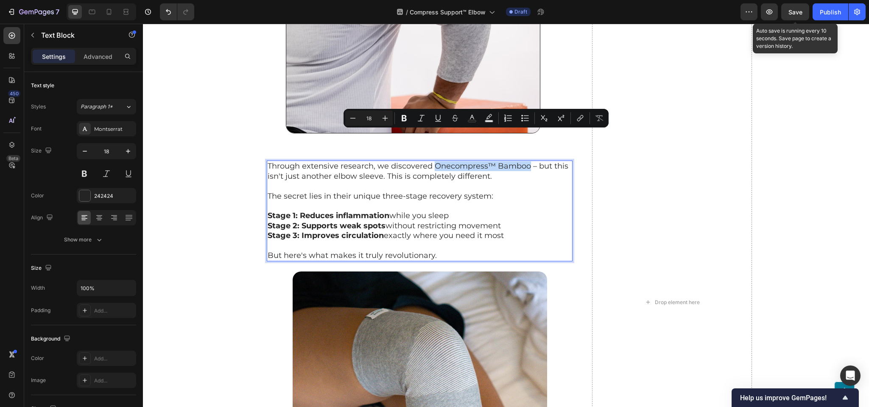
drag, startPoint x: 429, startPoint y: 134, endPoint x: 514, endPoint y: 139, distance: 85.4
click at [514, 162] on p "Through extensive research, we discovered Onecompress™ Bamboo – but this isn't …" at bounding box center [420, 172] width 304 height 20
click at [404, 123] on button "Bold" at bounding box center [403, 118] width 15 height 15
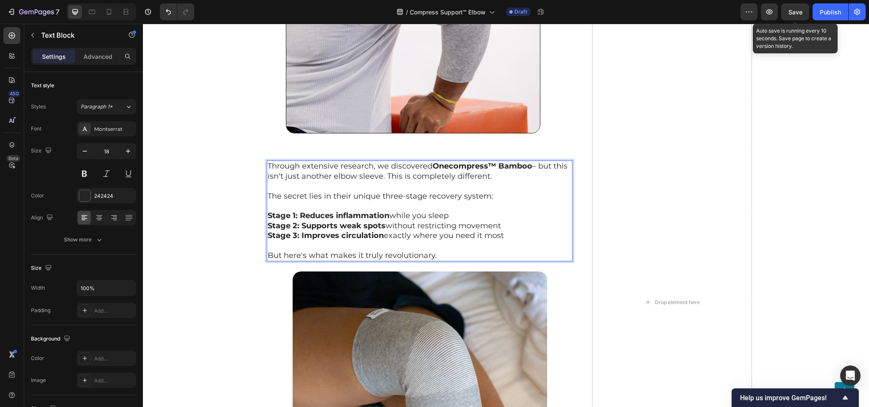
click at [370, 181] on p "The secret lies in their unique three-stage recovery system:" at bounding box center [420, 191] width 304 height 20
drag, startPoint x: 382, startPoint y: 145, endPoint x: 486, endPoint y: 148, distance: 104.3
click at [486, 162] on p "Through extensive research, we discovered Onecompress™ Bamboo – but this isn't …" at bounding box center [420, 172] width 304 height 20
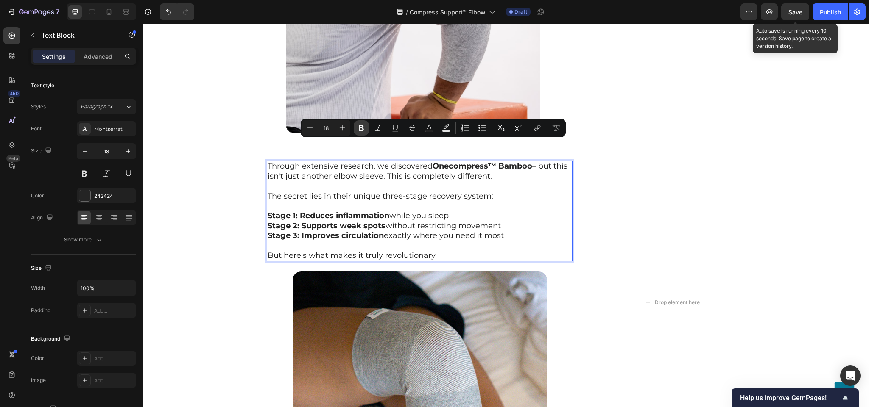
drag, startPoint x: 362, startPoint y: 130, endPoint x: 251, endPoint y: 176, distance: 120.3
click at [362, 130] on icon "Editor contextual toolbar" at bounding box center [361, 128] width 5 height 6
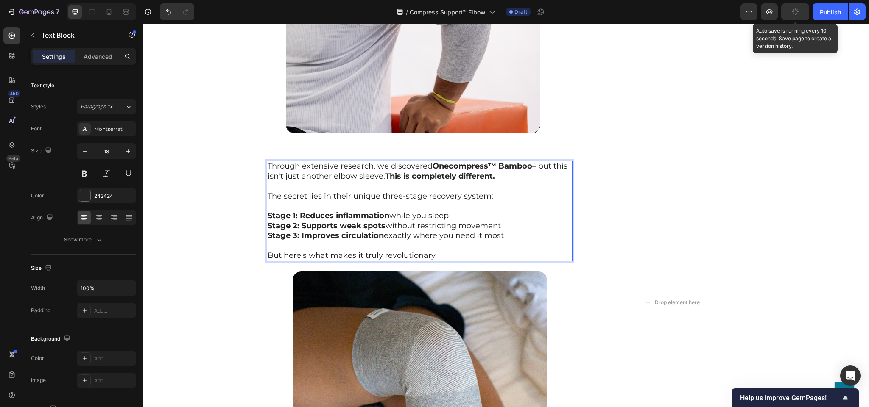
click at [433, 181] on p "The secret lies in their unique three-stage recovery system:" at bounding box center [420, 191] width 304 height 20
drag, startPoint x: 375, startPoint y: 165, endPoint x: 501, endPoint y: 167, distance: 125.9
click at [501, 181] on p "The secret lies in their unique three-stage recovery system:" at bounding box center [420, 191] width 304 height 20
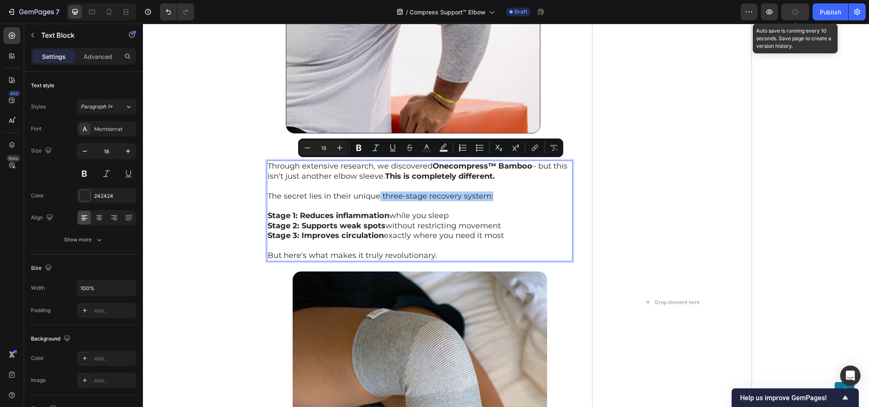
drag, startPoint x: 358, startPoint y: 149, endPoint x: 356, endPoint y: 4, distance: 145.4
click at [359, 149] on icon "Editor contextual toolbar" at bounding box center [358, 148] width 8 height 8
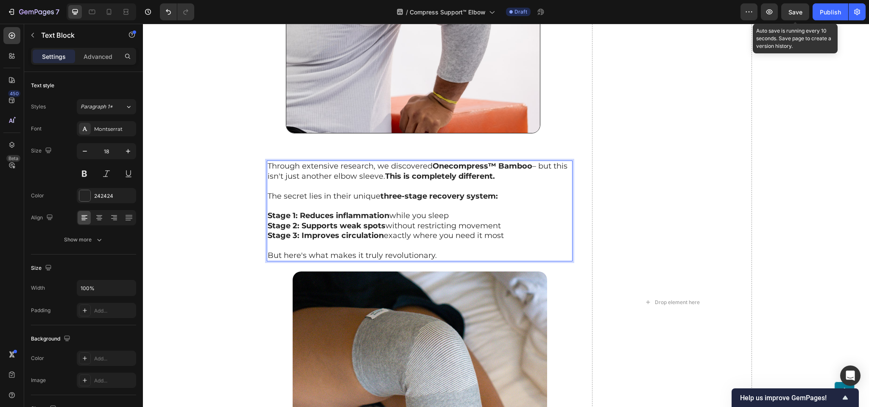
click at [310, 241] on p "But here's what makes it truly revolutionary." at bounding box center [420, 251] width 304 height 20
click at [307, 241] on p "⁠⁠⁠⁠⁠⁠⁠ But here's what makes it truly revolutionary." at bounding box center [420, 251] width 304 height 20
click at [307, 241] on p "But here's what makes it truly revolutionary." at bounding box center [420, 251] width 304 height 20
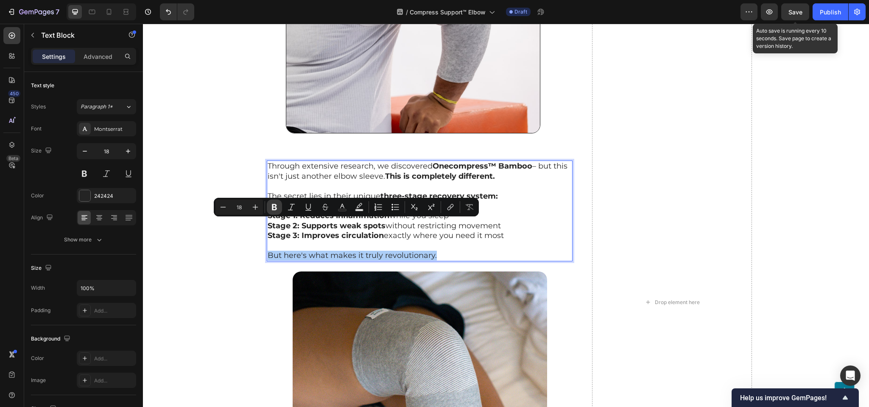
click at [270, 206] on button "Bold" at bounding box center [274, 207] width 15 height 15
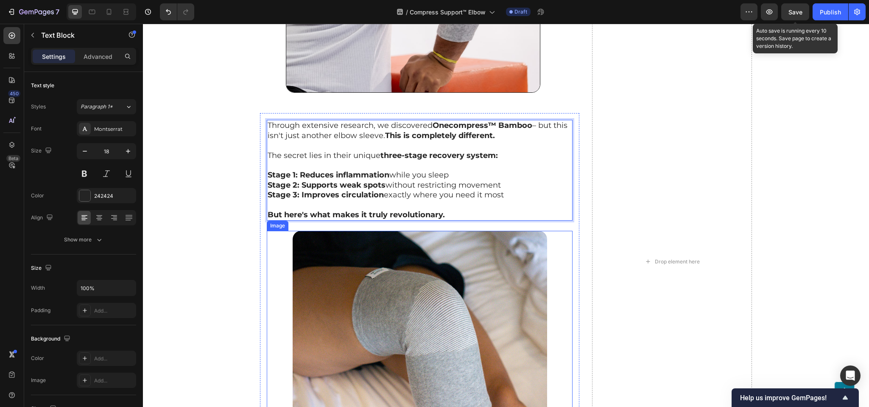
scroll to position [2211, 0]
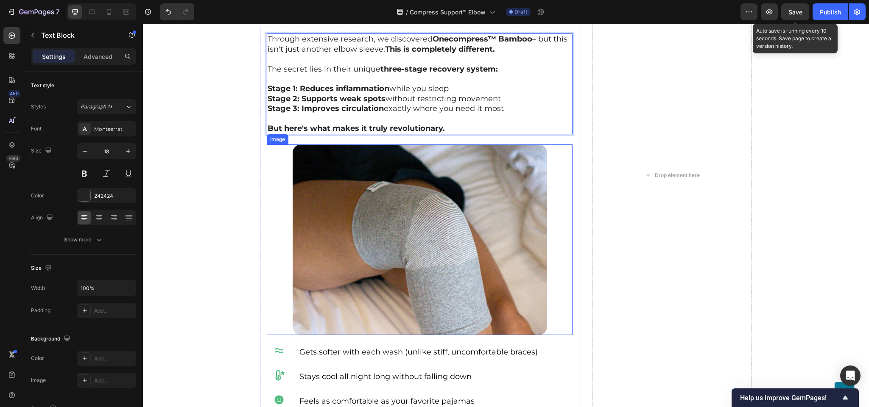
click at [396, 231] on img at bounding box center [420, 240] width 254 height 191
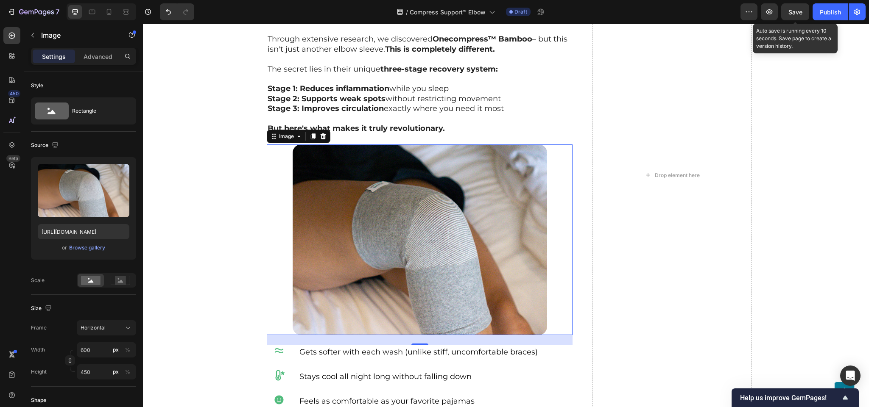
click at [390, 192] on img at bounding box center [420, 240] width 254 height 191
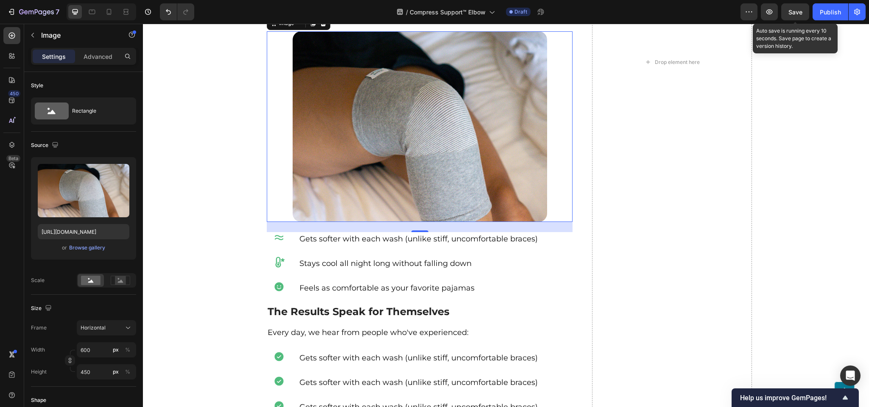
scroll to position [2381, 0]
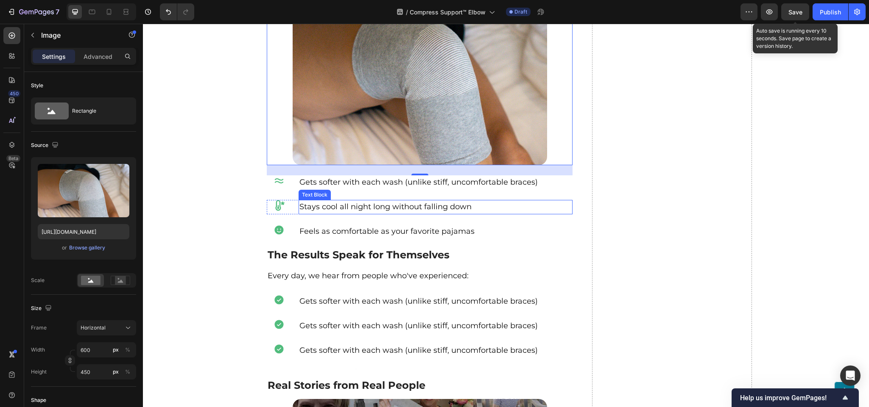
click at [323, 202] on span "Stays cool all night long without falling down" at bounding box center [385, 206] width 172 height 9
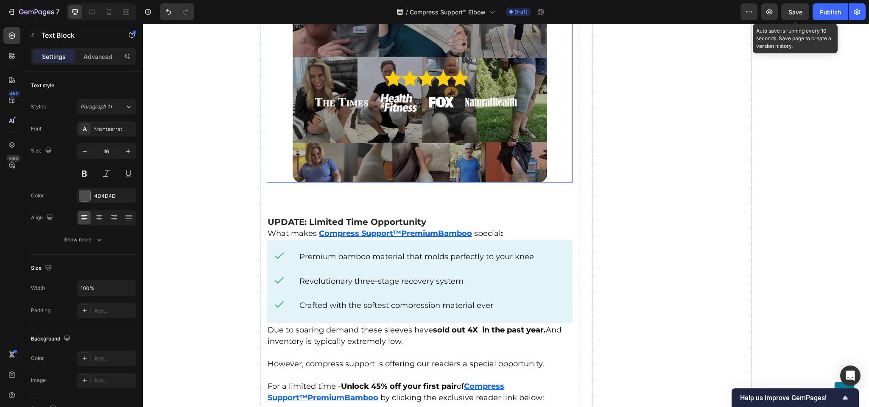
scroll to position [2805, 0]
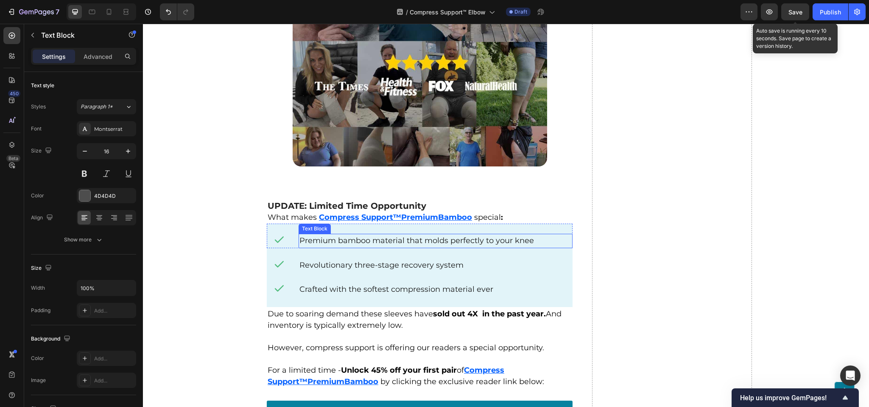
click at [482, 236] on span "Premium bamboo material that molds perfectly to your knee" at bounding box center [416, 240] width 234 height 9
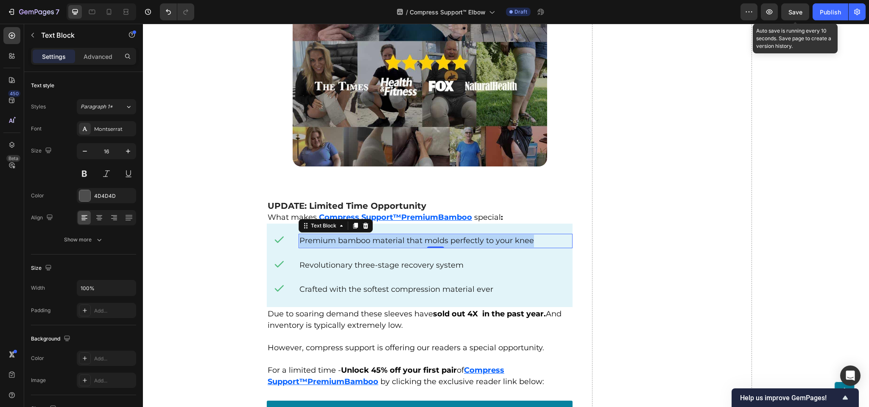
click at [482, 236] on span "Premium bamboo material that molds perfectly to your knee" at bounding box center [416, 240] width 234 height 9
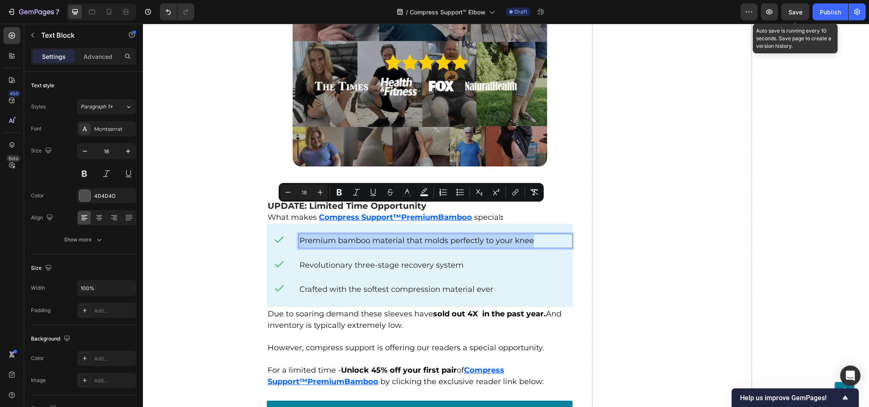
copy span "Premium bamboo material that molds perfectly to your knee"
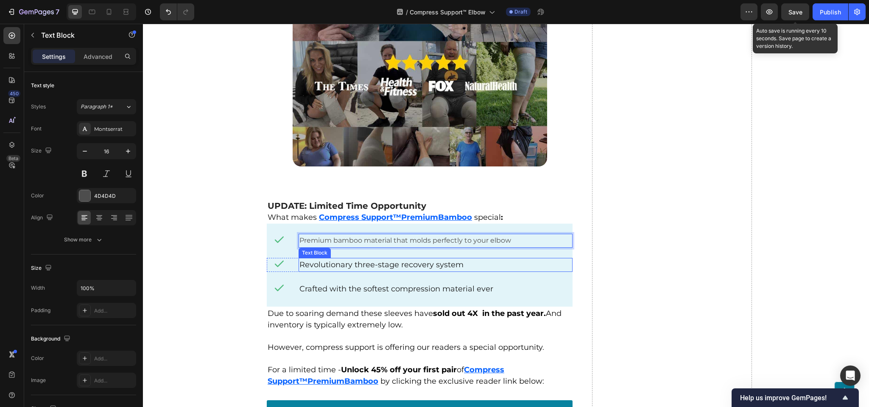
click at [363, 260] on span "Revolutionary three-stage recovery system" at bounding box center [381, 264] width 164 height 9
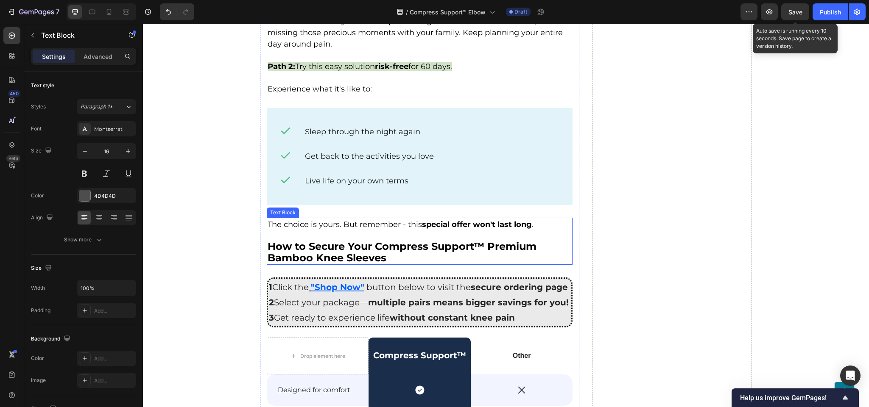
scroll to position [3483, 0]
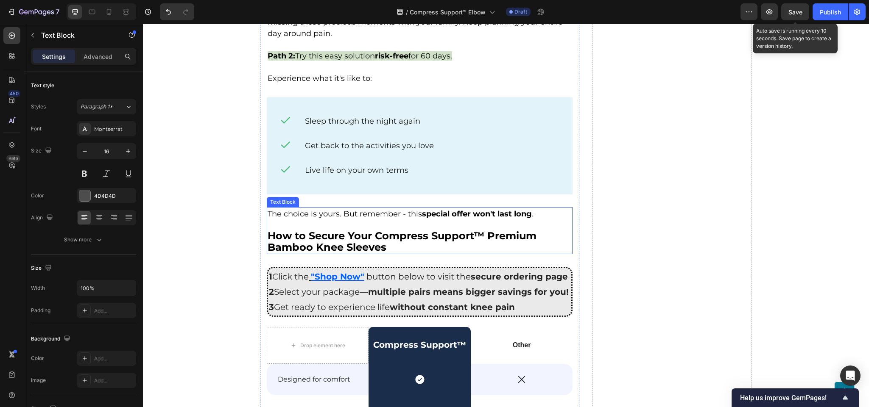
click at [381, 208] on p "The choice is yours. But remember - this special offer won't last long ." at bounding box center [420, 219] width 304 height 22
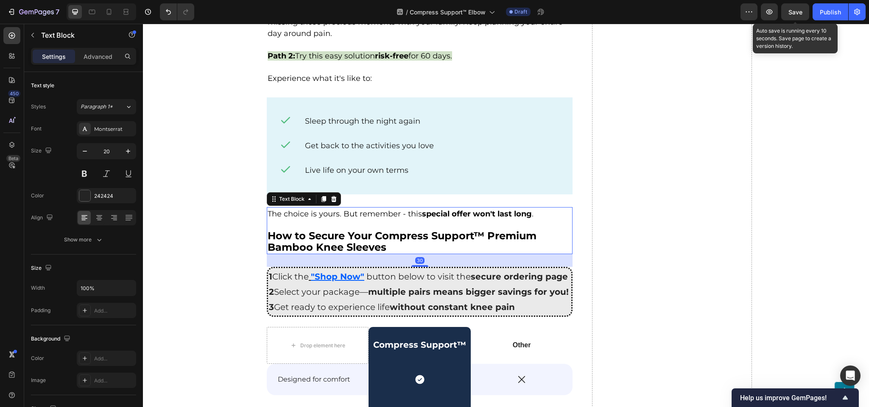
click at [381, 208] on p "The choice is yours. But remember - this special offer won't last long ." at bounding box center [420, 219] width 304 height 22
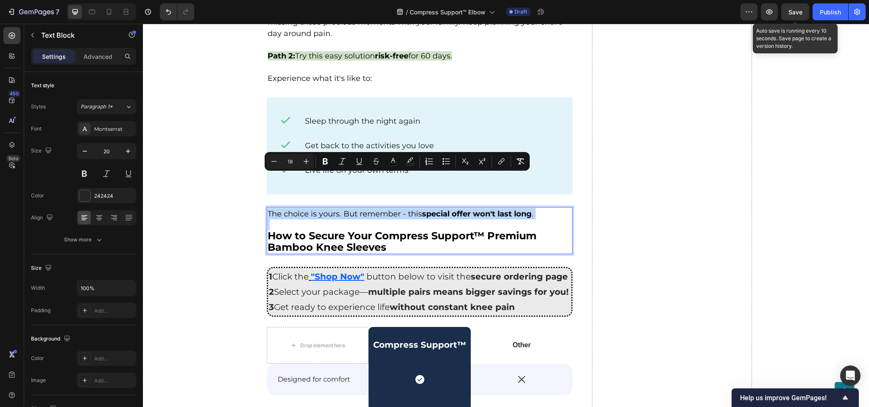
copy p "The choice is yours. But remember - this special offer won't last long ."
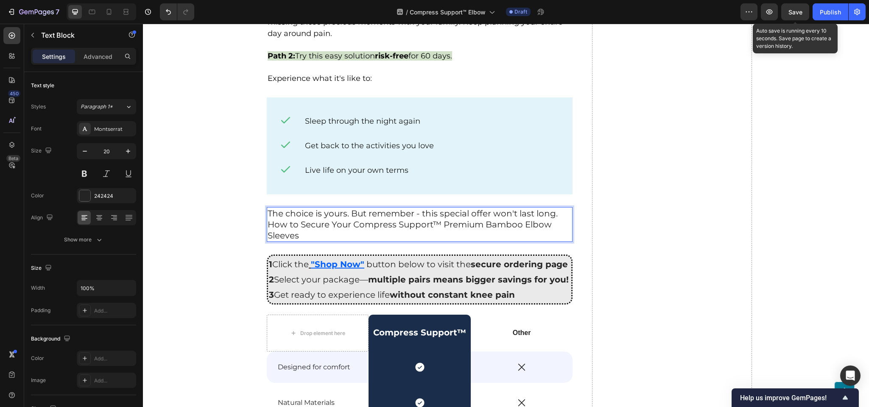
click at [563, 208] on p "The choice is yours. But remember - this special offer won't last long. How to …" at bounding box center [420, 224] width 304 height 33
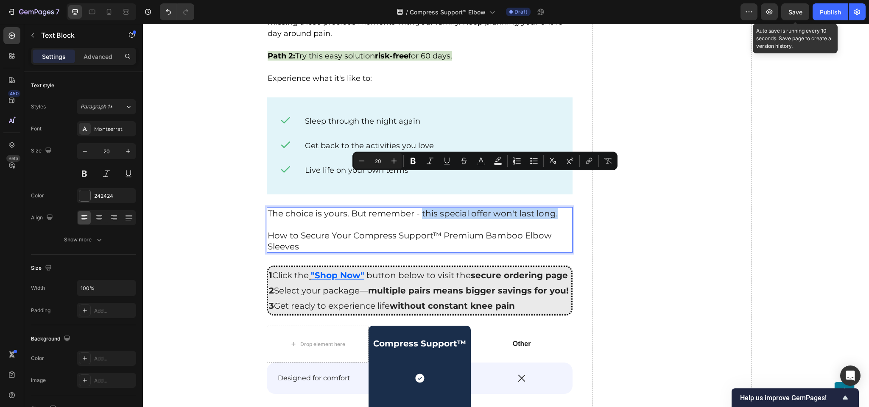
drag, startPoint x: 418, startPoint y: 182, endPoint x: 557, endPoint y: 174, distance: 139.7
click at [557, 208] on p "The choice is yours. But remember - this special offer won't last long." at bounding box center [420, 213] width 304 height 11
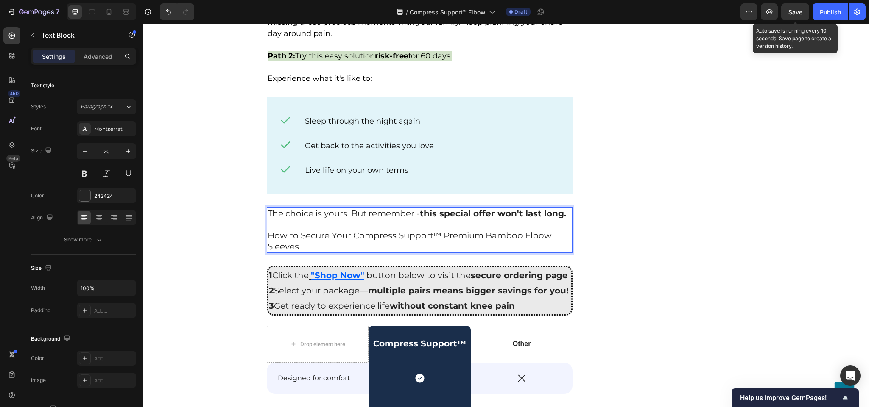
click at [346, 219] on p "How to Secure Your Compress Support™ Premium Bamboo Elbow Sleeves" at bounding box center [420, 235] width 304 height 33
click at [315, 219] on p "How to Secure Your Compress Support™ Premium Bamboo Elbow Sleeves" at bounding box center [420, 235] width 304 height 33
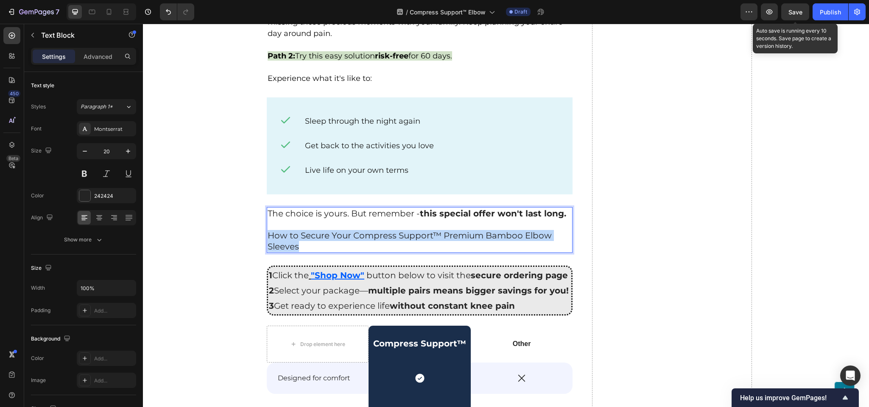
click at [315, 219] on p "How to Secure Your Compress Support™ Premium Bamboo Elbow Sleeves" at bounding box center [420, 235] width 304 height 33
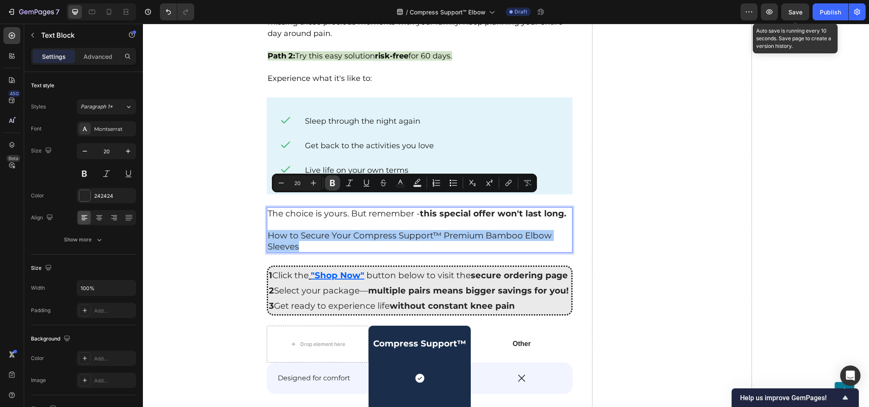
click at [328, 184] on icon "Editor contextual toolbar" at bounding box center [332, 183] width 8 height 8
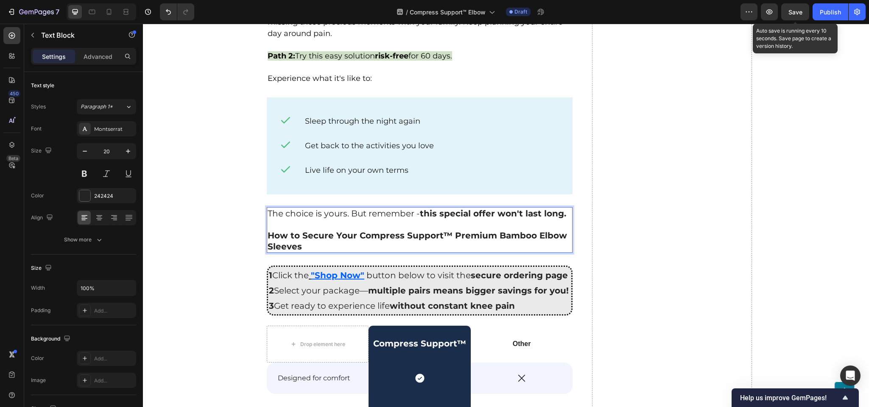
click at [313, 219] on p "How to Secure Your Compress Support™ Premium Bamboo Elbow Sleeves" at bounding box center [420, 235] width 304 height 33
click at [310, 231] on strong "How to Secure Your Compress Support™ Premium Bamboo Elbow Sleeves" at bounding box center [417, 241] width 299 height 21
click at [312, 231] on strong "How to Secure Your Compress Support™ Premium Bamboo Elbow Sleeves" at bounding box center [417, 241] width 299 height 21
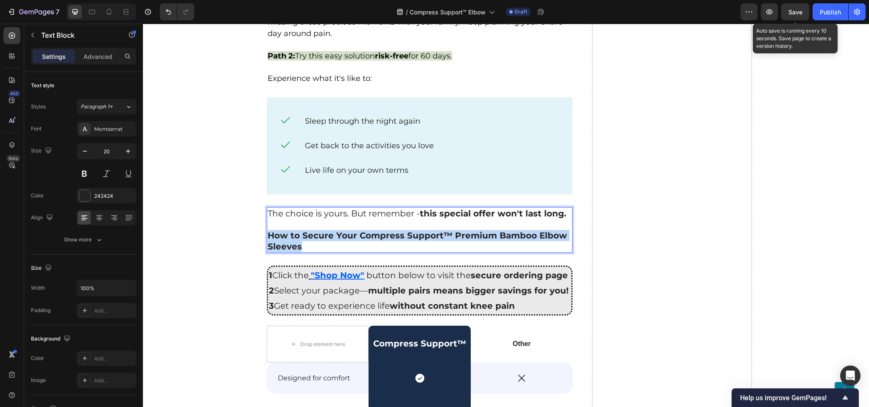
click at [312, 231] on strong "How to Secure Your Compress Support™ Premium Bamboo Elbow Sleeves" at bounding box center [417, 241] width 299 height 21
drag, startPoint x: 313, startPoint y: 201, endPoint x: 290, endPoint y: 199, distance: 23.0
click at [290, 231] on strong "How to Secure Your Compress Support™ Premium Bamboo Elbow Sleeves" at bounding box center [417, 241] width 299 height 21
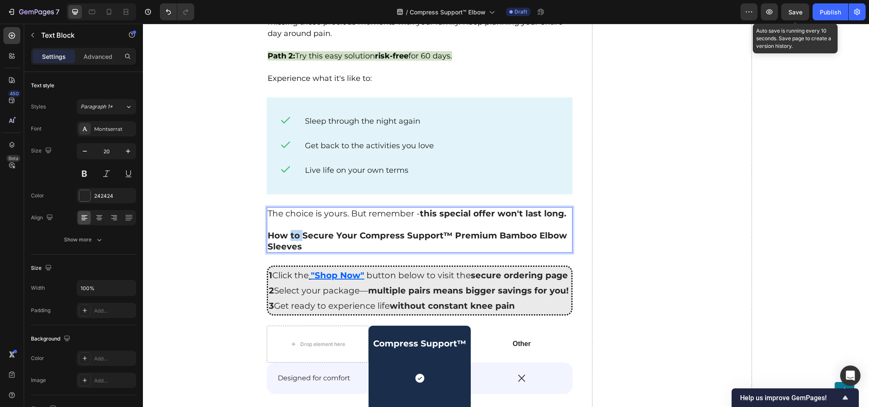
click at [290, 231] on strong "How to Secure Your Compress Support™ Premium Bamboo Elbow Sleeves" at bounding box center [417, 241] width 299 height 21
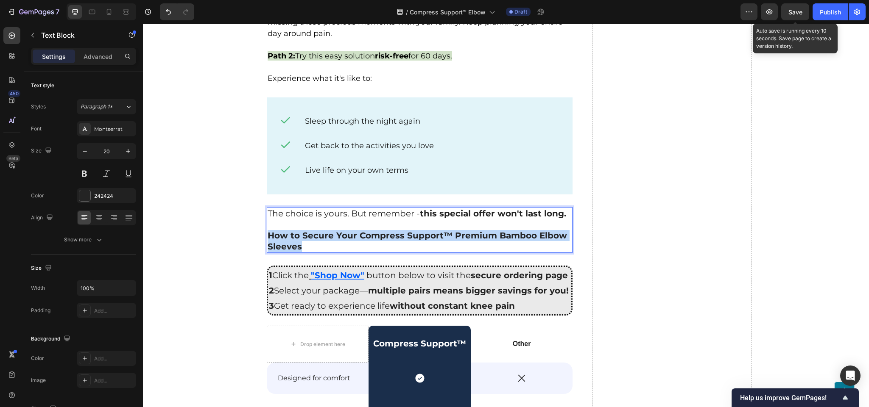
click at [290, 231] on strong "How to Secure Your Compress Support™ Premium Bamboo Elbow Sleeves" at bounding box center [417, 241] width 299 height 21
click at [126, 158] on button "button" at bounding box center [127, 151] width 15 height 15
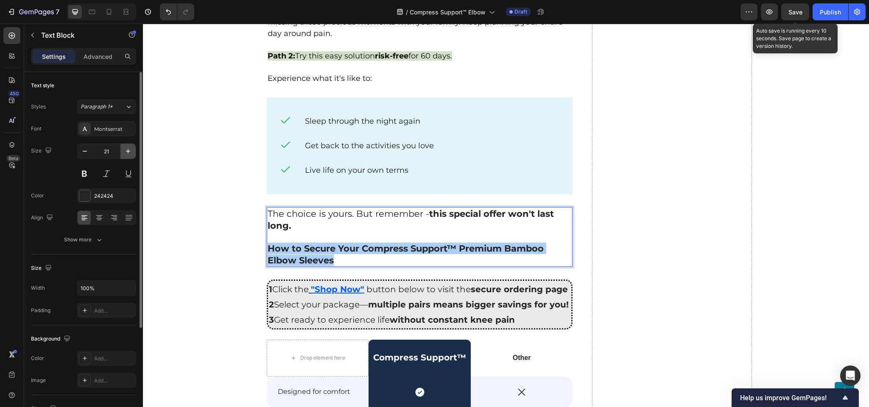
click at [126, 158] on button "button" at bounding box center [127, 151] width 15 height 15
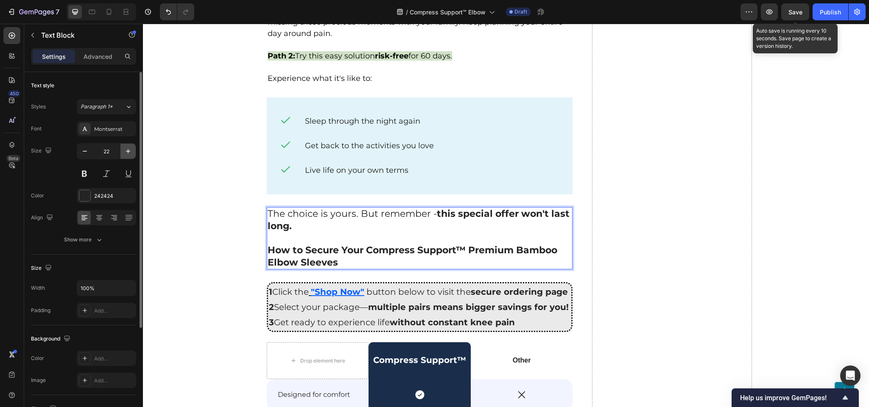
click at [126, 158] on button "button" at bounding box center [127, 151] width 15 height 15
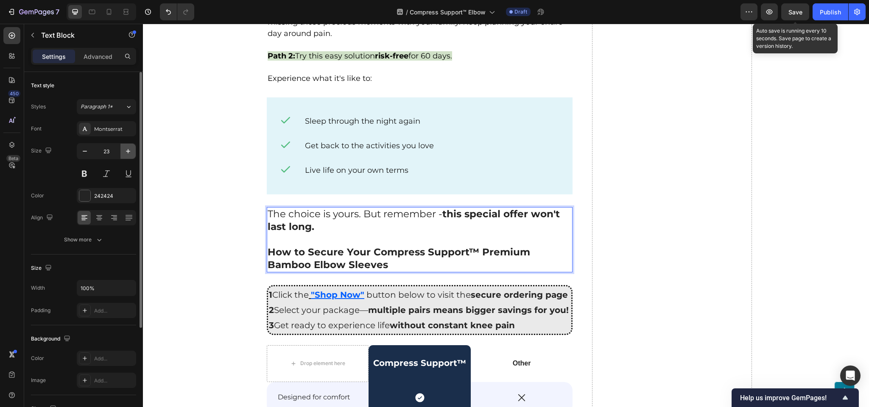
click at [126, 158] on button "button" at bounding box center [127, 151] width 15 height 15
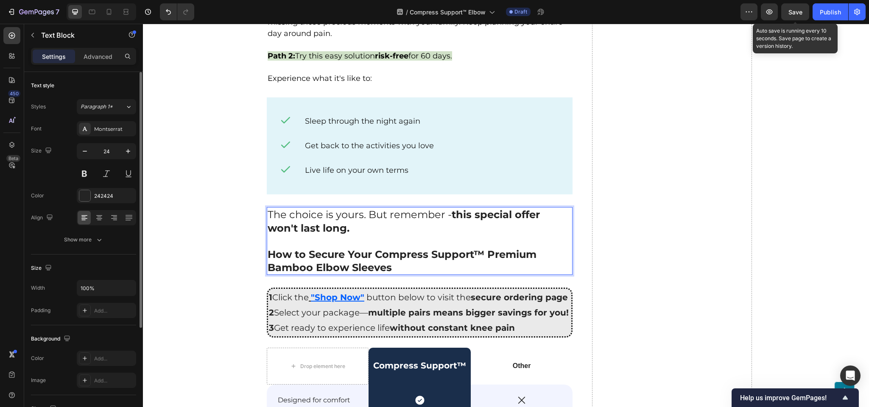
type input "25"
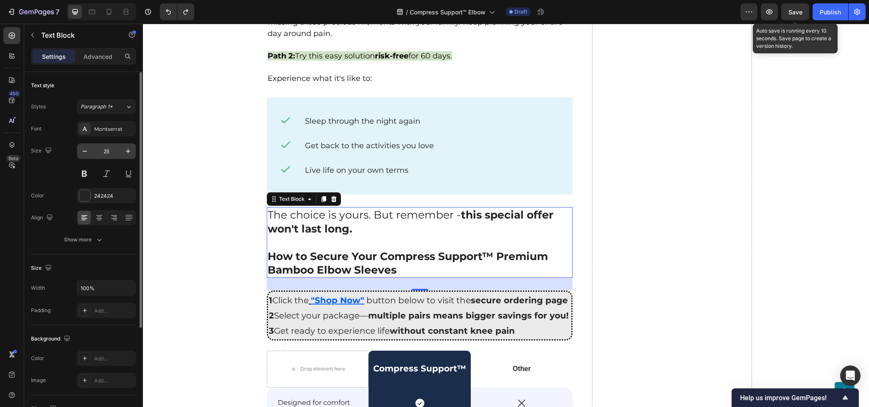
click at [107, 153] on input "25" at bounding box center [106, 151] width 28 height 15
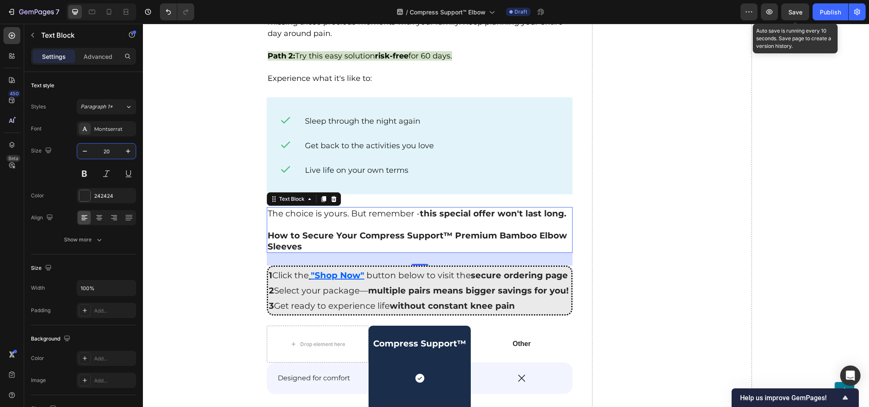
type input "20"
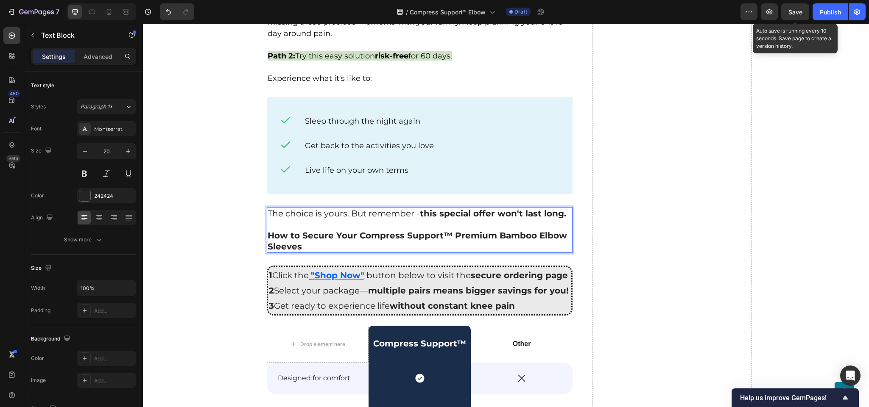
click at [294, 231] on strong "How to Secure Your Compress Support™ Premium Bamboo Elbow Sleeves" at bounding box center [417, 241] width 299 height 21
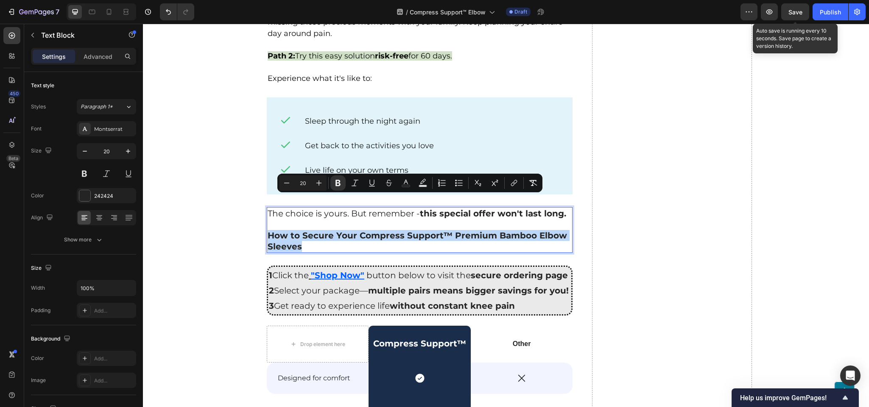
drag, startPoint x: 299, startPoint y: 210, endPoint x: 262, endPoint y: 201, distance: 37.9
click at [268, 219] on p "How to Secure Your Compress Support™ Premium Bamboo Elbow Sleeves" at bounding box center [420, 235] width 304 height 33
click at [321, 184] on icon "Editor contextual toolbar" at bounding box center [319, 183] width 8 height 8
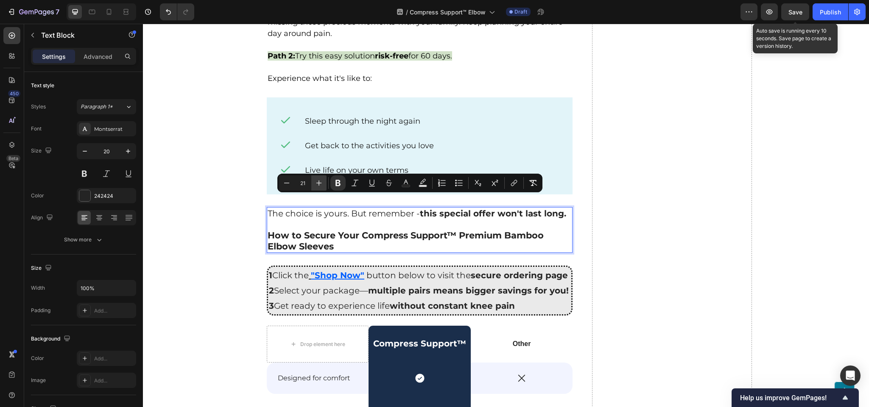
click at [321, 184] on icon "Editor contextual toolbar" at bounding box center [319, 183] width 8 height 8
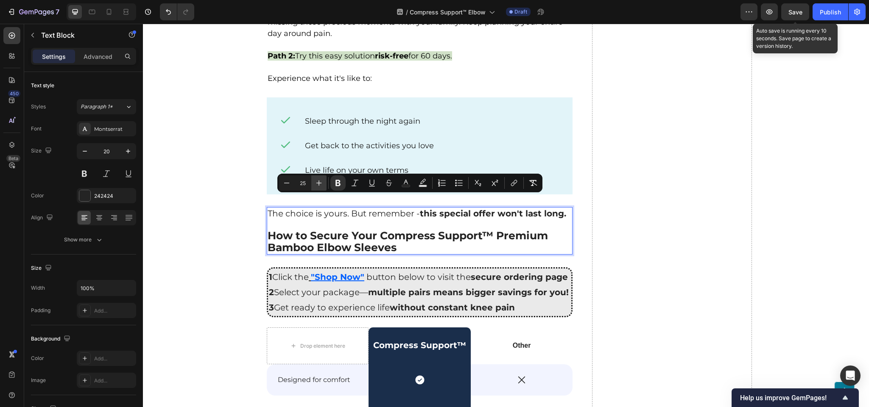
click at [321, 184] on icon "Editor contextual toolbar" at bounding box center [319, 183] width 8 height 8
click at [286, 181] on icon "Editor contextual toolbar" at bounding box center [286, 183] width 8 height 8
type input "25"
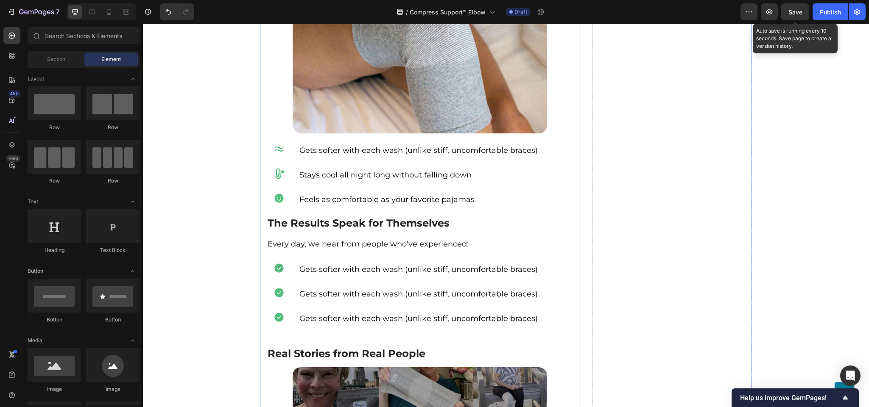
scroll to position [2465, 0]
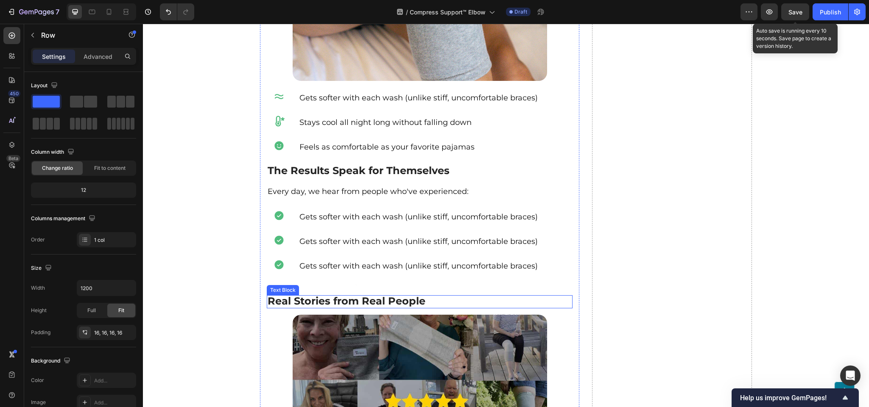
click at [323, 295] on strong "Real Stories from Real People" at bounding box center [347, 301] width 158 height 12
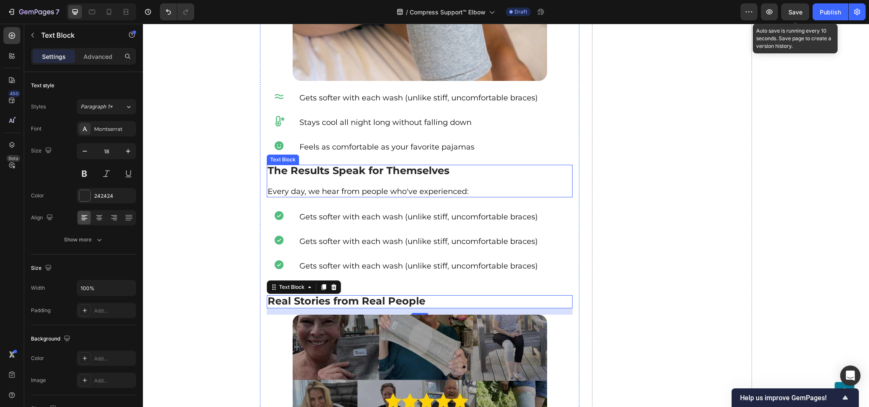
click at [321, 165] on strong "The Results Speak for Themselves" at bounding box center [359, 171] width 182 height 12
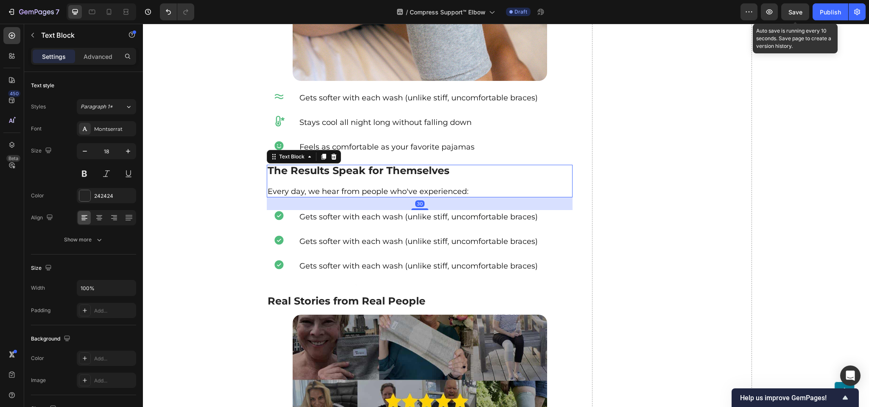
click at [321, 165] on strong "The Results Speak for Themselves" at bounding box center [359, 171] width 182 height 12
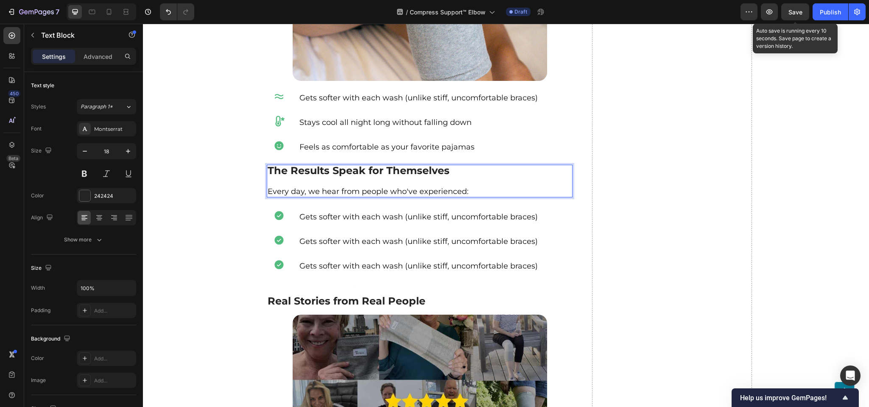
click at [322, 165] on strong "The Results Speak for Themselves" at bounding box center [359, 171] width 182 height 12
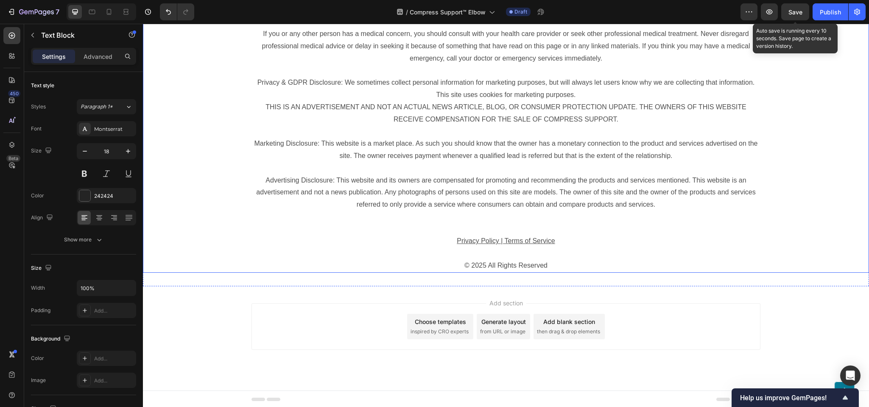
scroll to position [4509, 0]
drag, startPoint x: 785, startPoint y: 11, endPoint x: 512, endPoint y: 63, distance: 278.1
click at [785, 11] on button "Save" at bounding box center [795, 11] width 28 height 17
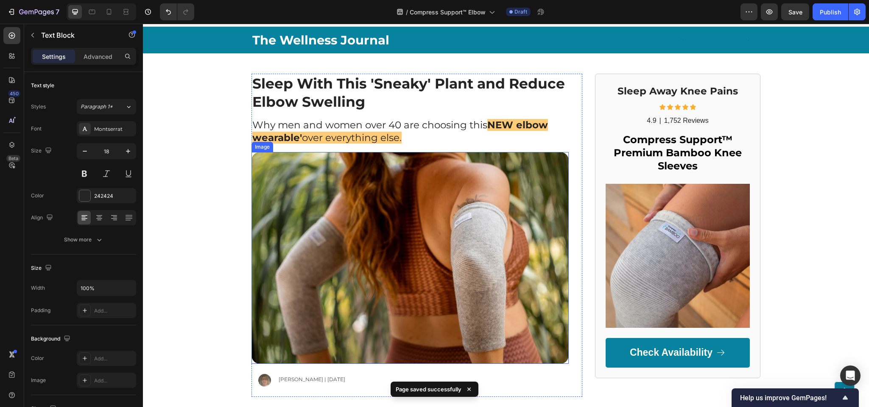
scroll to position [0, 0]
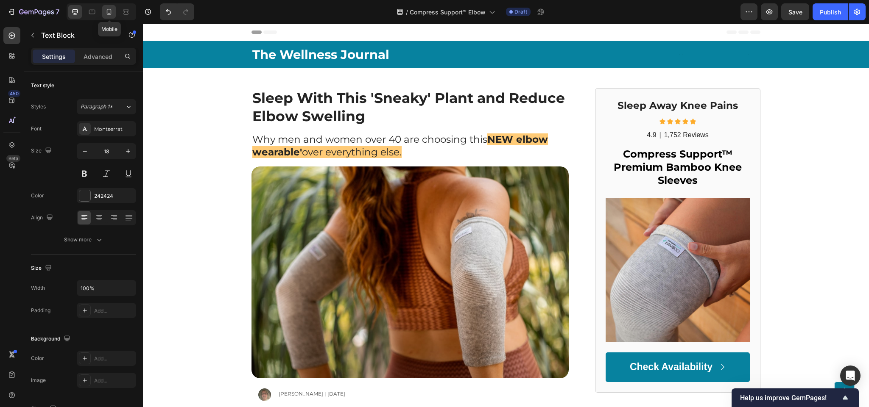
click at [113, 8] on icon at bounding box center [109, 12] width 8 height 8
type input "14"
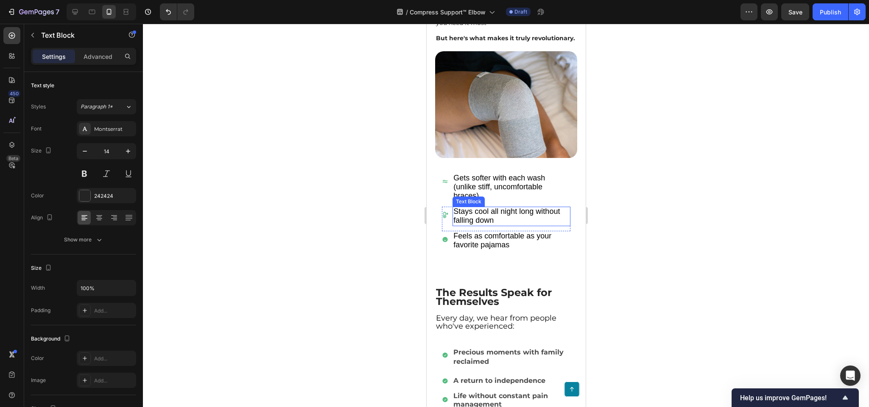
scroll to position [2289, 0]
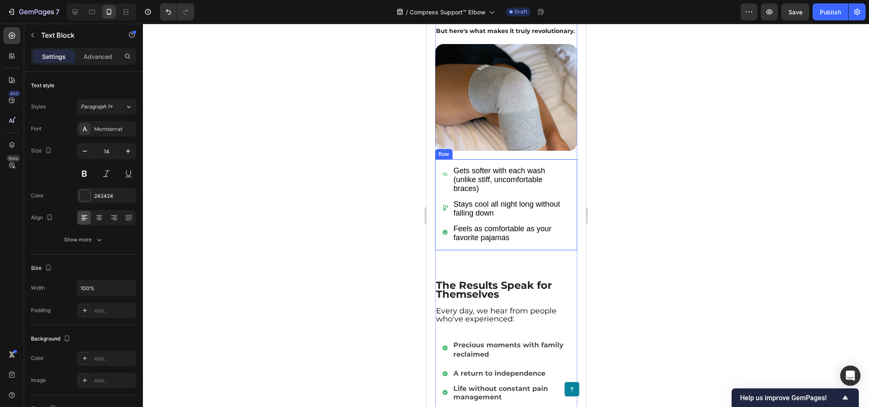
click at [435, 167] on div "Icon Gets softer with each wash (unlike stiff, uncomfortable braces) Text Block…" at bounding box center [506, 204] width 142 height 91
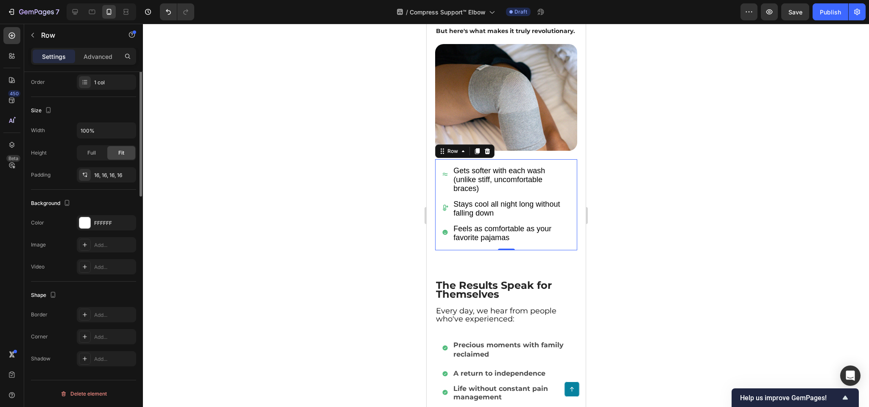
scroll to position [0, 0]
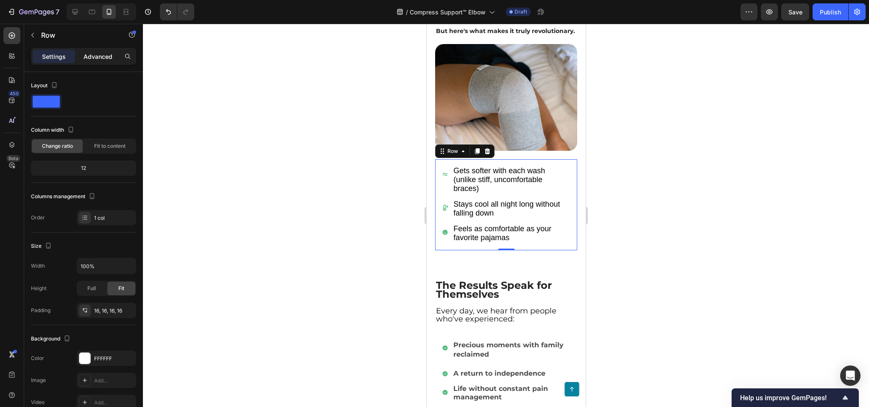
click at [98, 61] on div "Advanced" at bounding box center [98, 57] width 42 height 14
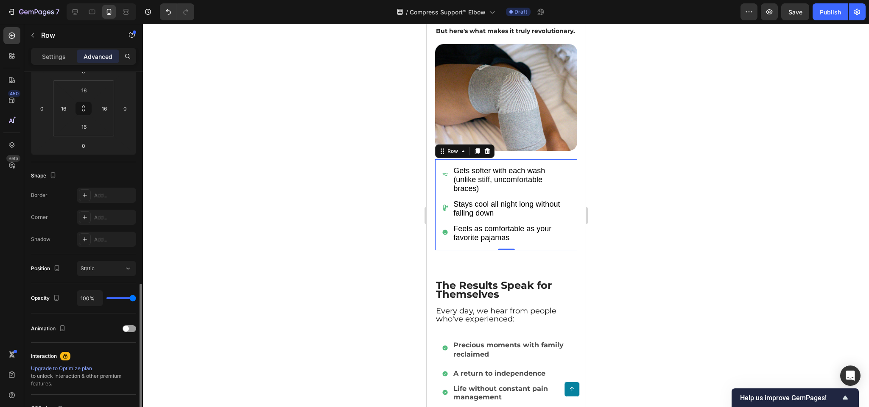
scroll to position [208, 0]
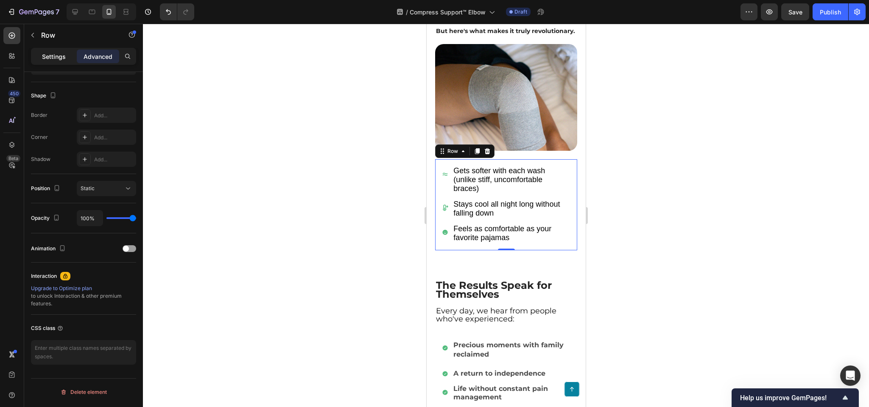
click at [52, 58] on p "Settings" at bounding box center [54, 56] width 24 height 9
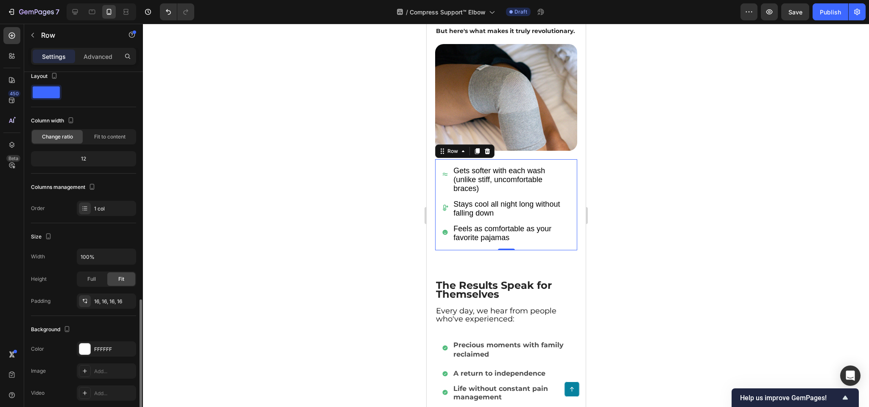
scroll to position [0, 0]
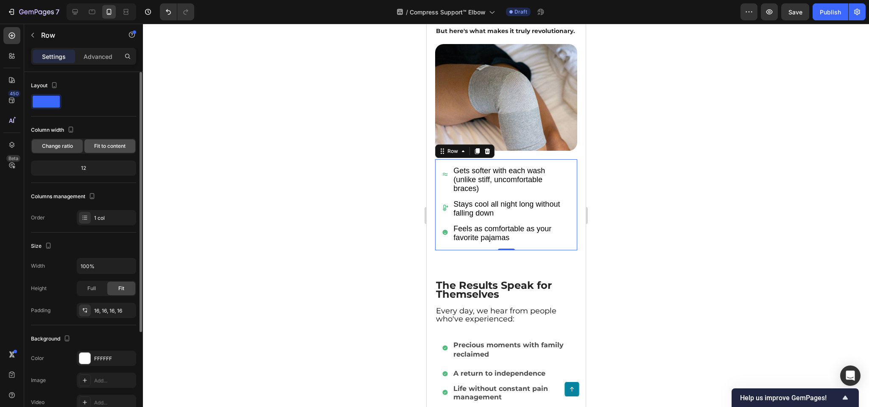
click at [107, 148] on span "Fit to content" at bounding box center [109, 146] width 31 height 8
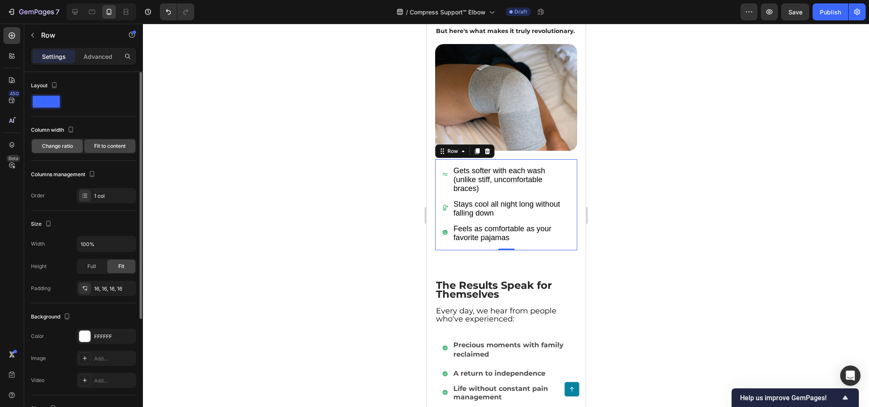
click at [60, 143] on span "Change ratio" at bounding box center [57, 146] width 31 height 8
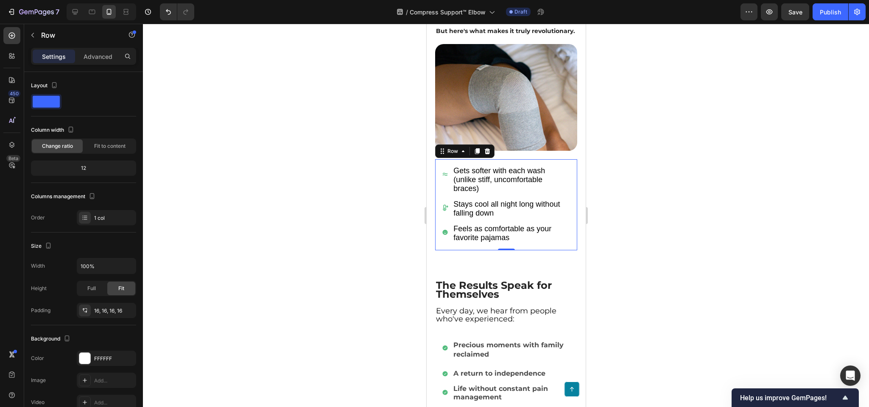
scroll to position [42, 0]
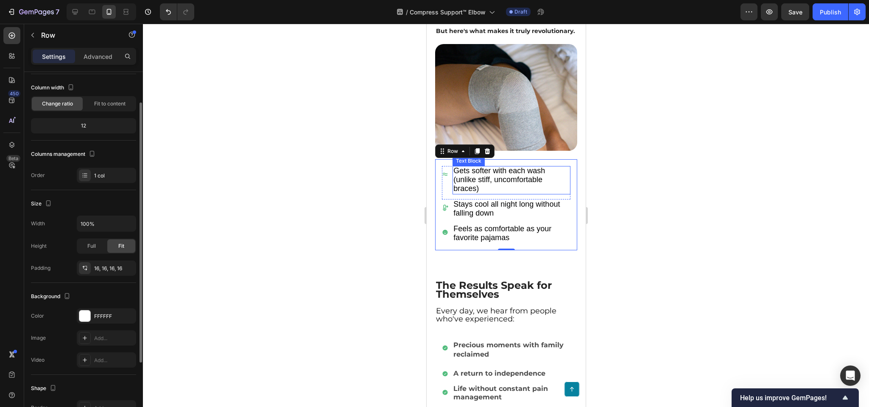
click at [470, 169] on span "Gets softer with each wash (unlike stiff, uncomfortable braces)" at bounding box center [499, 180] width 92 height 26
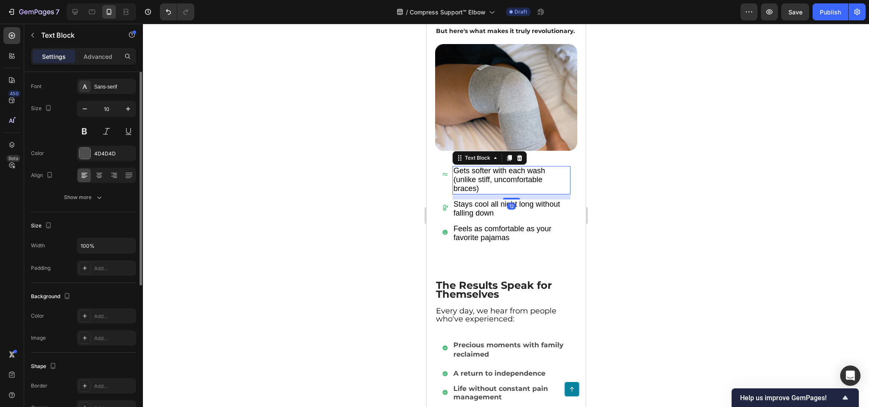
scroll to position [0, 0]
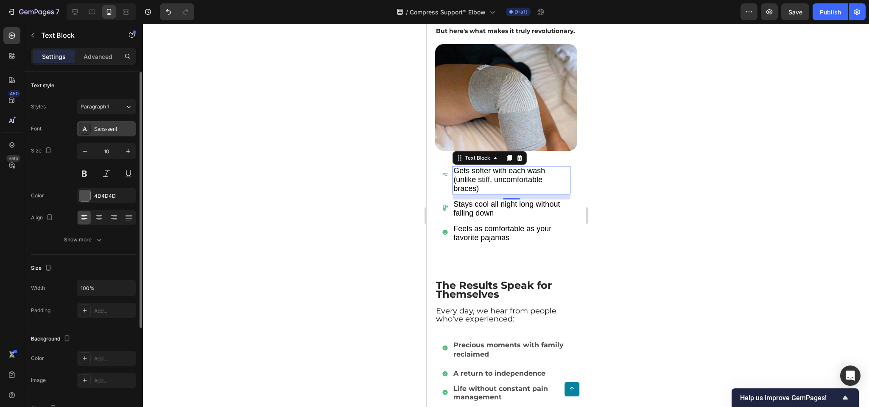
click at [112, 130] on div "Sans-serif" at bounding box center [114, 129] width 40 height 8
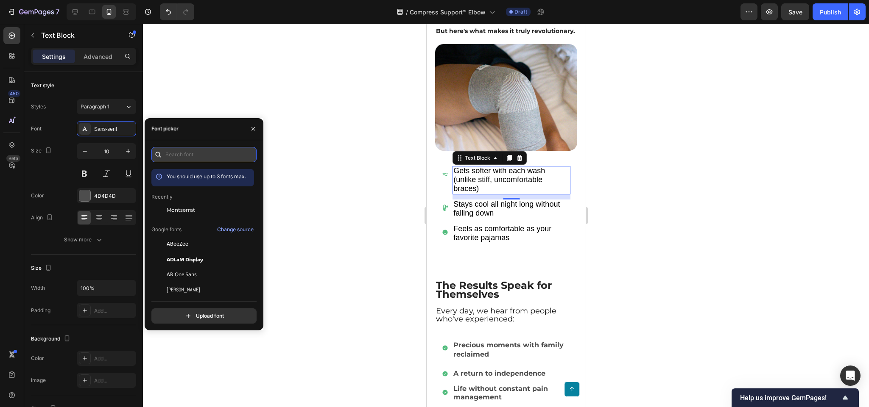
click at [177, 159] on input "text" at bounding box center [203, 154] width 105 height 15
type input "m"
click at [196, 212] on div "Montserrat" at bounding box center [210, 210] width 86 height 8
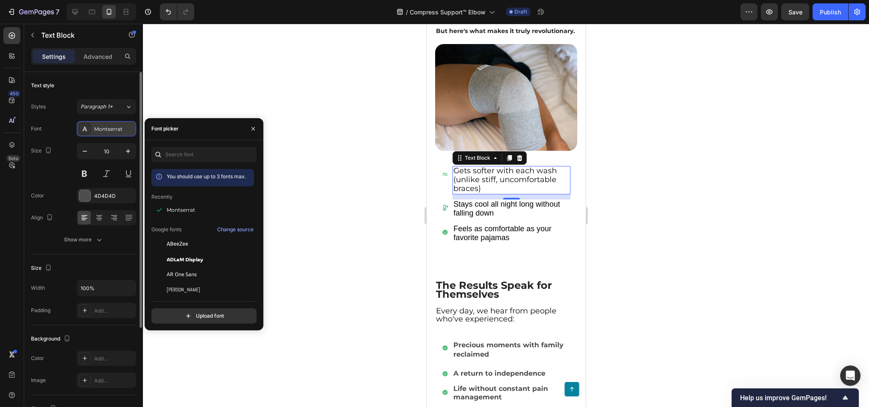
click at [105, 131] on div "Montserrat" at bounding box center [114, 129] width 40 height 8
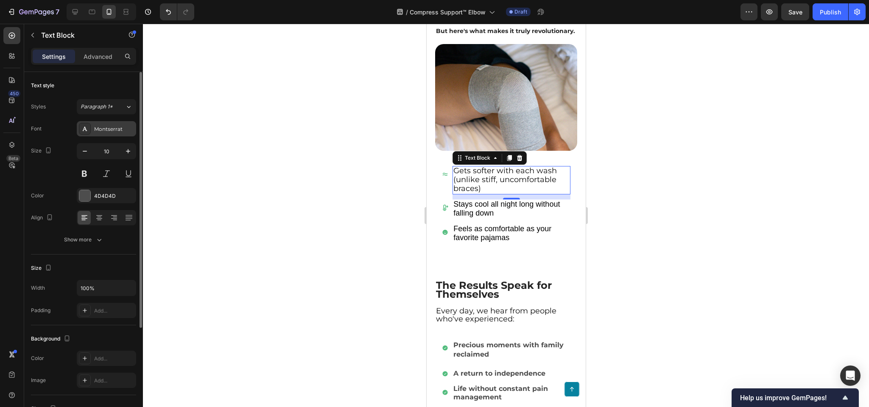
click at [105, 131] on div "Montserrat" at bounding box center [114, 129] width 40 height 8
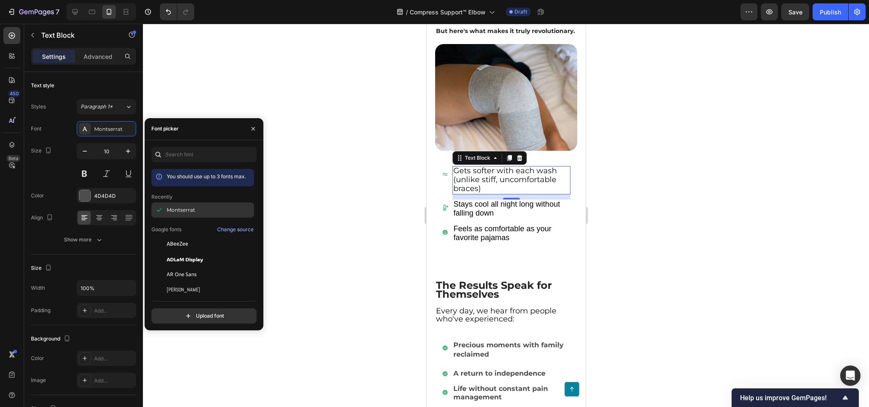
click at [190, 212] on span "Montserrat" at bounding box center [181, 210] width 28 height 8
copy div "Montserrat"
click at [476, 204] on span "Stays cool all night long without falling down" at bounding box center [506, 208] width 106 height 17
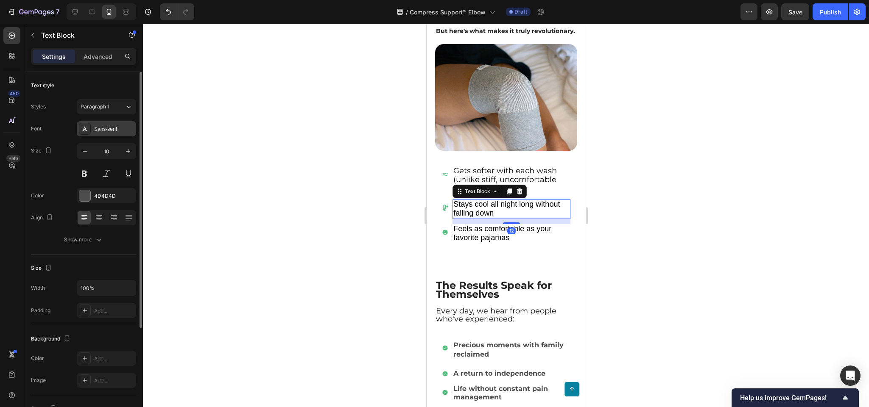
click at [110, 125] on div "Sans-serif" at bounding box center [114, 129] width 40 height 8
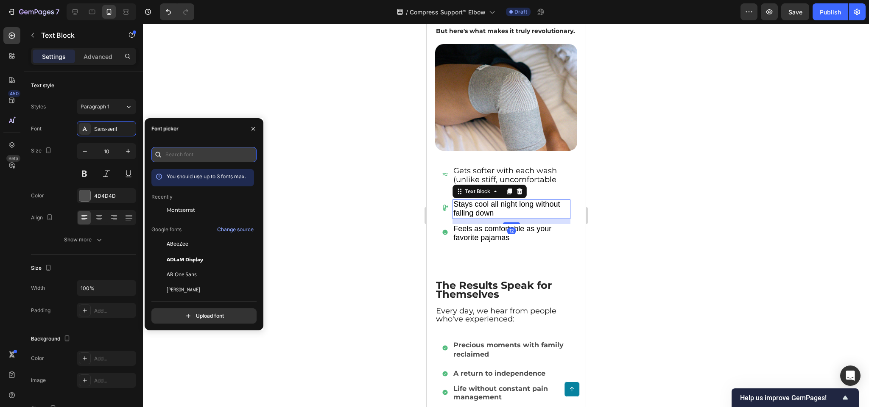
click at [192, 153] on input "text" at bounding box center [203, 154] width 105 height 15
paste input "montserrat"
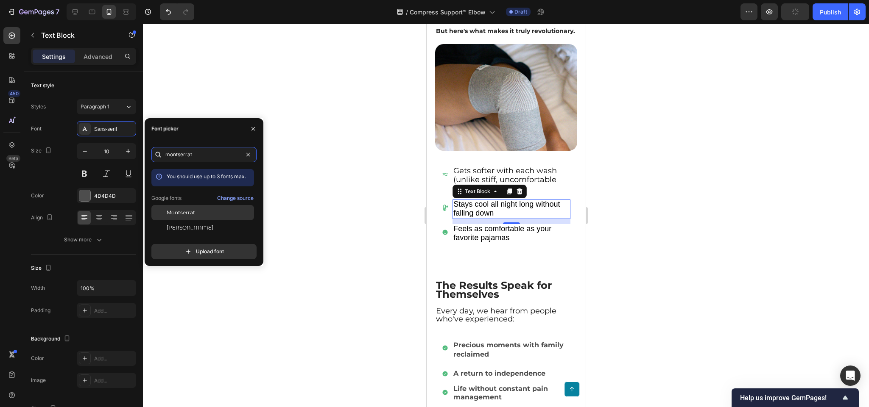
type input "montserrat"
click at [188, 205] on div "Montserrat" at bounding box center [202, 212] width 103 height 15
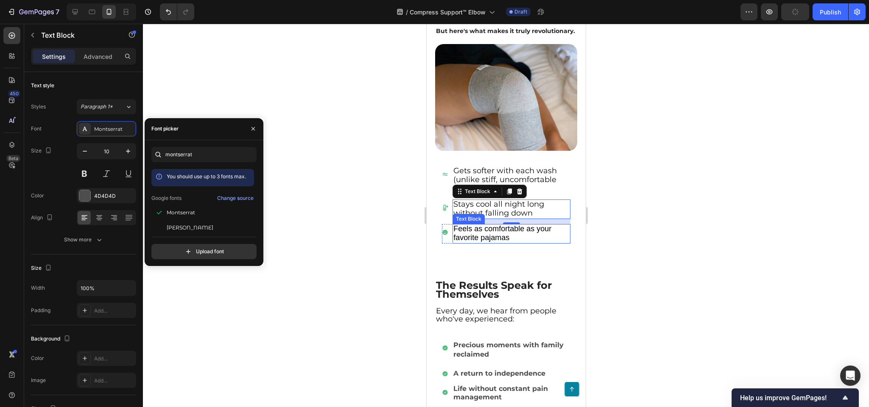
click at [488, 232] on span "Feels as comfortable as your favorite pajamas" at bounding box center [502, 233] width 98 height 17
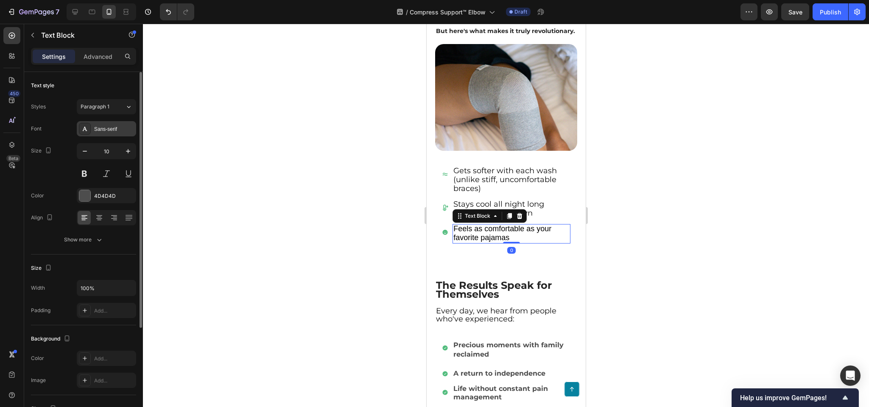
click at [98, 131] on div "Sans-serif" at bounding box center [114, 129] width 40 height 8
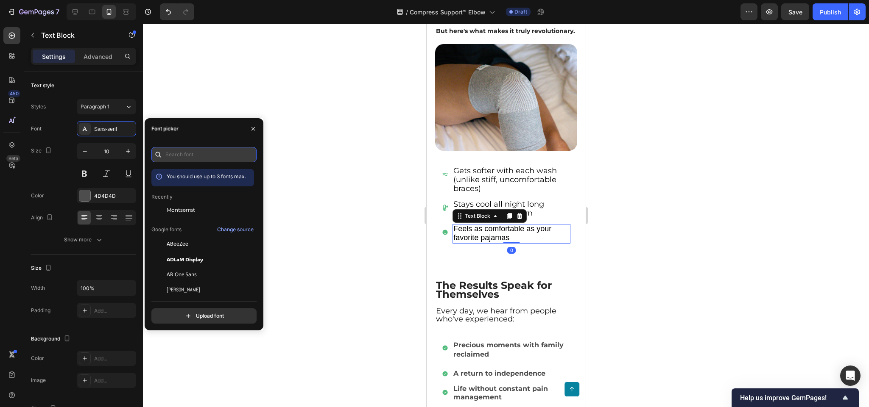
click at [204, 158] on input "text" at bounding box center [203, 154] width 105 height 15
paste input "montserrat"
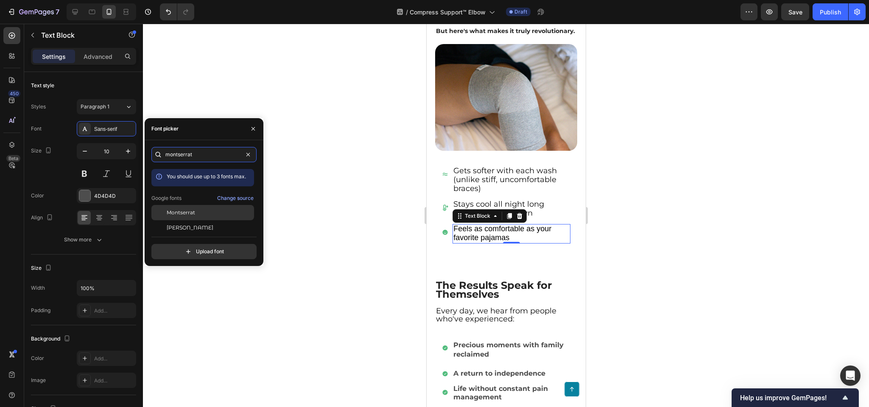
type input "montserrat"
click at [176, 212] on span "Montserrat" at bounding box center [181, 213] width 28 height 8
click at [324, 332] on div at bounding box center [506, 216] width 726 height 384
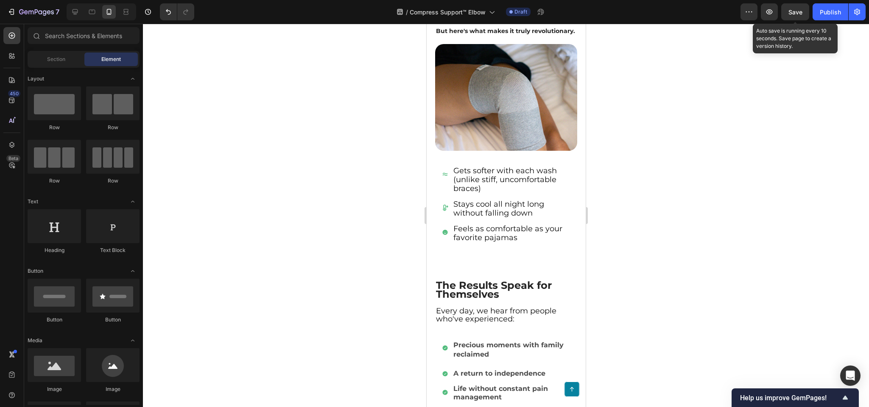
click at [790, 15] on div "Save" at bounding box center [795, 12] width 14 height 9
click at [756, 158] on div at bounding box center [506, 216] width 726 height 384
click at [681, 234] on div at bounding box center [506, 216] width 726 height 384
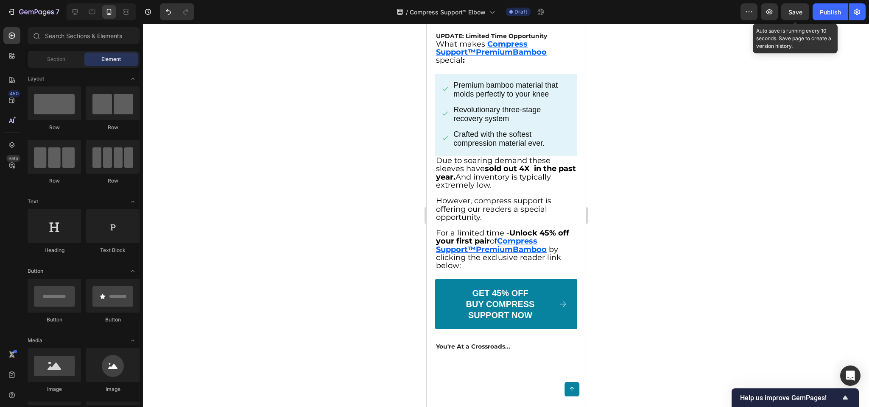
scroll to position [2862, 0]
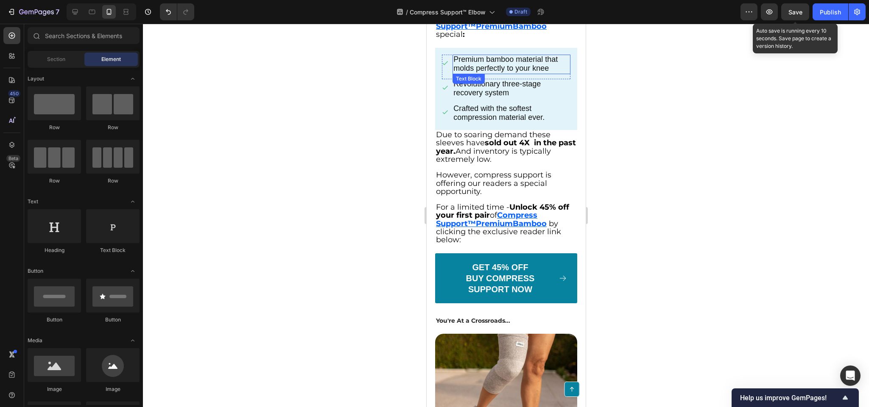
click at [488, 55] on span "Premium bamboo material that molds perfectly to your knee" at bounding box center [505, 63] width 104 height 17
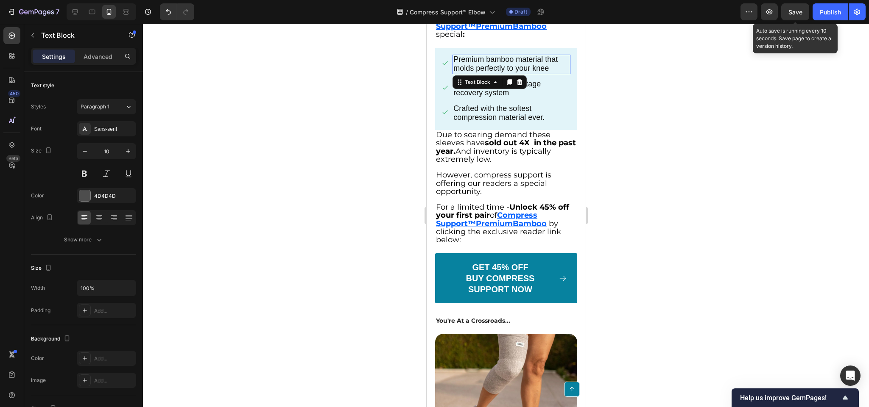
click at [488, 55] on span "Premium bamboo material that molds perfectly to your knee" at bounding box center [505, 63] width 104 height 17
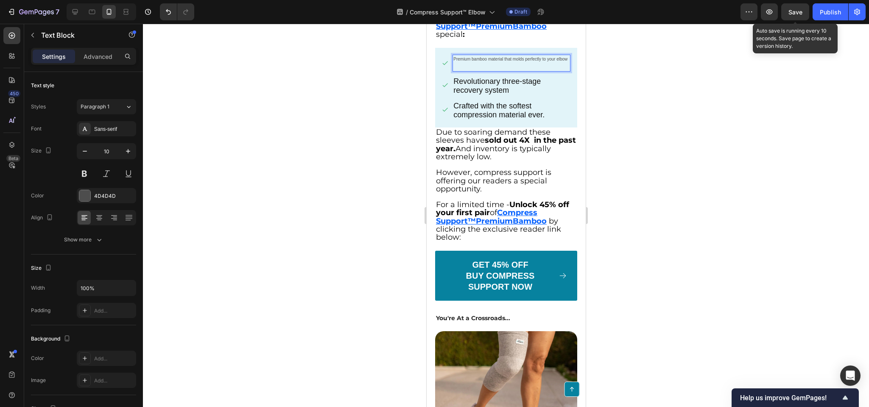
click at [498, 56] on p "Premium bamboo material that molds perfectly to your elbow" at bounding box center [511, 63] width 116 height 15
click at [471, 57] on p "Premium bamboo material that molds perfectly to your elbow" at bounding box center [511, 63] width 116 height 15
click at [456, 64] on p "Premium bamboo material that molds perfectly to your elbow" at bounding box center [511, 63] width 116 height 15
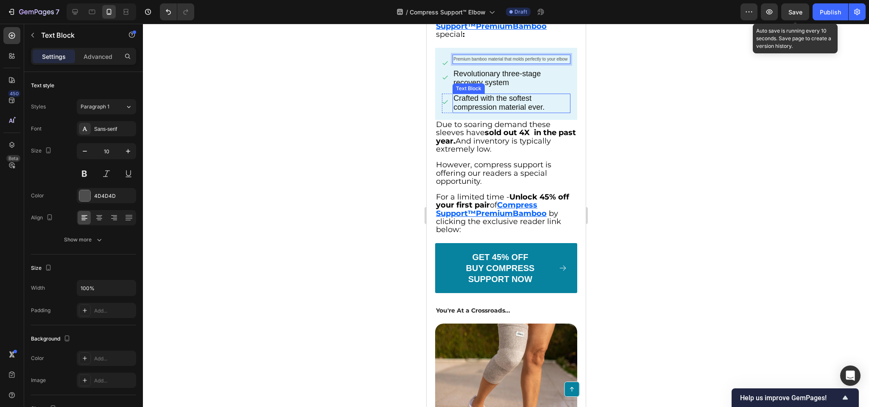
click at [462, 80] on span "Revolutionary three-stage recovery system" at bounding box center [496, 78] width 87 height 17
click at [470, 82] on span "Revolutionary three-stage recovery system" at bounding box center [496, 78] width 87 height 17
click at [518, 56] on p "Premium bamboo material that molds perfectly to your elbow" at bounding box center [511, 60] width 116 height 8
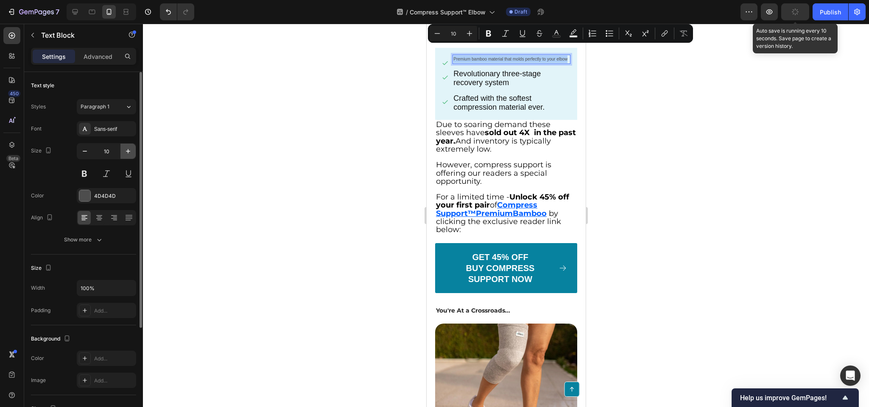
click at [131, 155] on icon "button" at bounding box center [128, 151] width 8 height 8
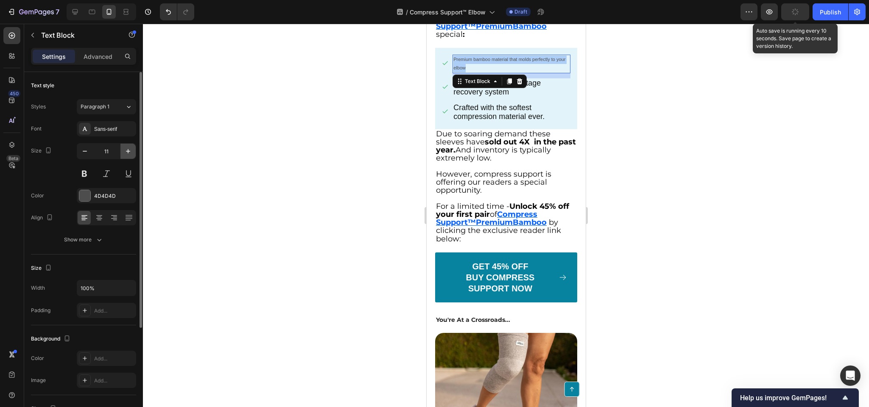
click at [131, 155] on icon "button" at bounding box center [128, 151] width 8 height 8
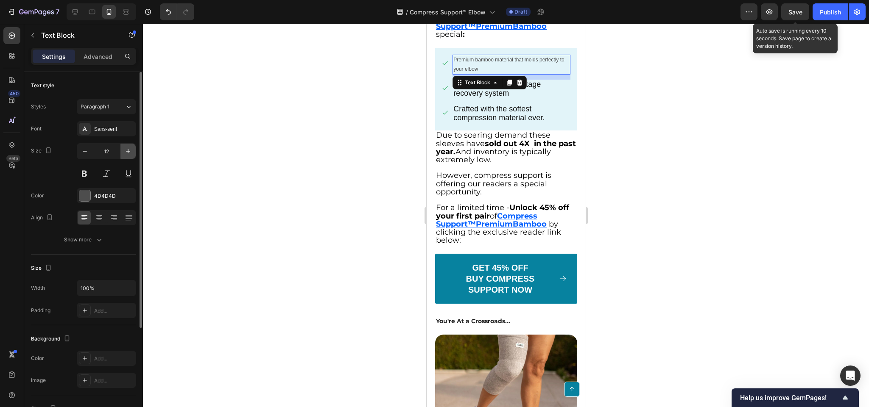
click at [131, 155] on icon "button" at bounding box center [128, 151] width 8 height 8
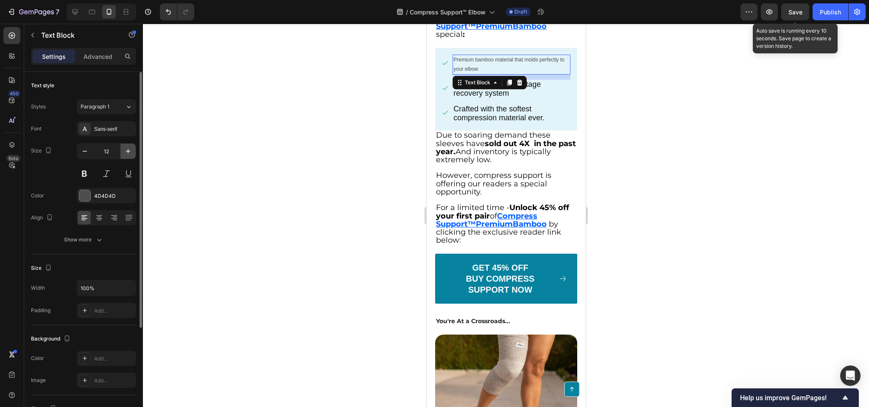
click at [131, 155] on icon "button" at bounding box center [128, 151] width 8 height 8
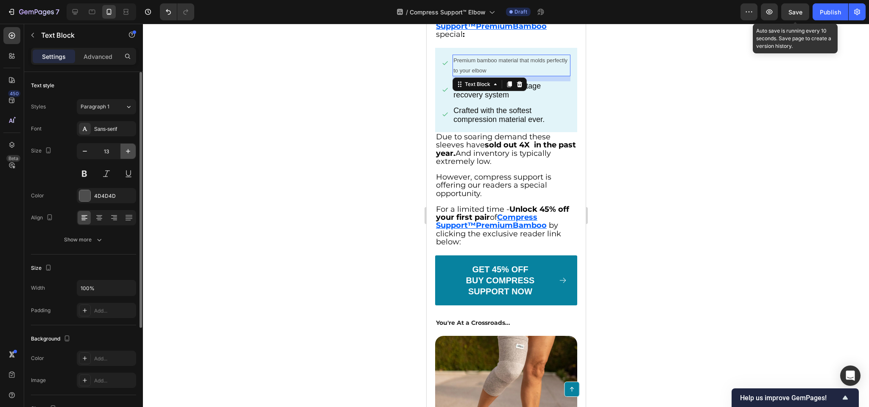
click at [131, 155] on icon "button" at bounding box center [128, 151] width 8 height 8
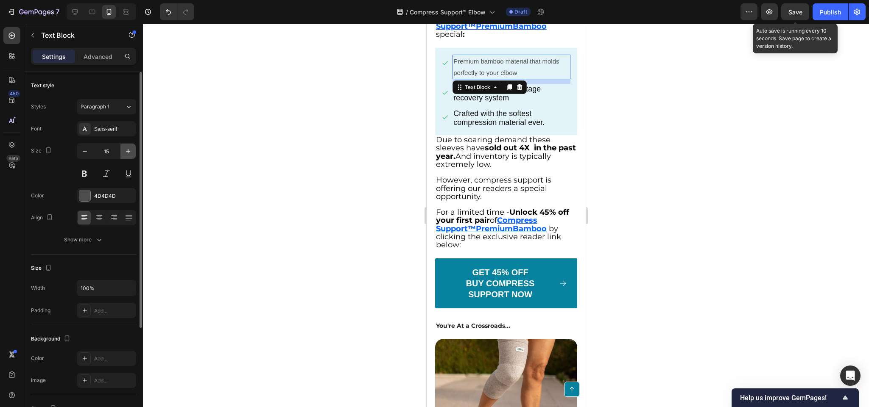
click at [130, 158] on button "button" at bounding box center [127, 151] width 15 height 15
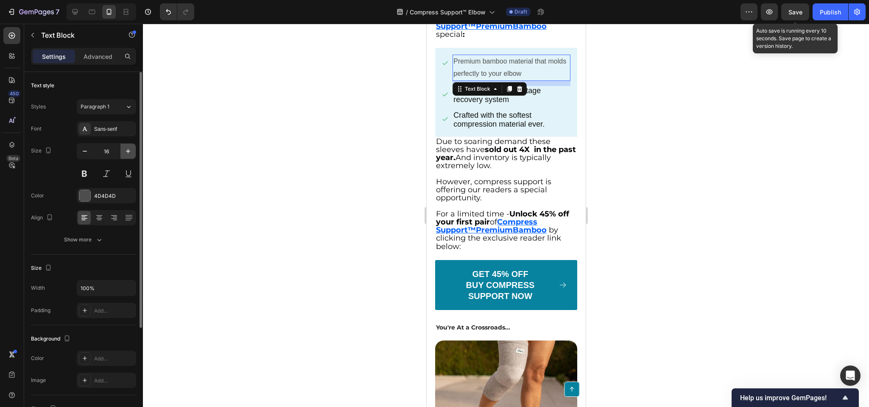
click at [130, 158] on button "button" at bounding box center [127, 151] width 15 height 15
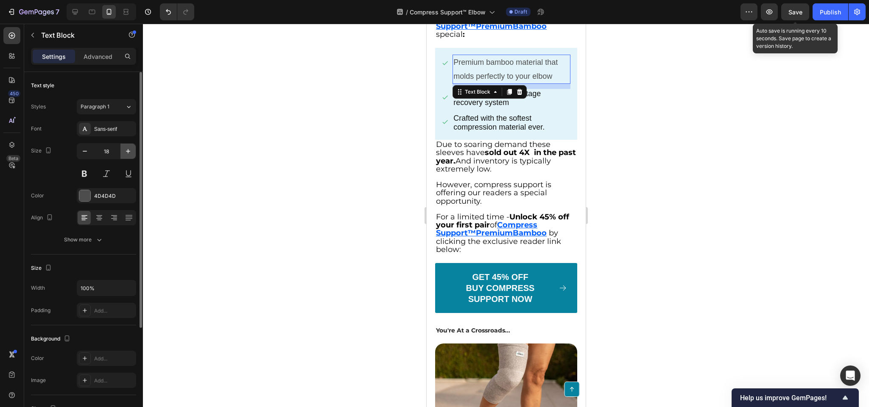
click at [130, 158] on button "button" at bounding box center [127, 151] width 15 height 15
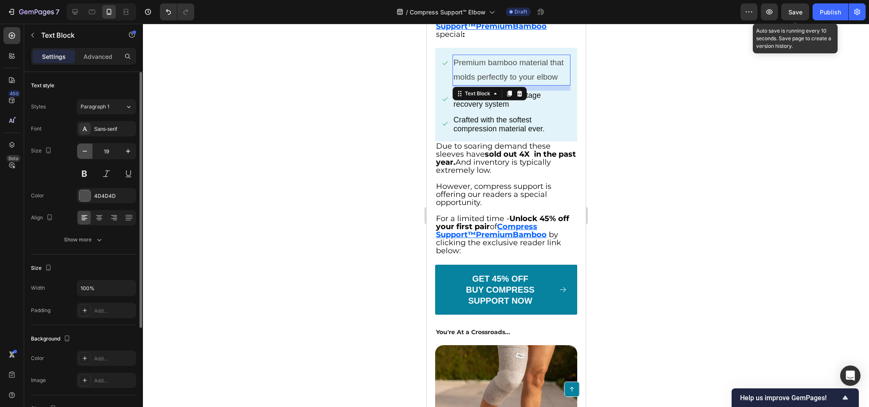
click at [83, 157] on button "button" at bounding box center [84, 151] width 15 height 15
type input "18"
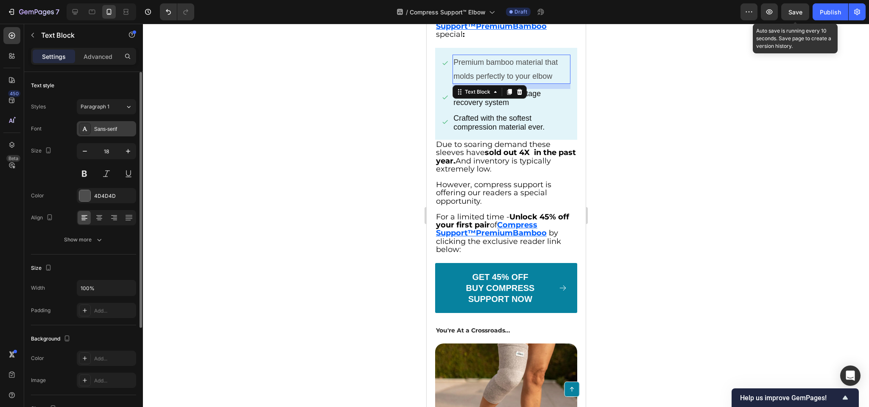
click at [107, 126] on div "Sans-serif" at bounding box center [114, 129] width 40 height 8
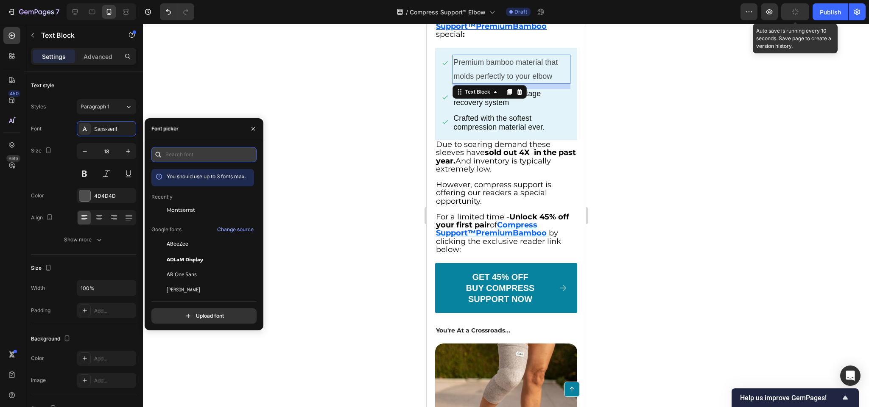
click at [179, 149] on input "text" at bounding box center [203, 154] width 105 height 15
paste input "montserrat"
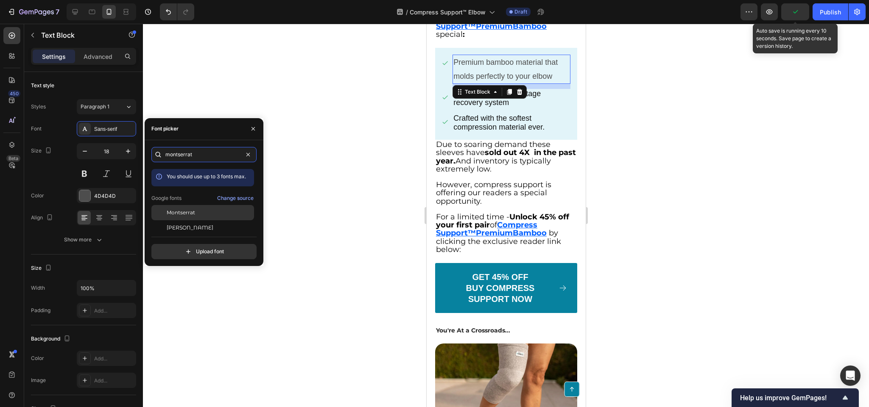
type input "montserrat"
click at [187, 206] on div "Montserrat" at bounding box center [202, 212] width 103 height 15
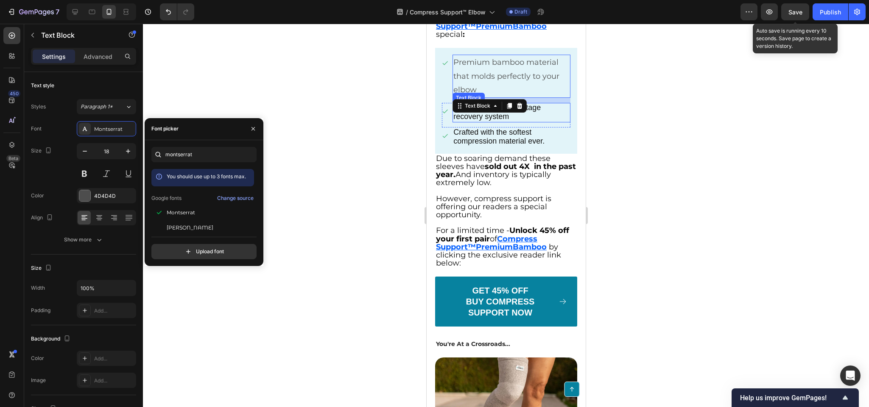
click at [460, 106] on span "Revolutionary three-stage recovery system" at bounding box center [496, 111] width 87 height 17
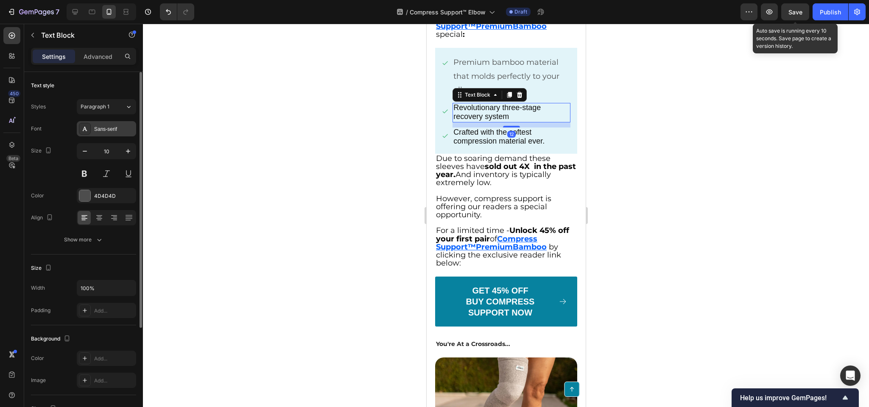
click at [124, 136] on div "Sans-serif" at bounding box center [106, 128] width 59 height 15
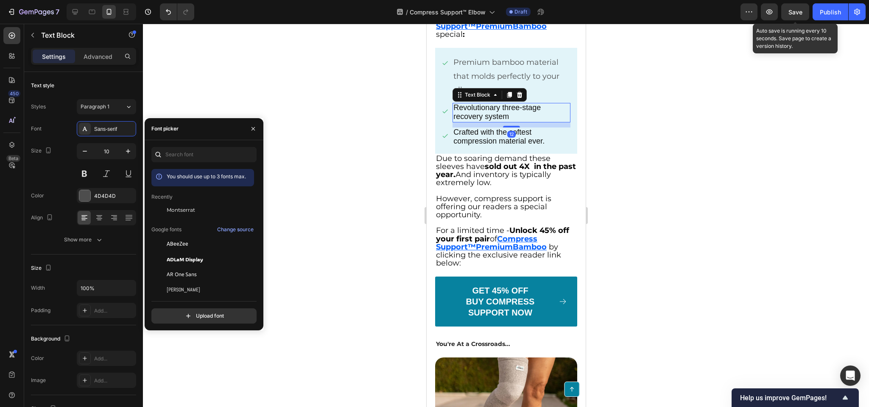
click at [205, 143] on div "You should use up to 3 fonts max. Recently Montserrat Google fonts Change sourc…" at bounding box center [204, 235] width 119 height 190
click at [205, 145] on div "You should use up to 3 fonts max. Recently Montserrat Google fonts Change sourc…" at bounding box center [204, 235] width 119 height 190
click at [197, 158] on input "text" at bounding box center [203, 154] width 105 height 15
paste input "montserrat"
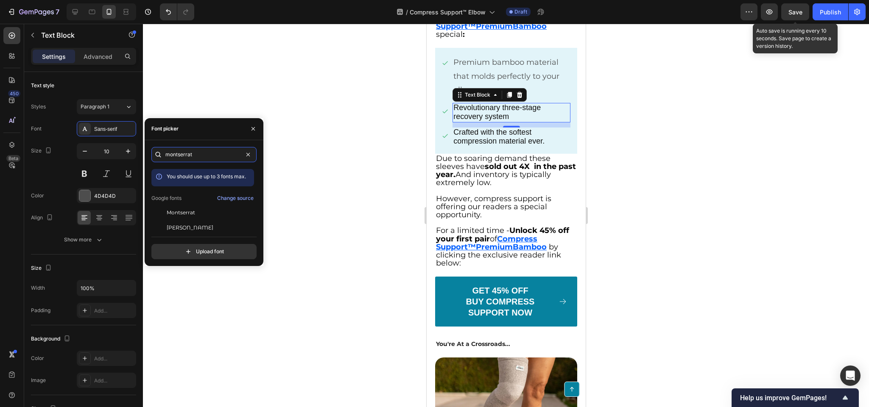
type input "montserrat"
click at [186, 203] on div "Google fonts Change source" at bounding box center [202, 198] width 103 height 10
drag, startPoint x: 188, startPoint y: 208, endPoint x: 413, endPoint y: 140, distance: 234.3
click at [189, 208] on div "Montserrat" at bounding box center [202, 212] width 103 height 15
click at [473, 128] on span "Crafted with the softest compression material ever." at bounding box center [498, 136] width 91 height 17
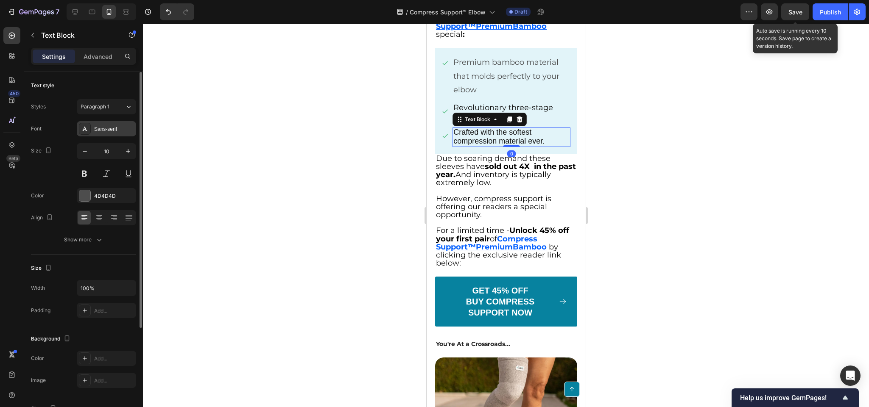
click at [100, 128] on div "Sans-serif" at bounding box center [114, 129] width 40 height 8
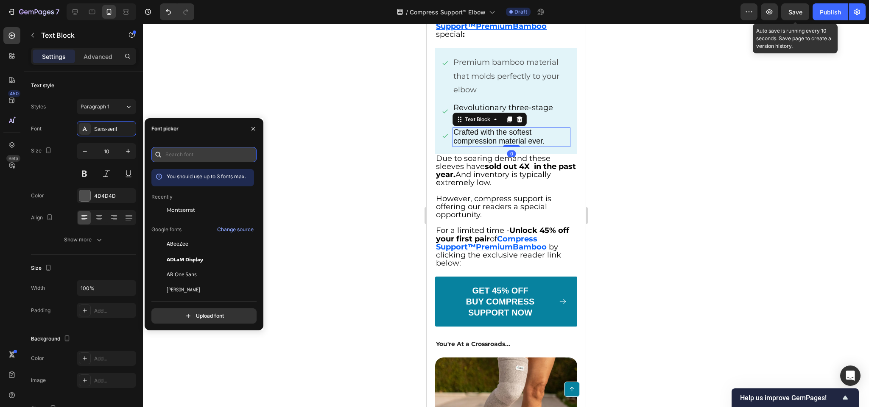
click at [193, 148] on input "text" at bounding box center [203, 154] width 105 height 15
paste input "montserrat"
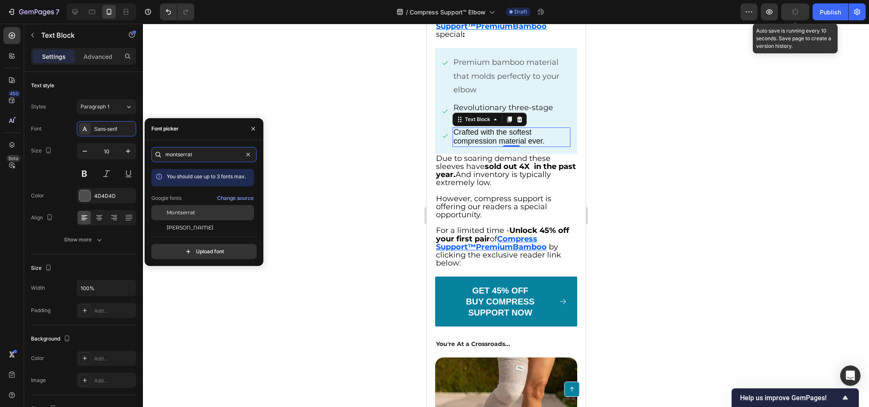
type input "montserrat"
click at [187, 219] on div "Montserrat" at bounding box center [202, 212] width 103 height 15
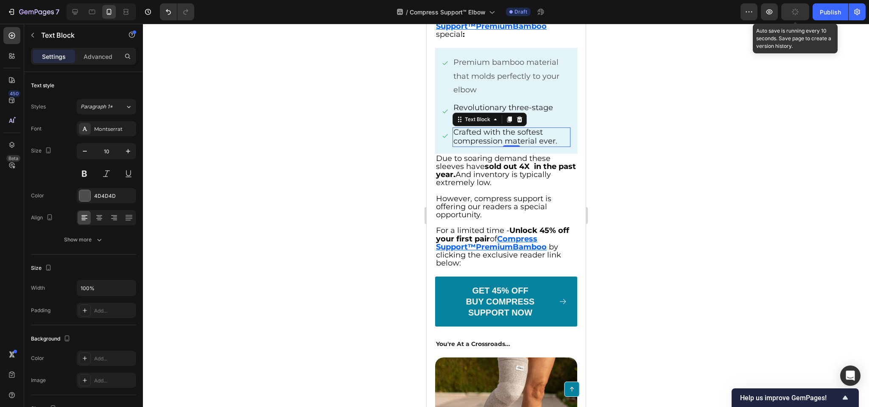
drag, startPoint x: 332, startPoint y: 232, endPoint x: 94, endPoint y: 165, distance: 247.9
click at [332, 232] on div at bounding box center [506, 216] width 726 height 384
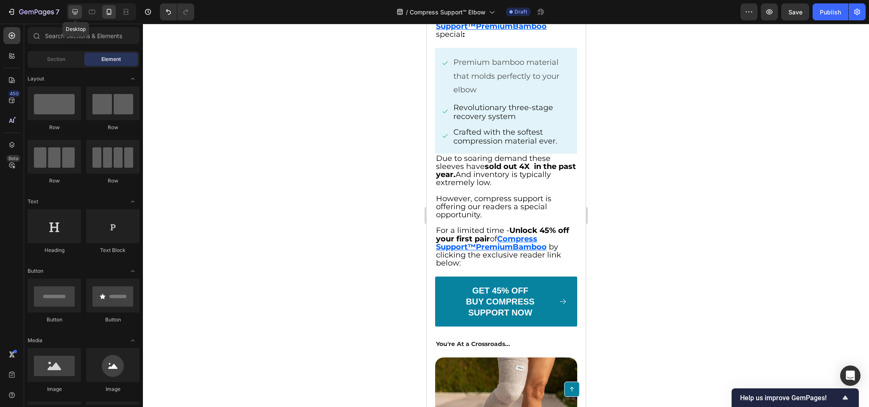
click at [72, 13] on icon at bounding box center [75, 12] width 8 height 8
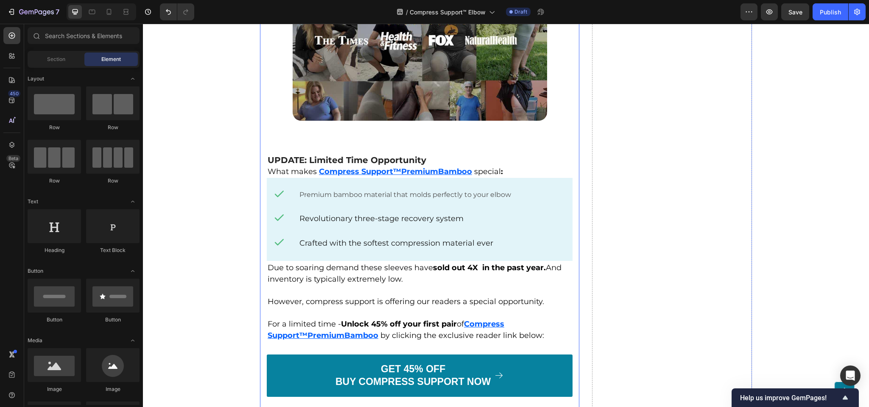
scroll to position [2891, 0]
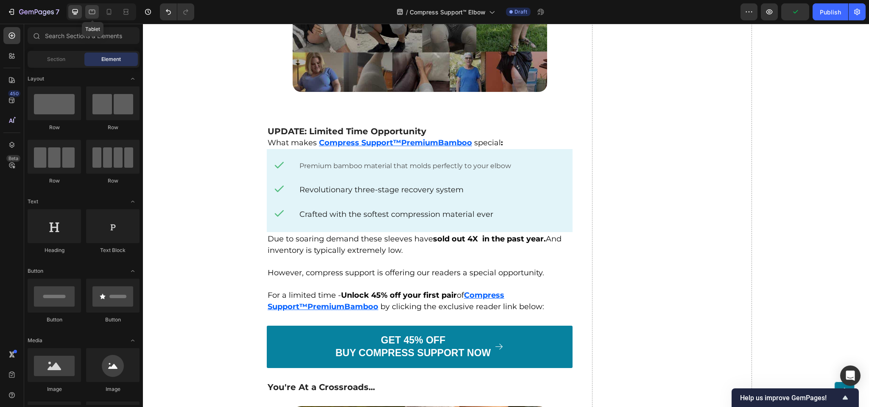
click at [93, 15] on icon at bounding box center [92, 12] width 8 height 8
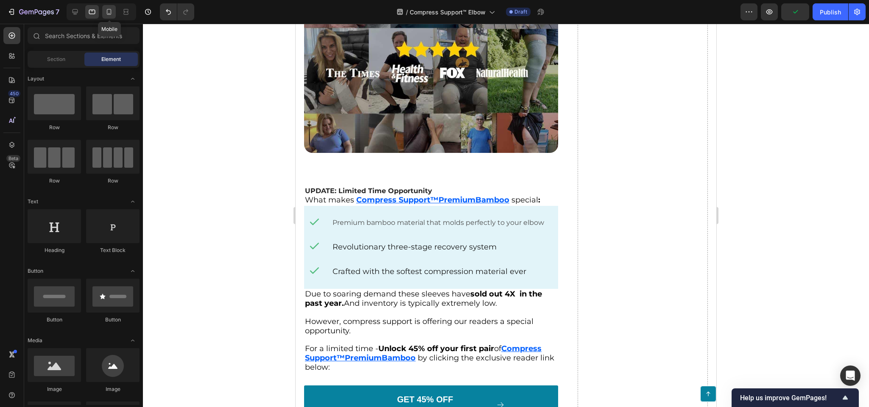
click at [107, 15] on icon at bounding box center [109, 12] width 8 height 8
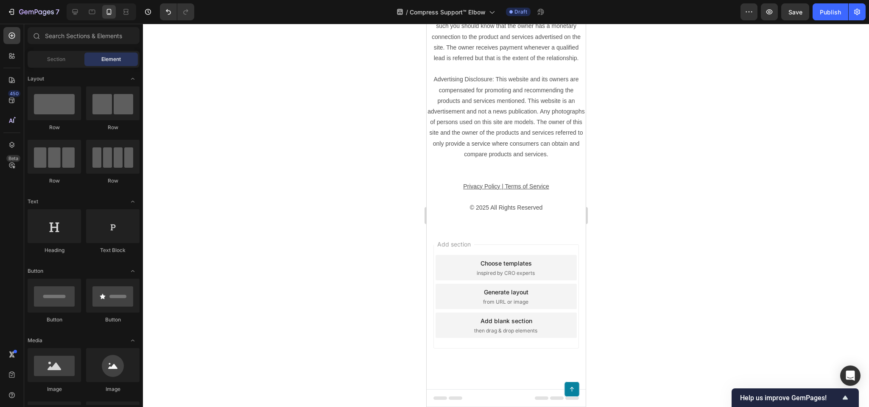
scroll to position [4714, 0]
click at [794, 17] on button "Save" at bounding box center [795, 11] width 28 height 17
click at [766, 171] on div at bounding box center [506, 216] width 726 height 384
drag, startPoint x: 793, startPoint y: 17, endPoint x: 767, endPoint y: 100, distance: 87.7
click at [793, 17] on button "Save" at bounding box center [795, 11] width 28 height 17
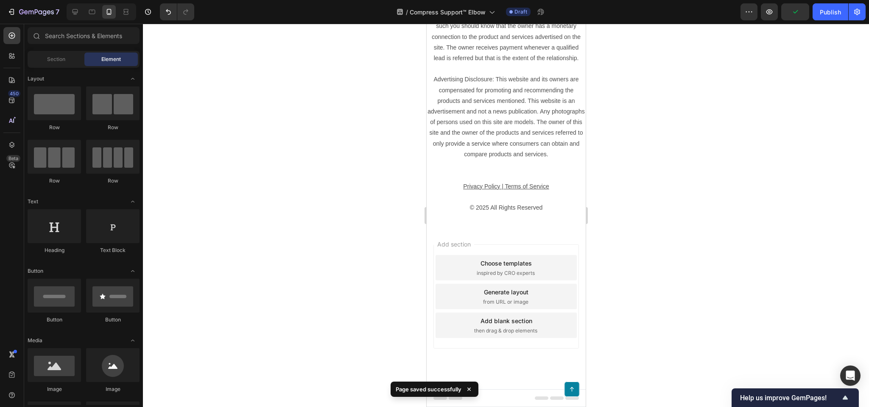
click at [752, 140] on div at bounding box center [506, 216] width 726 height 384
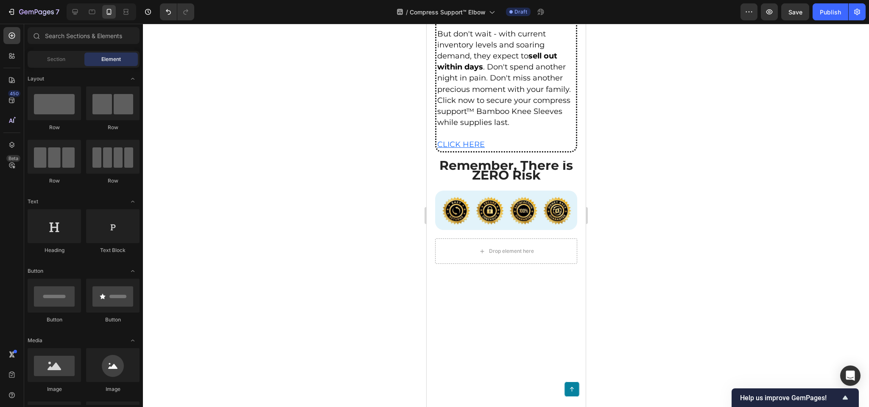
scroll to position [3908, 0]
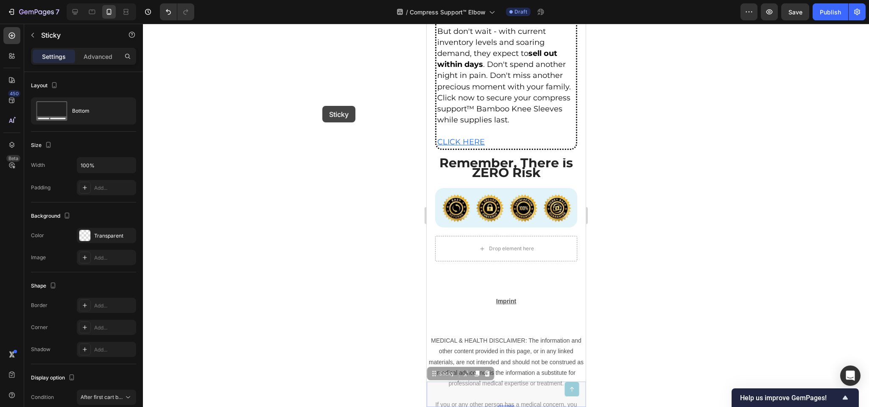
scroll to position [4073, 0]
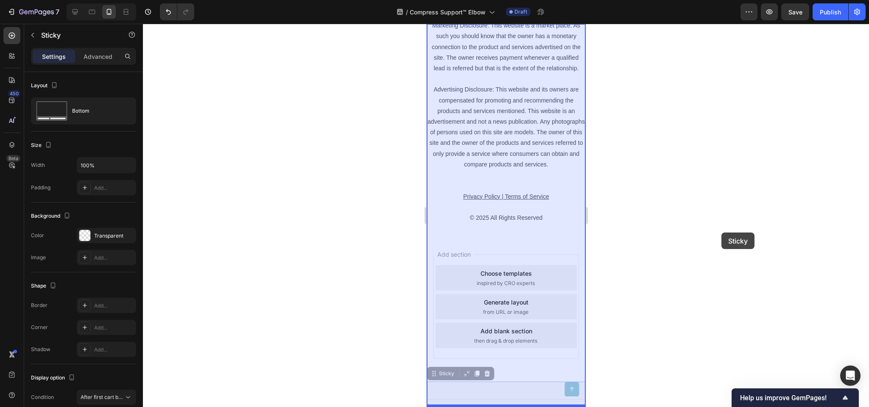
click at [770, 217] on div at bounding box center [506, 216] width 726 height 384
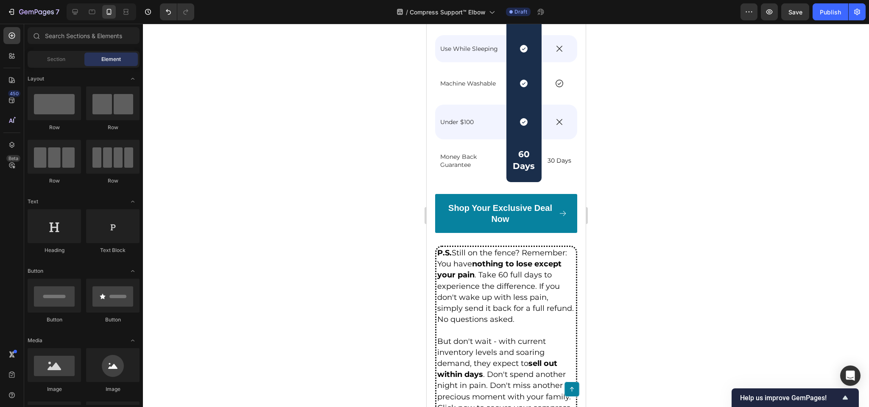
scroll to position [3753, 0]
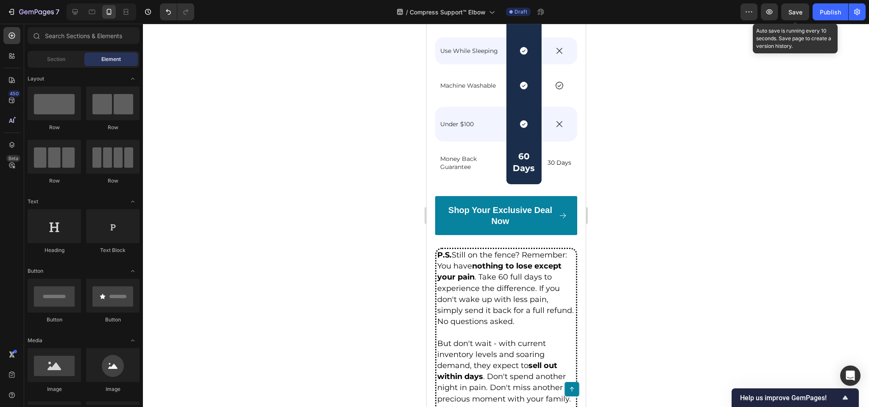
click at [800, 13] on span "Save" at bounding box center [795, 11] width 14 height 7
click at [75, 8] on icon at bounding box center [75, 12] width 8 height 8
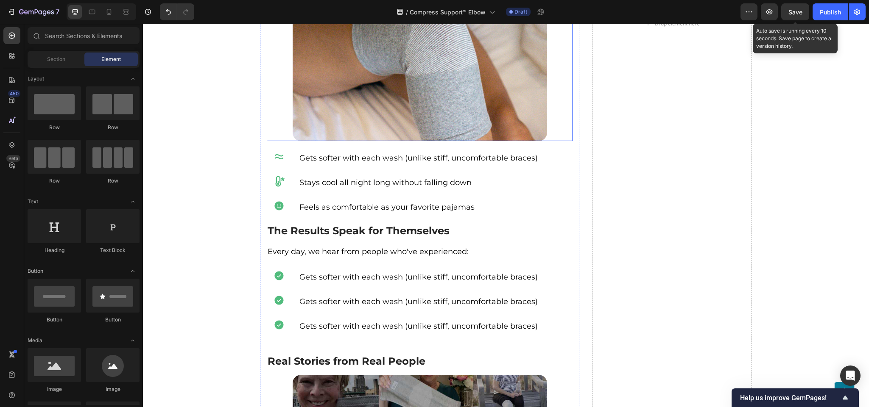
scroll to position [2417, 0]
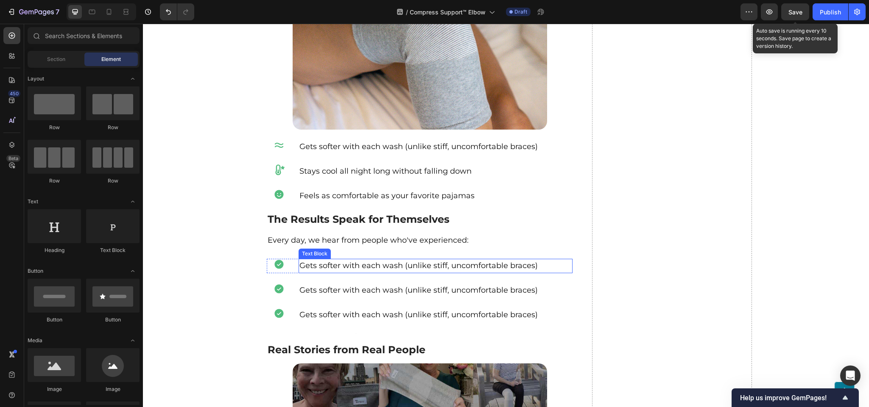
click at [349, 261] on span "Gets softer with each wash (unlike stiff, uncomfortable braces)" at bounding box center [418, 265] width 238 height 9
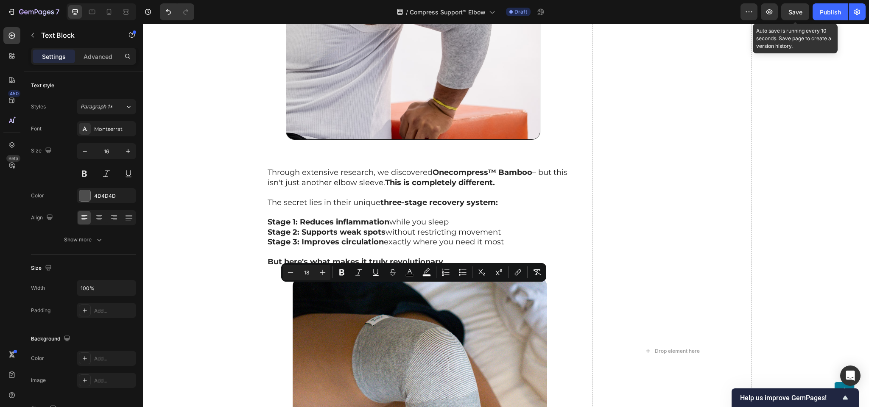
scroll to position [2374, 0]
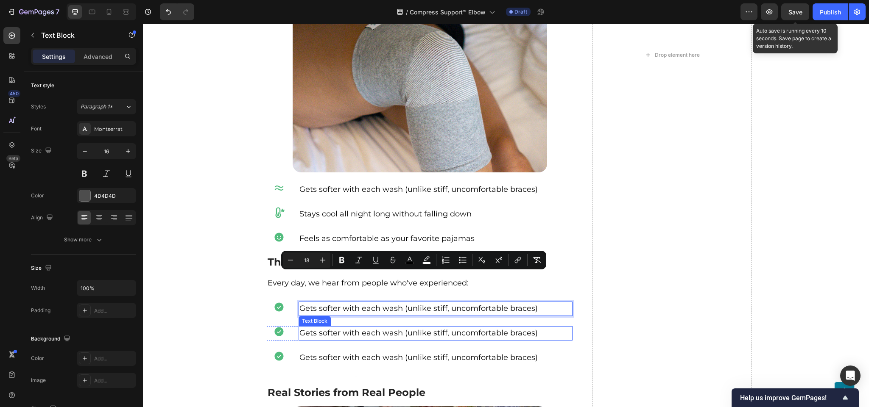
click at [335, 329] on span "Gets softer with each wash (unlike stiff, uncomfortable braces)" at bounding box center [418, 333] width 238 height 9
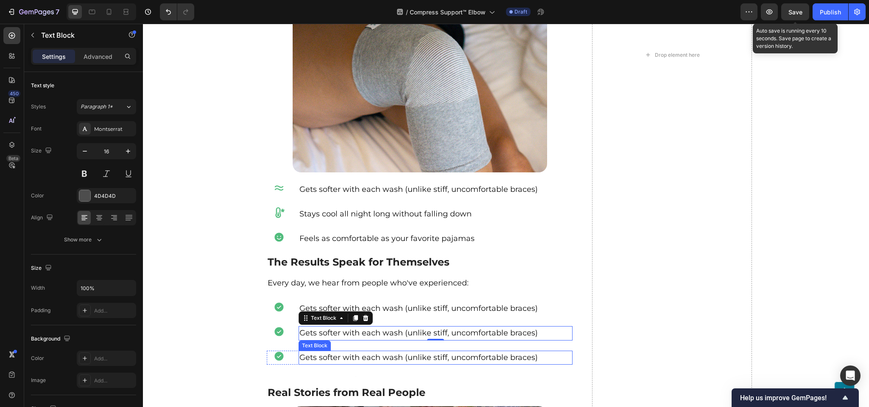
click at [337, 353] on span "Gets softer with each wash (unlike stiff, uncomfortable braces)" at bounding box center [418, 357] width 238 height 9
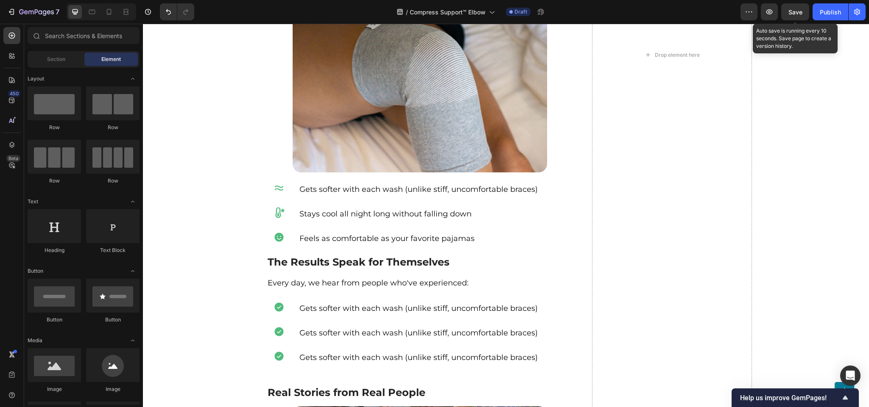
click at [764, 257] on div "Button Sticky Heading As Seen on... Text Block Row Image Row Image Row UPDATE: …" at bounding box center [506, 154] width 726 height 4975
click at [519, 303] on p "Gets softer with each wash (unlike stiff, uncomfortable braces)" at bounding box center [435, 309] width 273 height 13
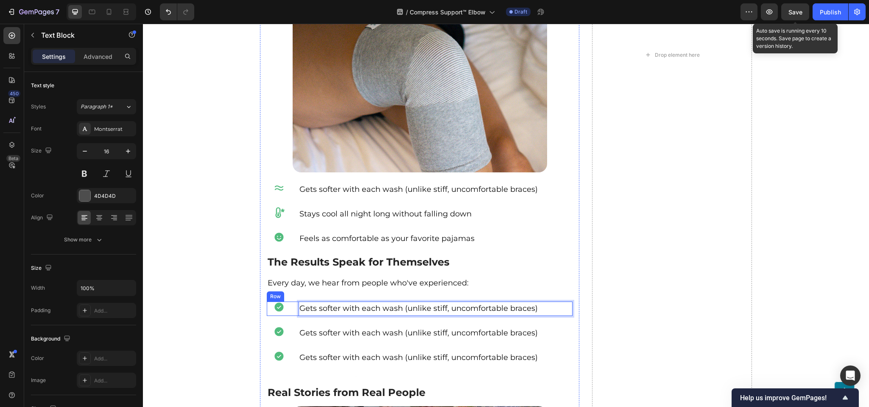
drag, startPoint x: 538, startPoint y: 275, endPoint x: 291, endPoint y: 275, distance: 246.8
click at [291, 302] on div "Icon Gets softer with each wash (unlike stiff, uncomfortable braces) Text Block…" at bounding box center [420, 309] width 306 height 14
click at [454, 327] on p "Gets softer with each wash (unlike stiff, uncomfortable braces)" at bounding box center [435, 333] width 273 height 13
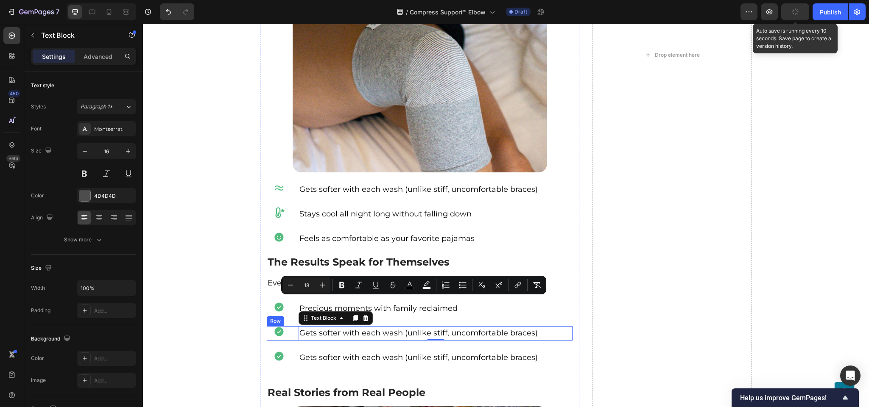
drag, startPoint x: 534, startPoint y: 302, endPoint x: 291, endPoint y: 307, distance: 243.0
click at [291, 326] on div "Icon Gets softer with each wash (unlike stiff, uncomfortable braces) Text Block…" at bounding box center [420, 333] width 306 height 14
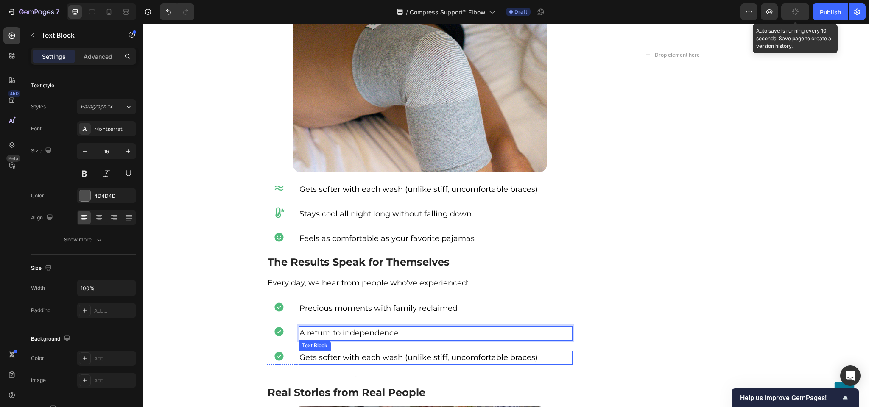
click at [410, 353] on span "Gets softer with each wash (unlike stiff, uncomfortable braces)" at bounding box center [418, 357] width 238 height 9
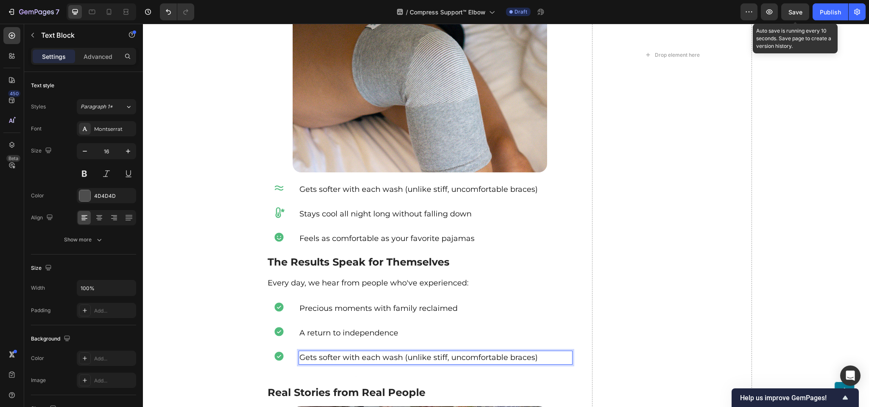
click at [547, 352] on p "Gets softer with each wash (unlike stiff, uncomfortable braces)" at bounding box center [435, 358] width 273 height 13
drag, startPoint x: 547, startPoint y: 324, endPoint x: 295, endPoint y: 324, distance: 251.8
click at [299, 352] on p "Gets softer with each wash (unlike stiff, uncomfortable braces)" at bounding box center [435, 358] width 273 height 13
click at [791, 14] on span "Save" at bounding box center [795, 11] width 14 height 7
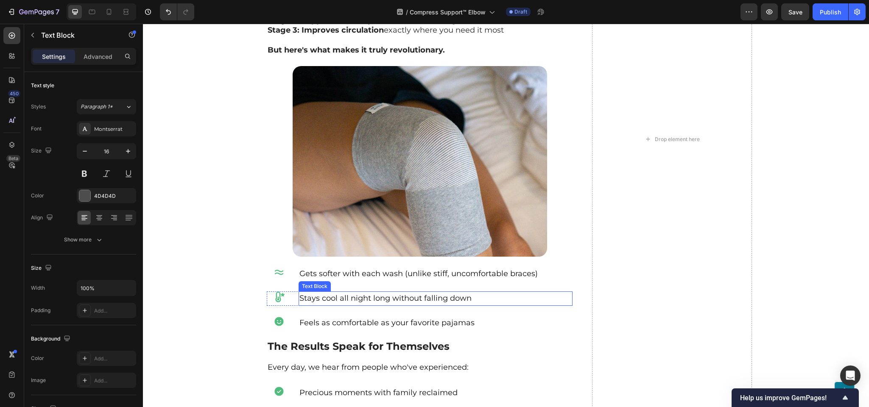
scroll to position [2332, 0]
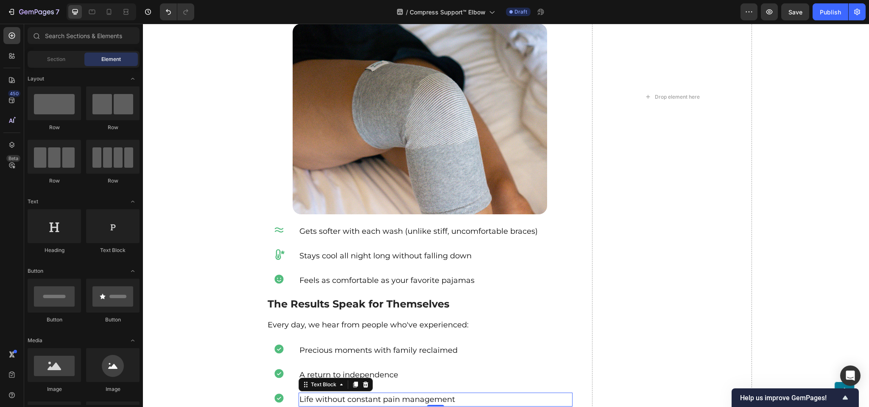
click at [197, 280] on div "Button Sticky Heading As Seen on... Text Block Row Image Row Image Row UPDATE: …" at bounding box center [506, 196] width 726 height 4975
click at [100, 11] on div at bounding box center [102, 11] width 70 height 17
click at [109, 18] on div at bounding box center [109, 12] width 14 height 14
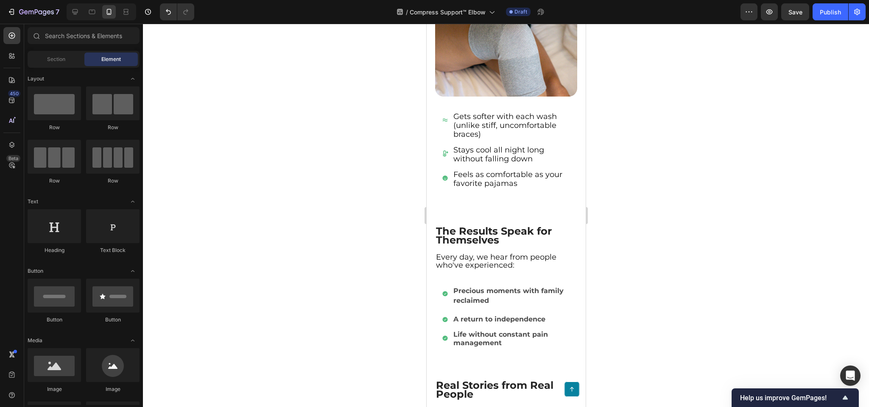
scroll to position [2475, 0]
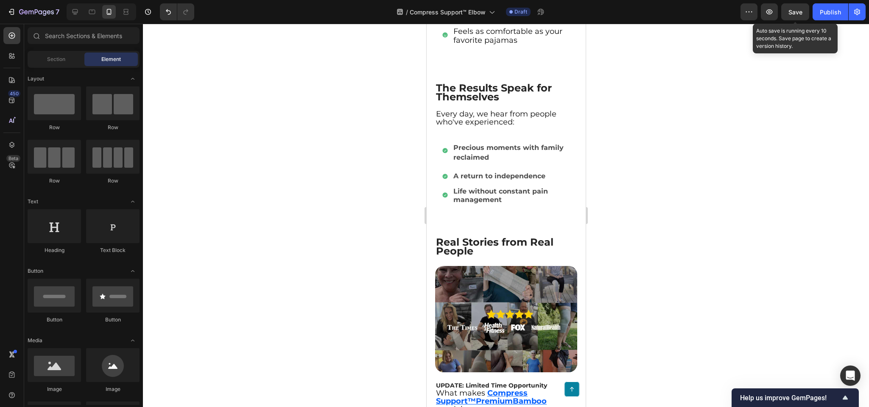
click at [793, 13] on span "Save" at bounding box center [795, 11] width 14 height 7
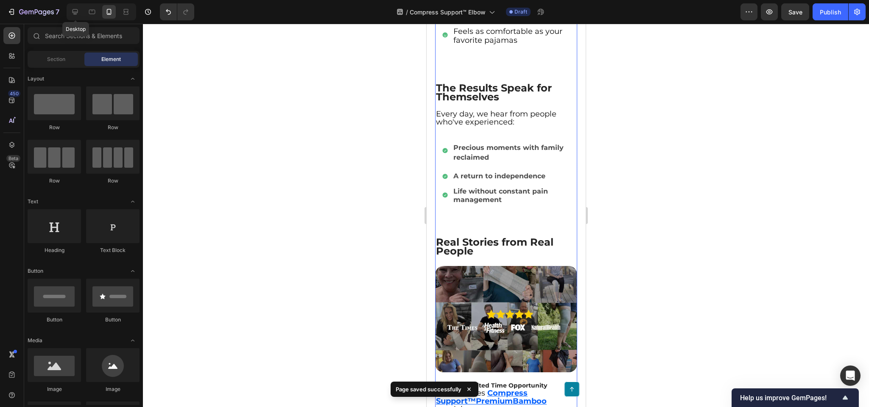
click at [69, 18] on div at bounding box center [75, 12] width 14 height 14
drag, startPoint x: 71, startPoint y: 15, endPoint x: 155, endPoint y: 105, distance: 123.0
click at [71, 15] on icon at bounding box center [75, 12] width 8 height 8
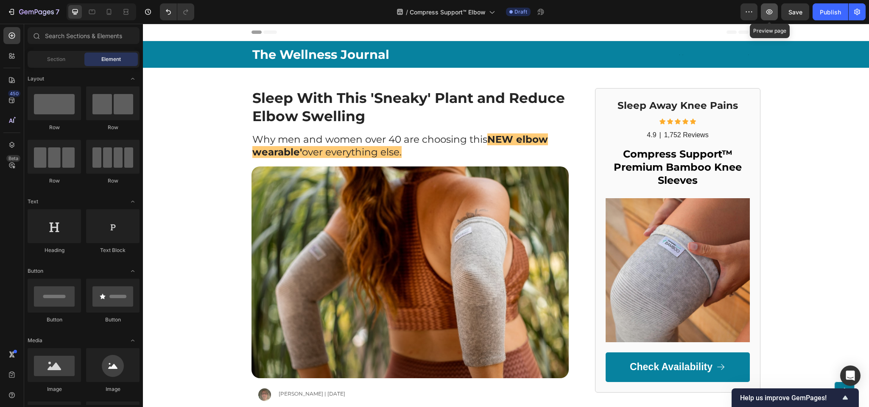
click at [765, 13] on icon "button" at bounding box center [769, 12] width 8 height 8
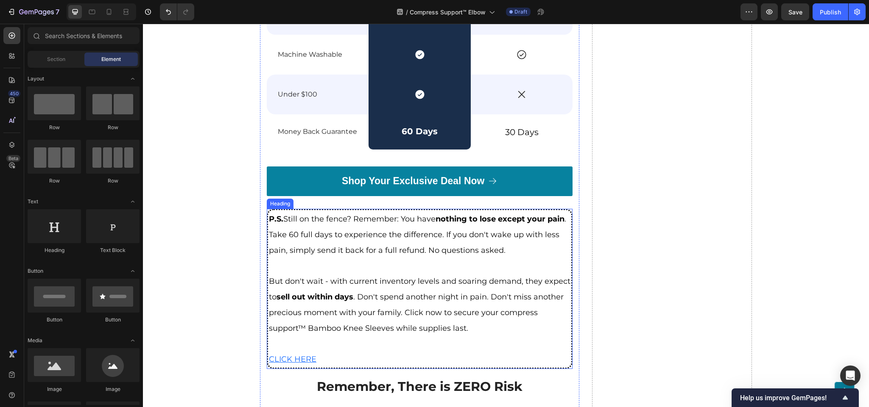
scroll to position [4127, 0]
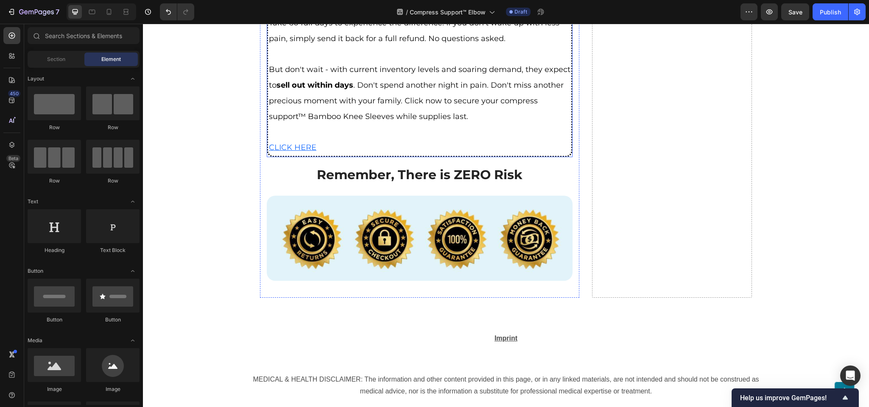
click at [396, 80] on span "But don't wait - with current inventory levels and soaring demand, they expect …" at bounding box center [419, 93] width 301 height 56
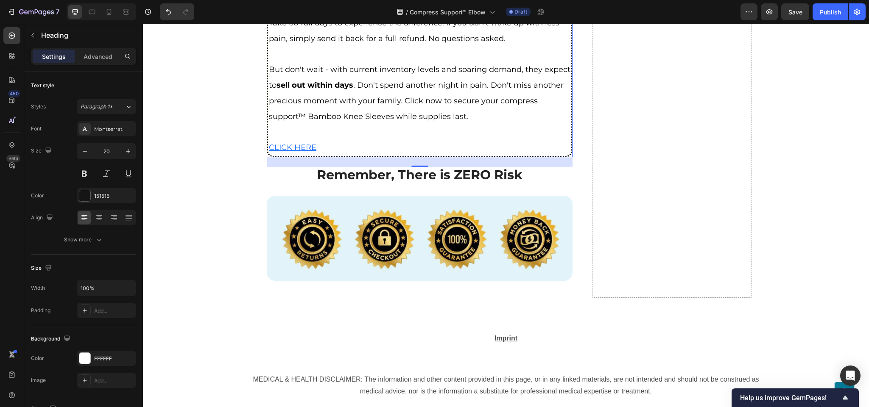
scroll to position [4294, 0]
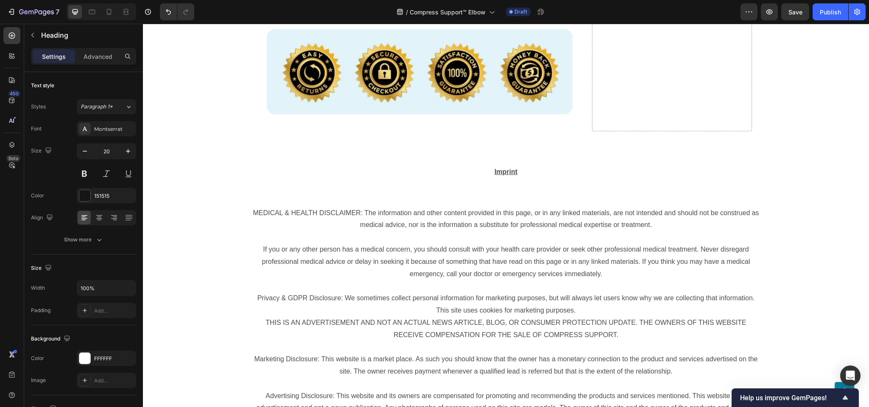
click at [392, 152] on div "Imprint Text Block Section 4" at bounding box center [506, 172] width 726 height 41
click at [392, 166] on p "Imprint" at bounding box center [505, 172] width 507 height 12
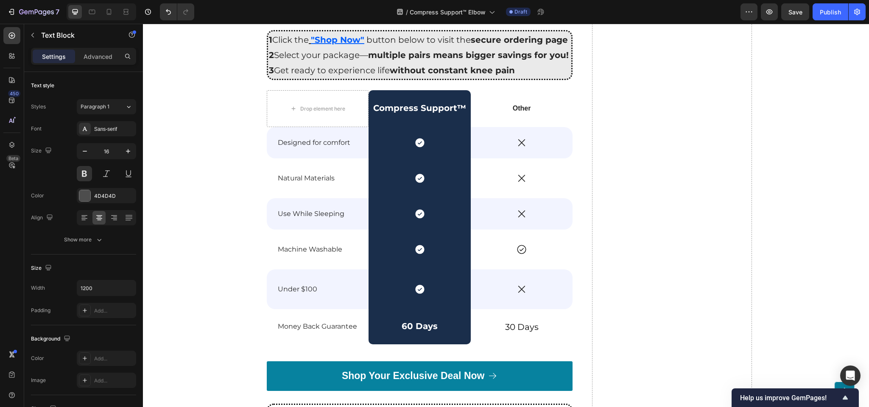
scroll to position [3695, 0]
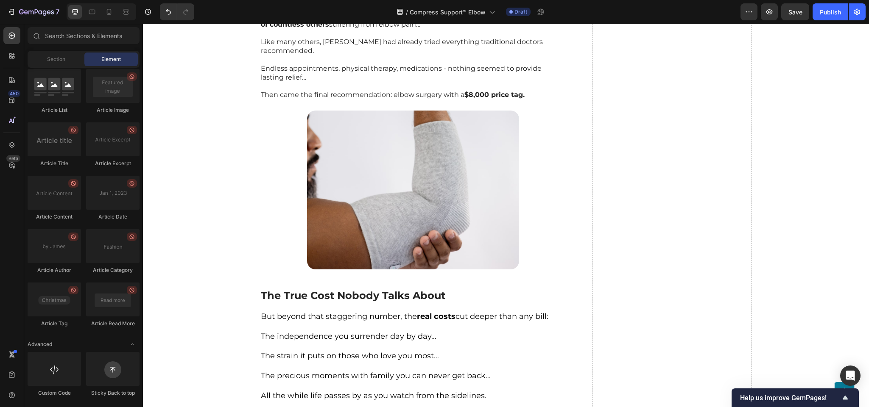
scroll to position [551, 0]
